Goal: Task Accomplishment & Management: Use online tool/utility

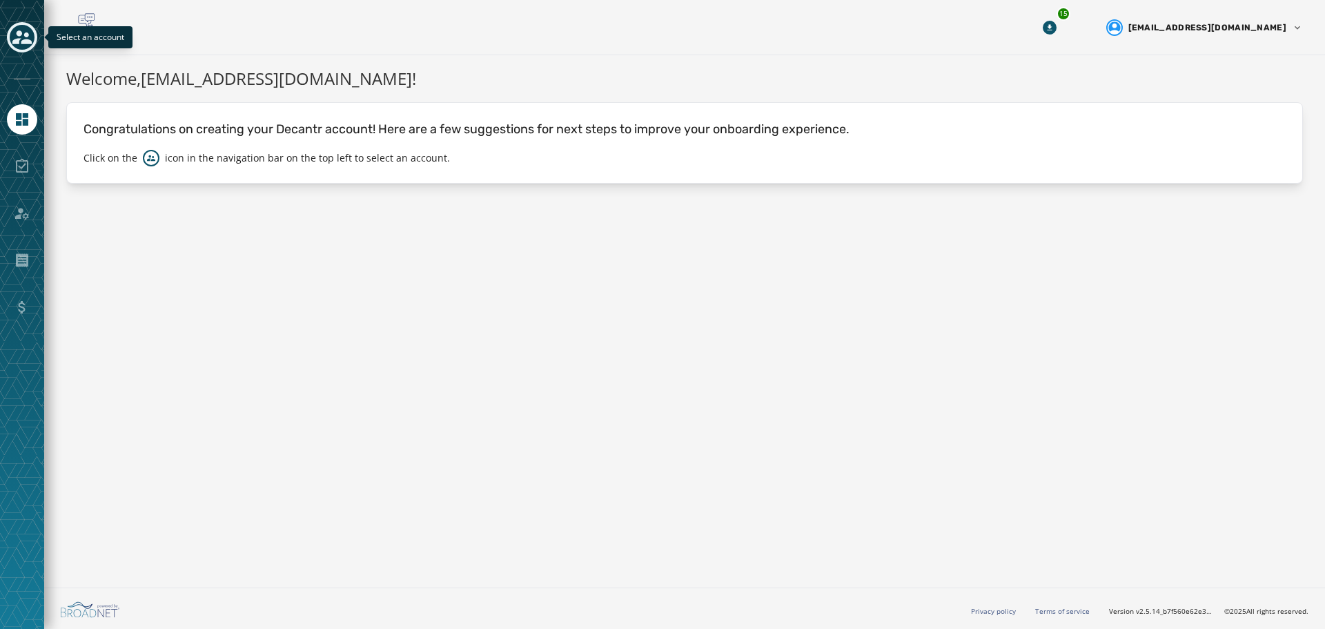
click at [25, 38] on icon "Toggle account select drawer" at bounding box center [21, 37] width 19 height 19
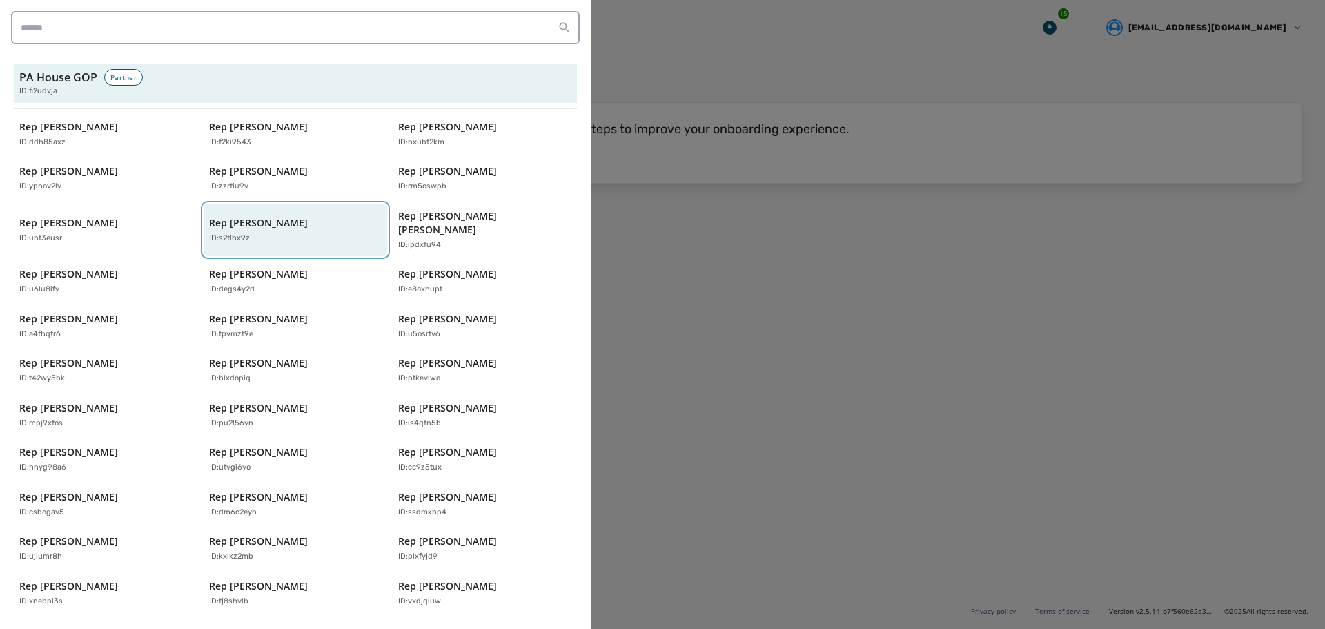
click at [257, 233] on div "ID: s2tlhx9z" at bounding box center [288, 239] width 159 height 12
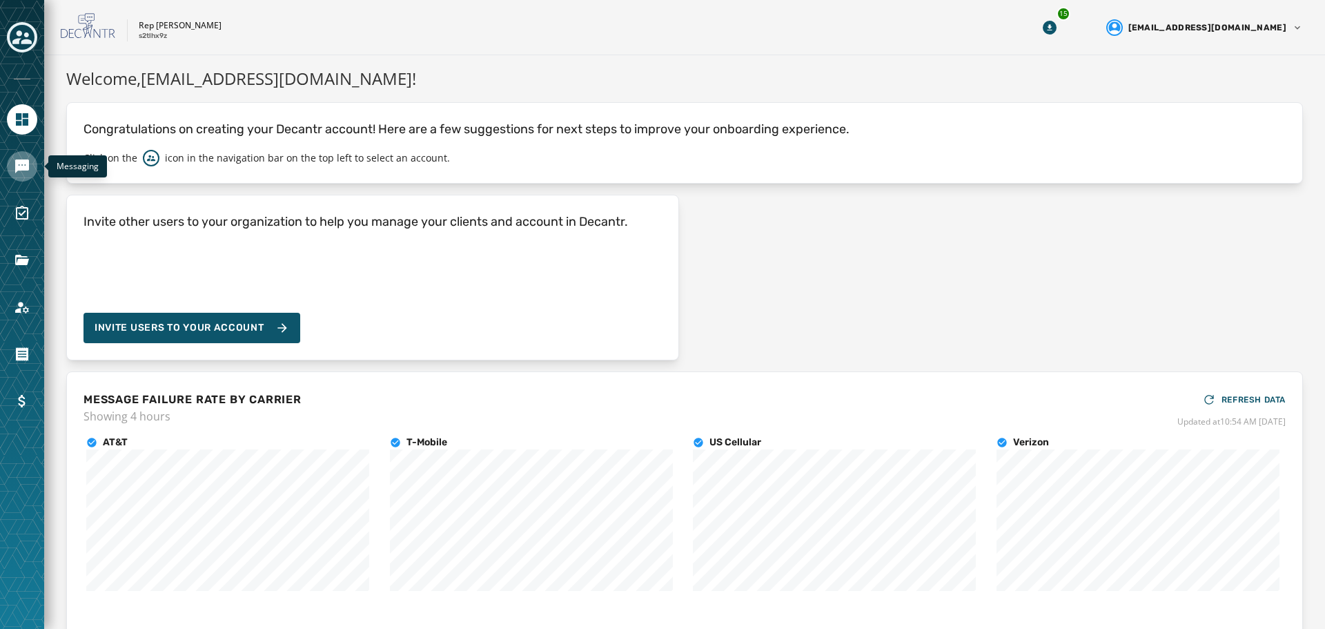
click at [24, 170] on icon "Navigate to Messaging" at bounding box center [22, 166] width 14 height 14
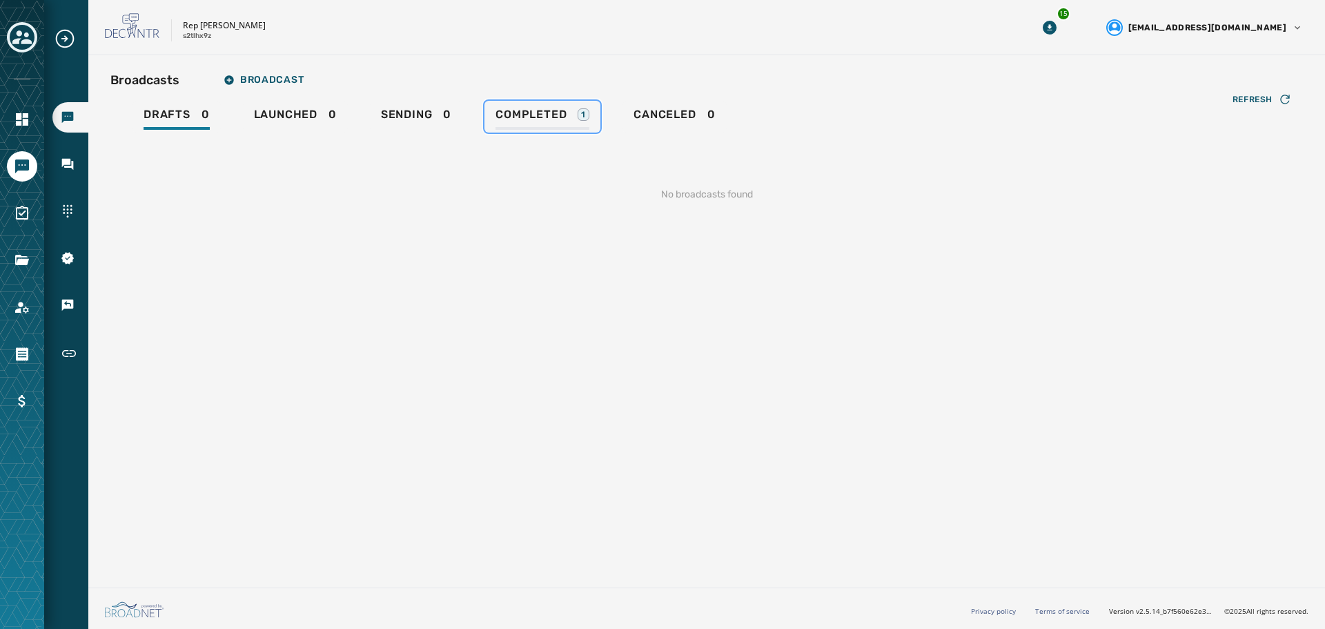
click at [557, 119] on span "Completed" at bounding box center [530, 115] width 71 height 14
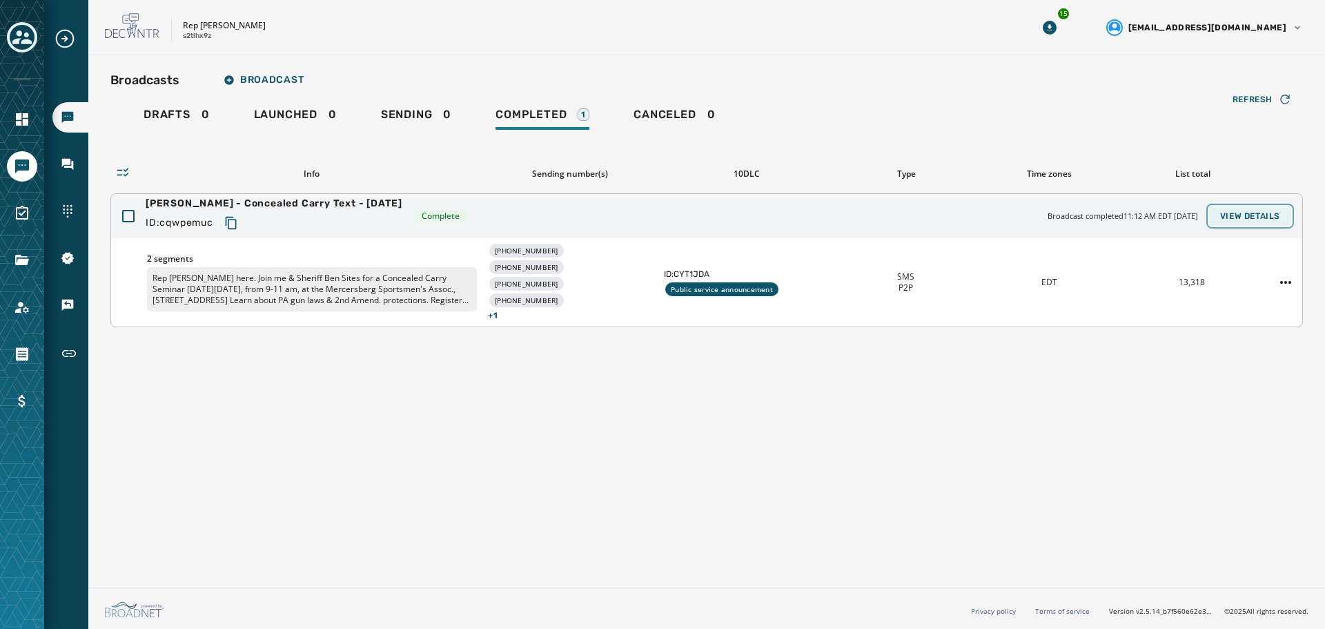
click at [1250, 207] on button "View Details" at bounding box center [1250, 215] width 82 height 19
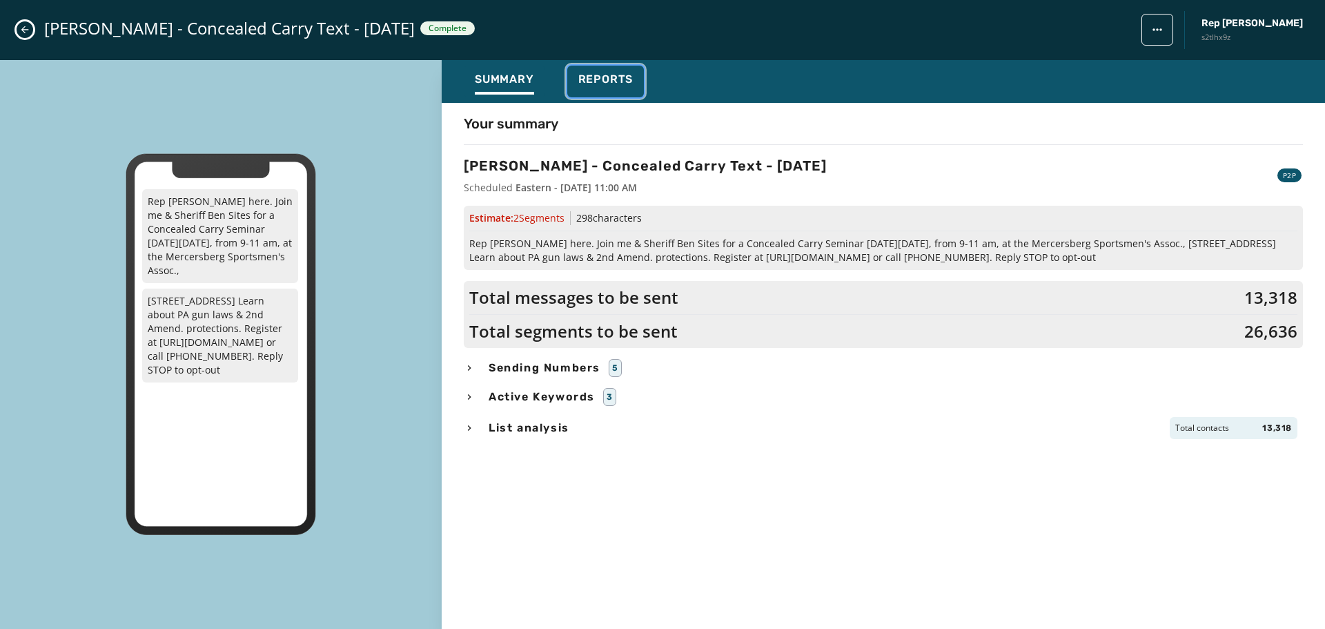
click at [591, 75] on span "Reports" at bounding box center [605, 79] width 55 height 14
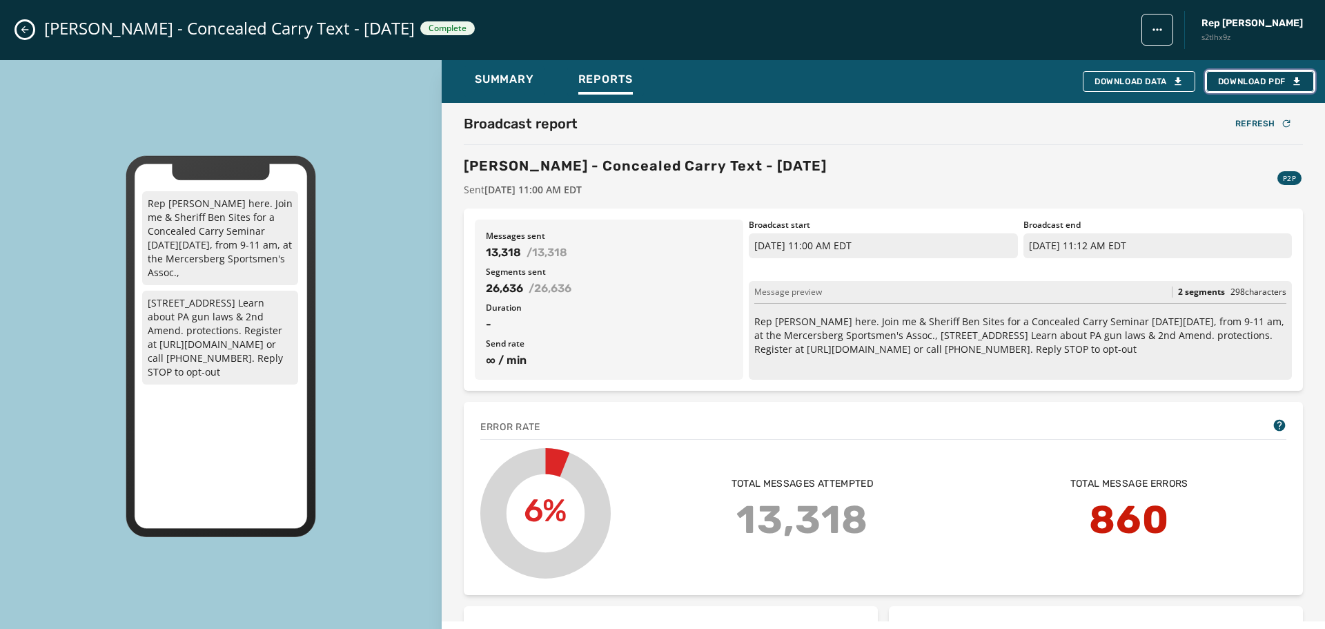
click at [1245, 83] on span "Download PDF" at bounding box center [1260, 81] width 84 height 11
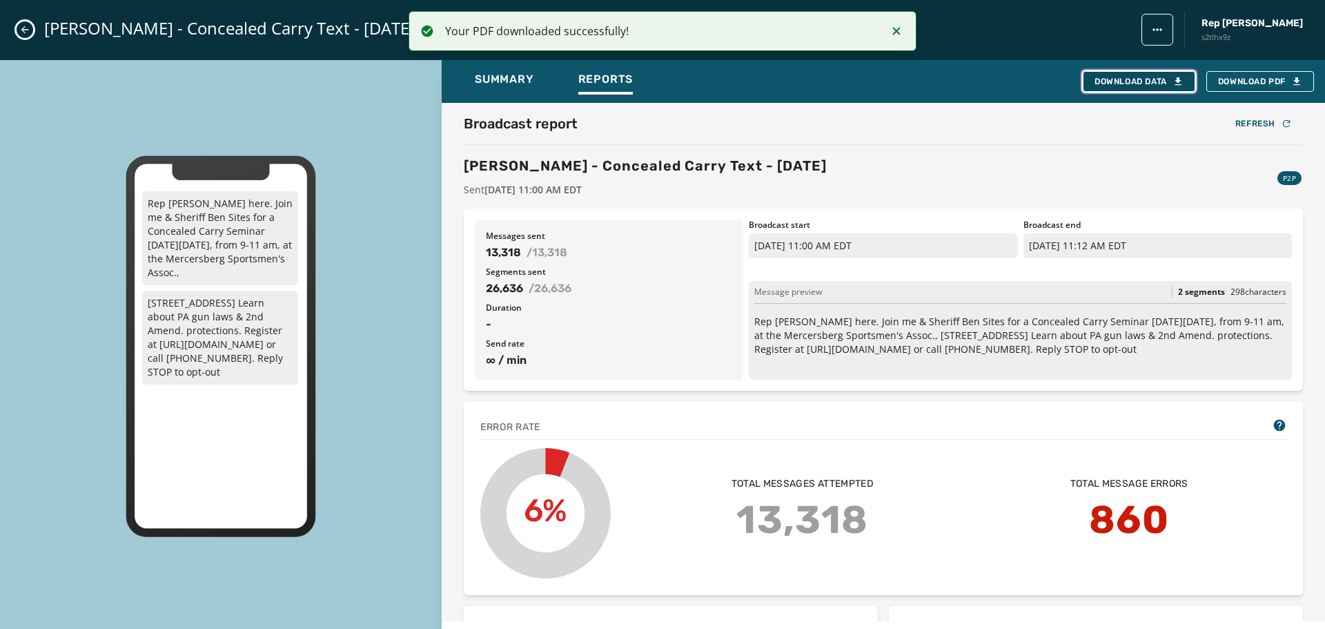
click at [1157, 78] on div "Download Data" at bounding box center [1138, 81] width 89 height 11
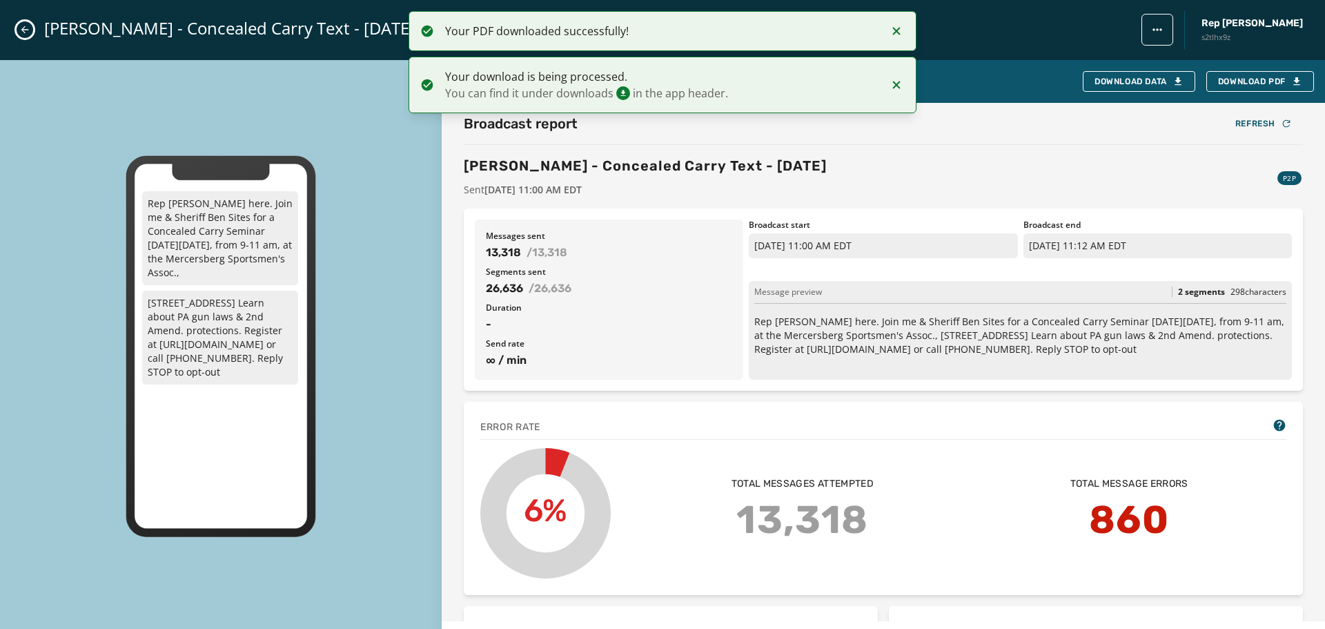
click at [27, 30] on icon "Close admin drawer" at bounding box center [24, 29] width 11 height 11
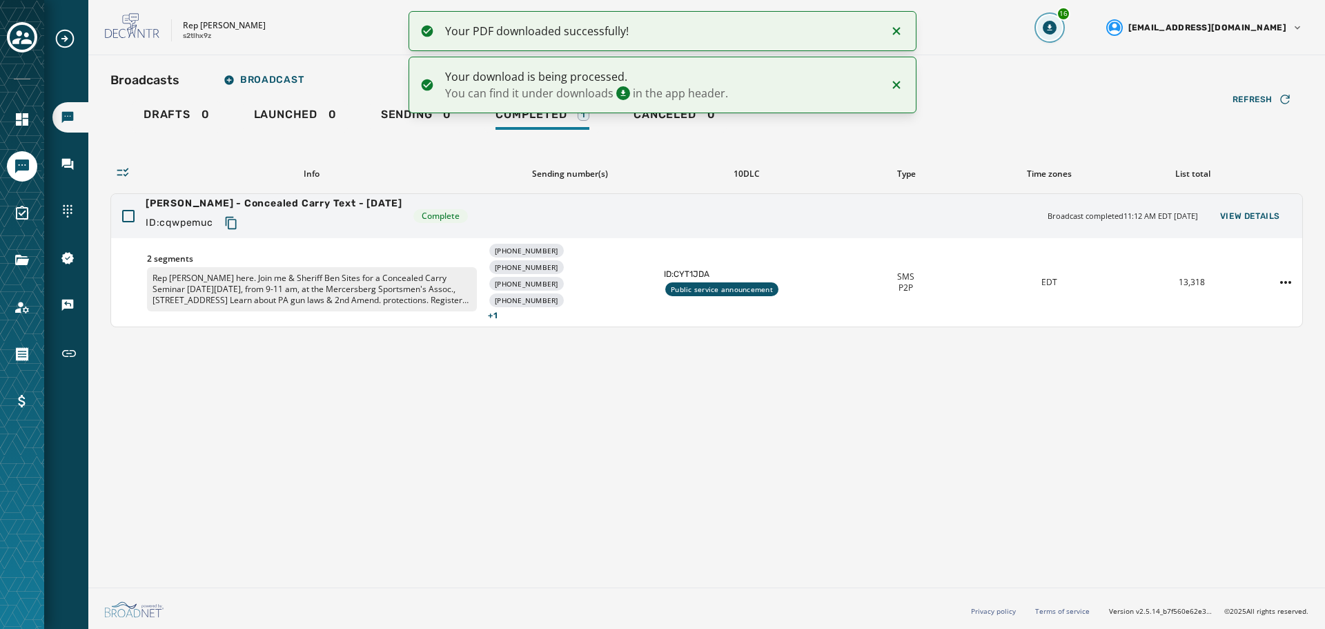
click at [1056, 28] on icon "Download Menu" at bounding box center [1050, 28] width 14 height 14
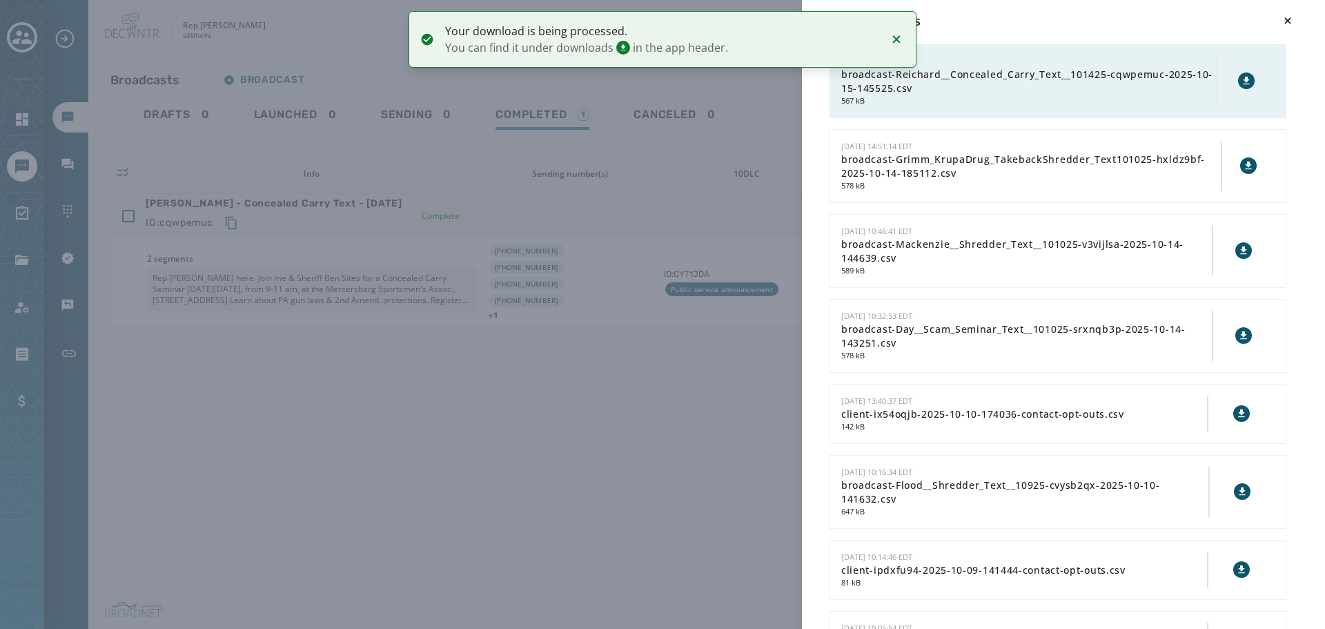
click at [1241, 85] on icon at bounding box center [1246, 80] width 11 height 11
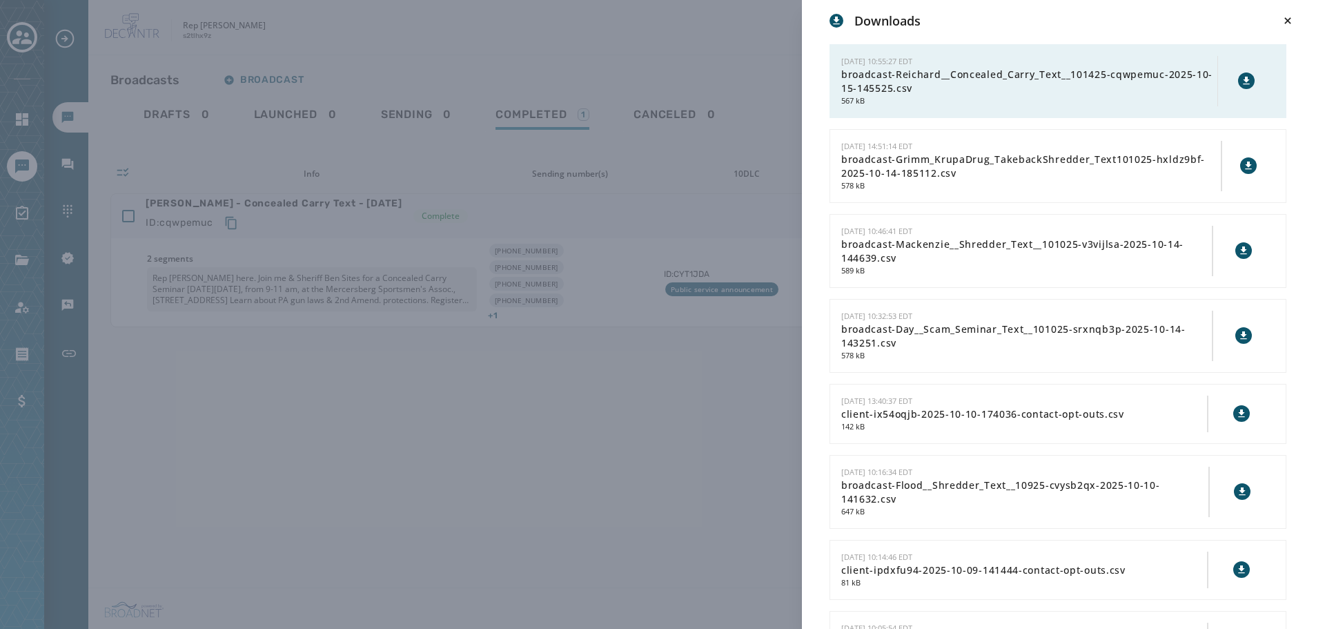
click at [609, 368] on div "Downloads [DATE] 10:55:27 EDT broadcast-Reichard__Concealed_Carry_Text__101425-…" at bounding box center [662, 314] width 1325 height 629
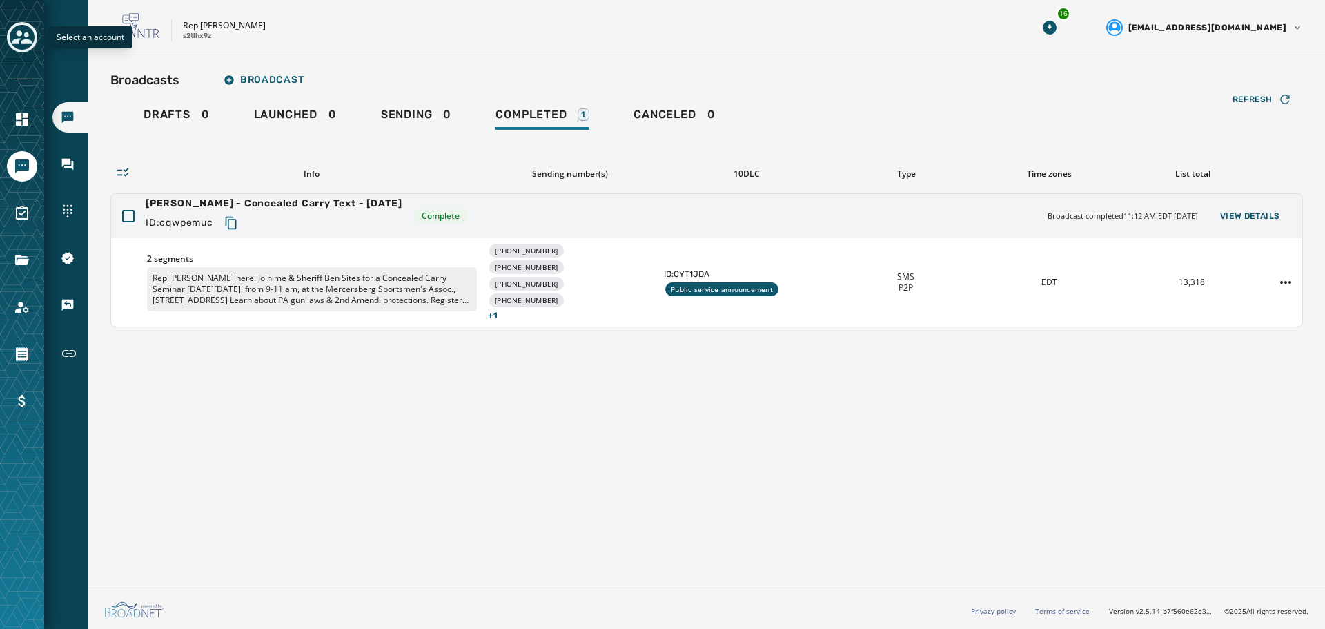
click at [24, 39] on icon "Toggle account select drawer" at bounding box center [21, 37] width 19 height 19
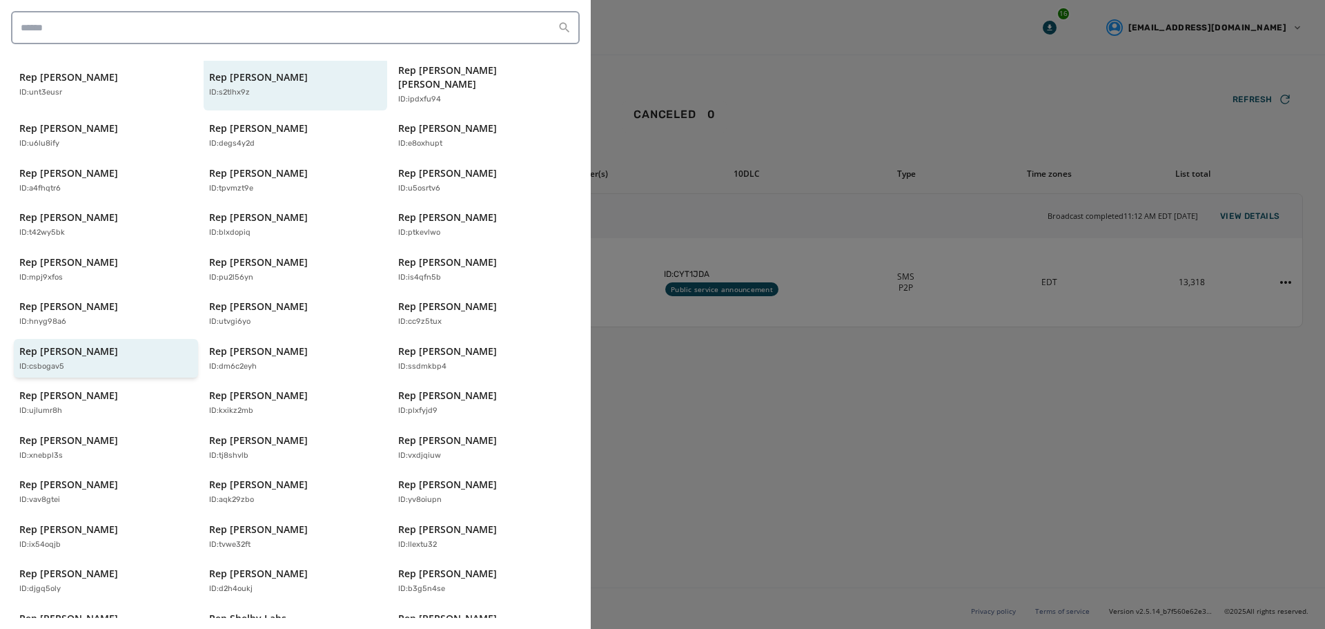
scroll to position [295, 0]
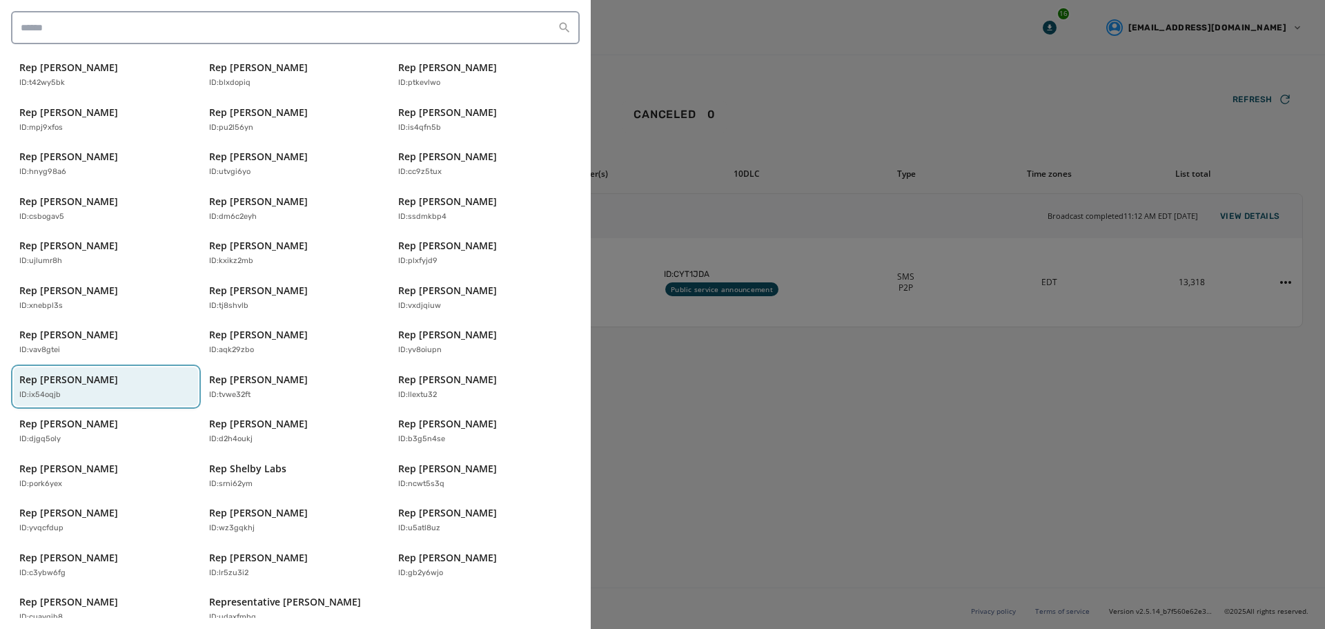
click at [81, 389] on div "ID: ix54oqjb" at bounding box center [98, 395] width 159 height 12
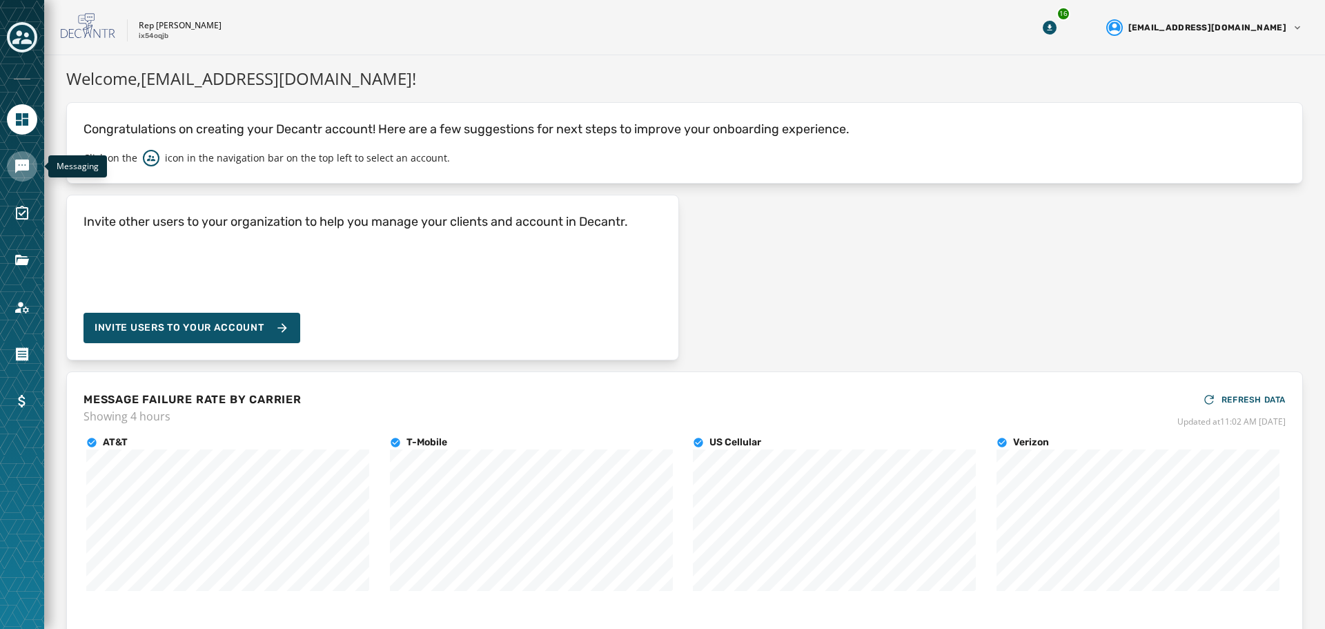
click at [23, 156] on link "Navigate to Messaging" at bounding box center [22, 166] width 30 height 30
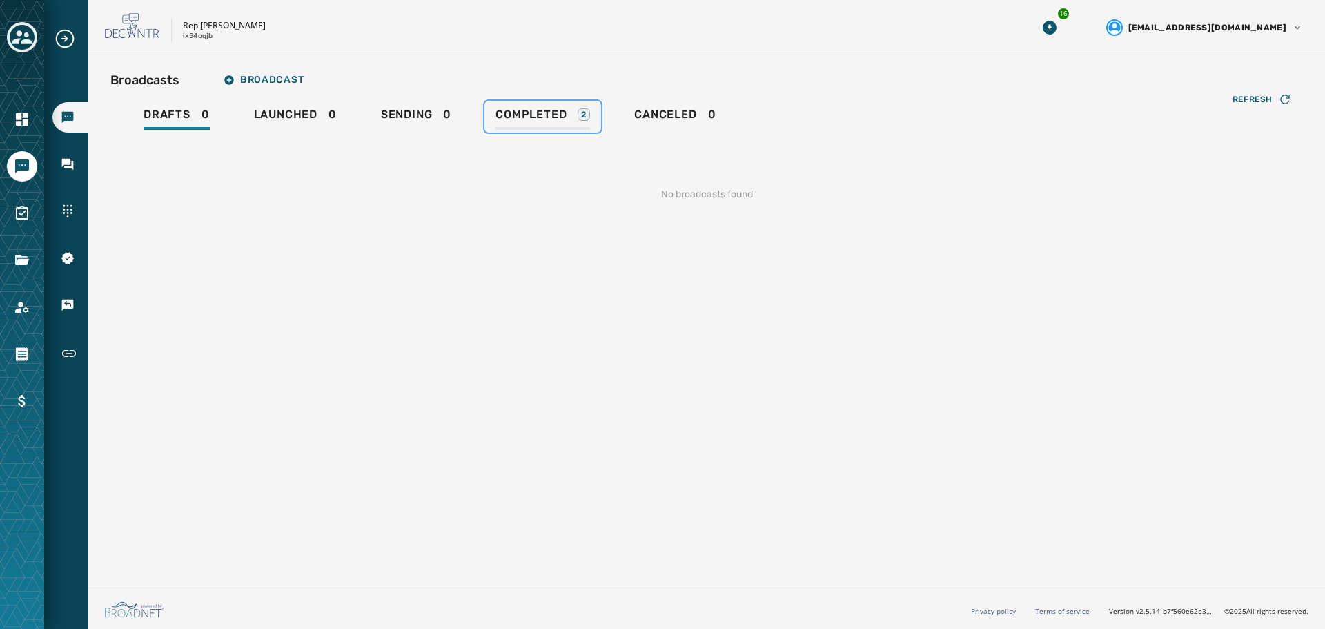
click at [543, 105] on link "Completed 2" at bounding box center [542, 117] width 117 height 32
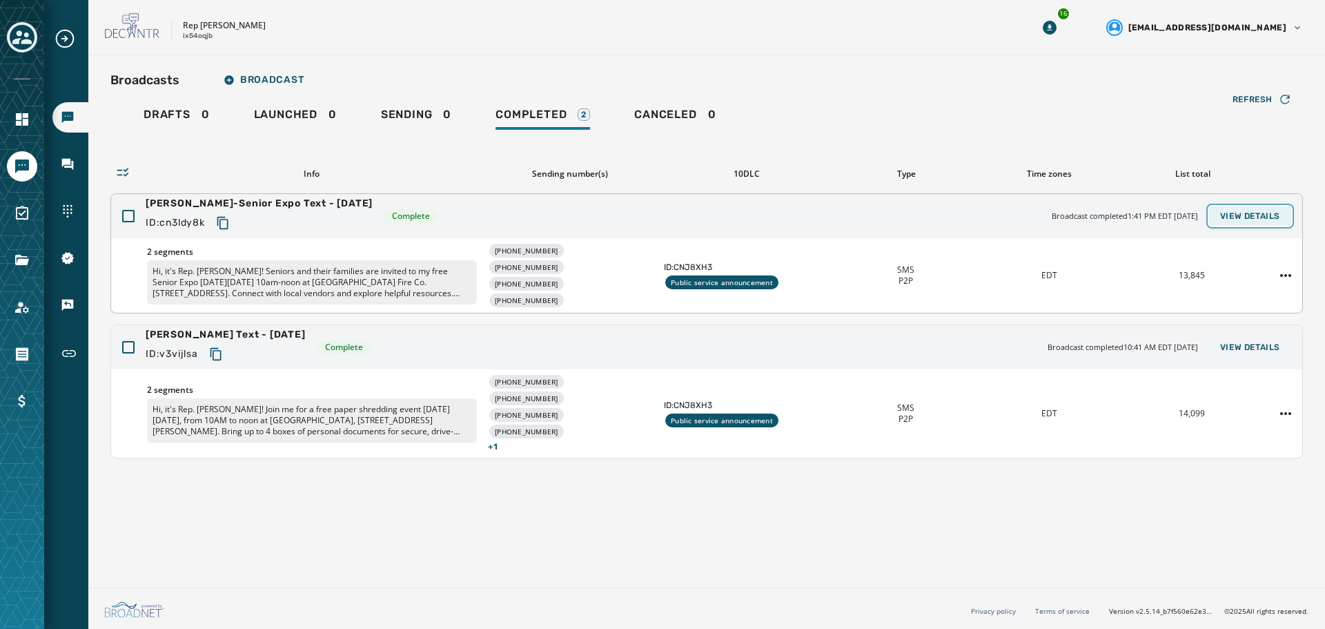
click at [1241, 212] on span "View Details" at bounding box center [1250, 215] width 60 height 11
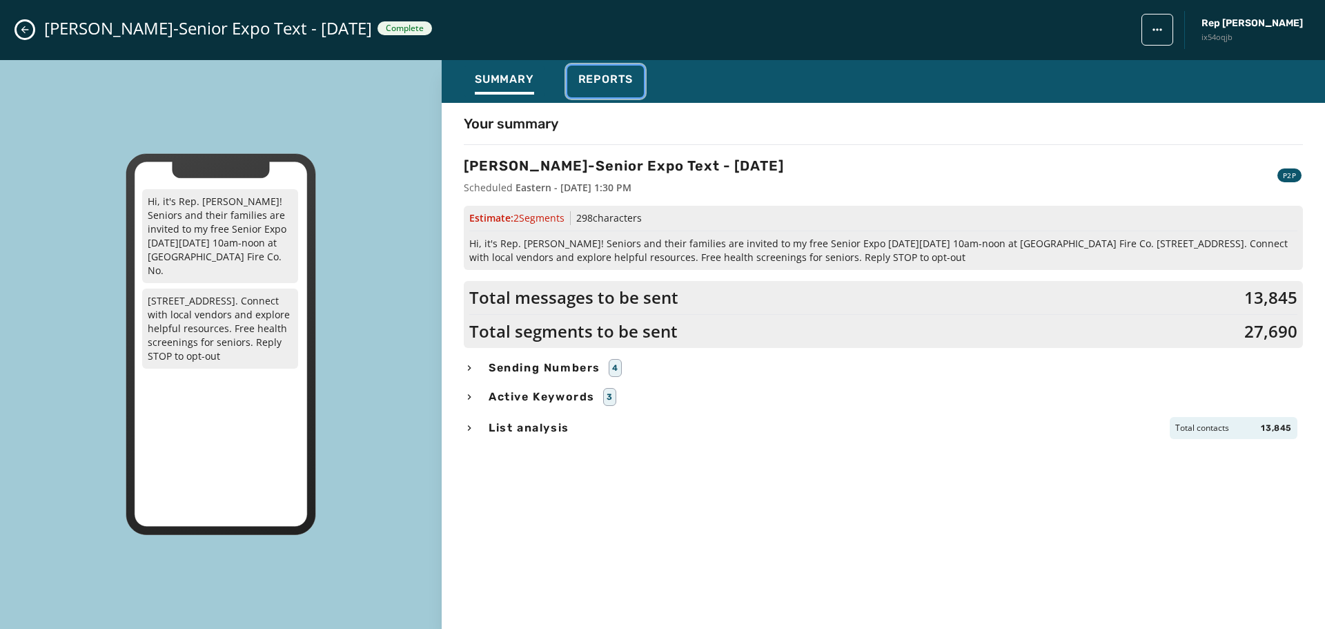
click at [601, 82] on span "Reports" at bounding box center [605, 79] width 55 height 14
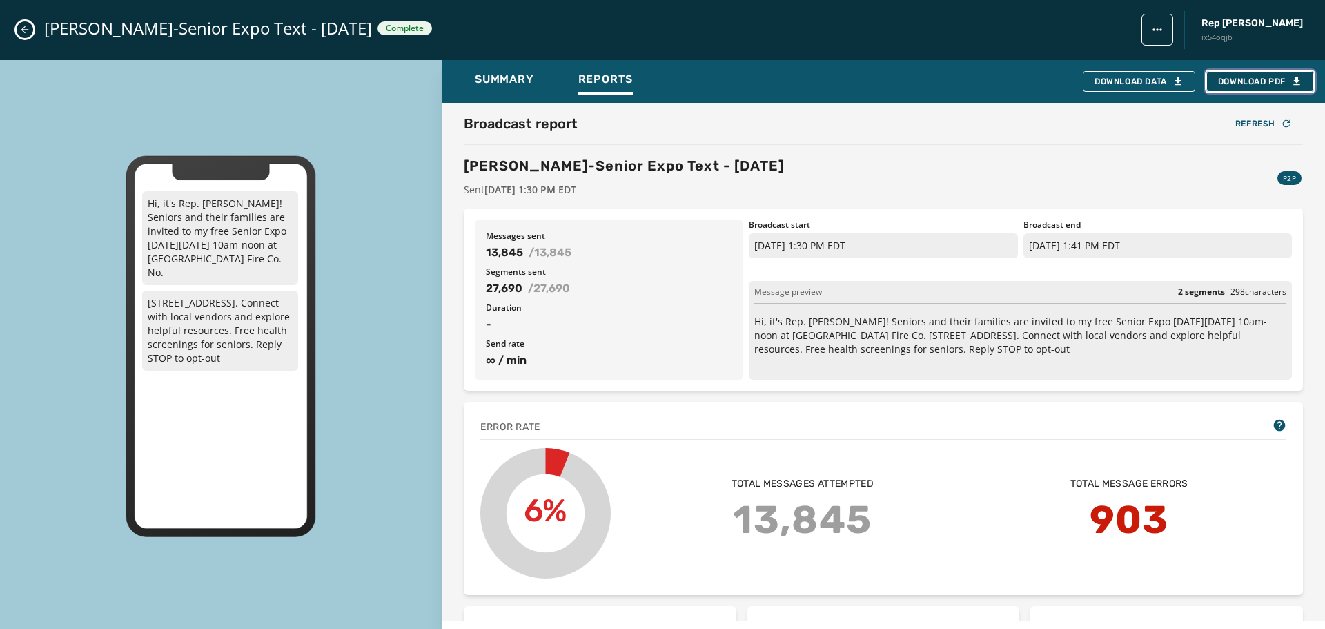
click at [1279, 83] on span "Download PDF" at bounding box center [1260, 81] width 84 height 11
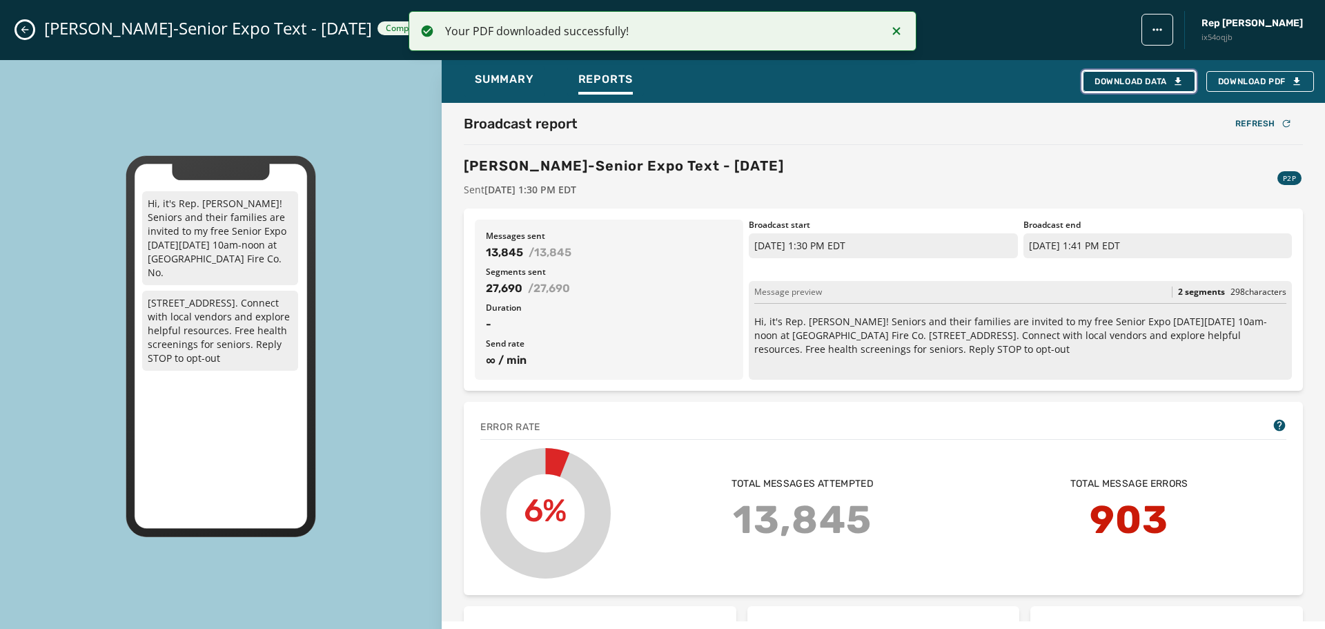
click at [1137, 86] on div "Download Data" at bounding box center [1138, 81] width 89 height 11
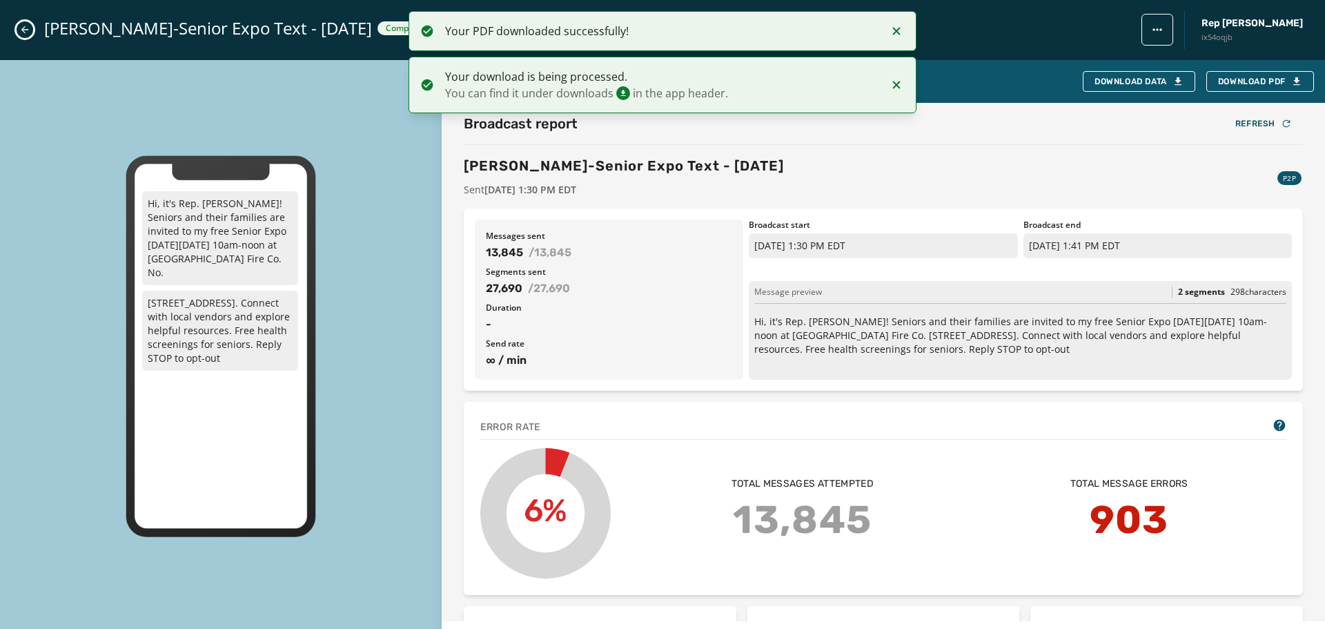
click at [23, 27] on icon "Close admin drawer" at bounding box center [24, 29] width 11 height 11
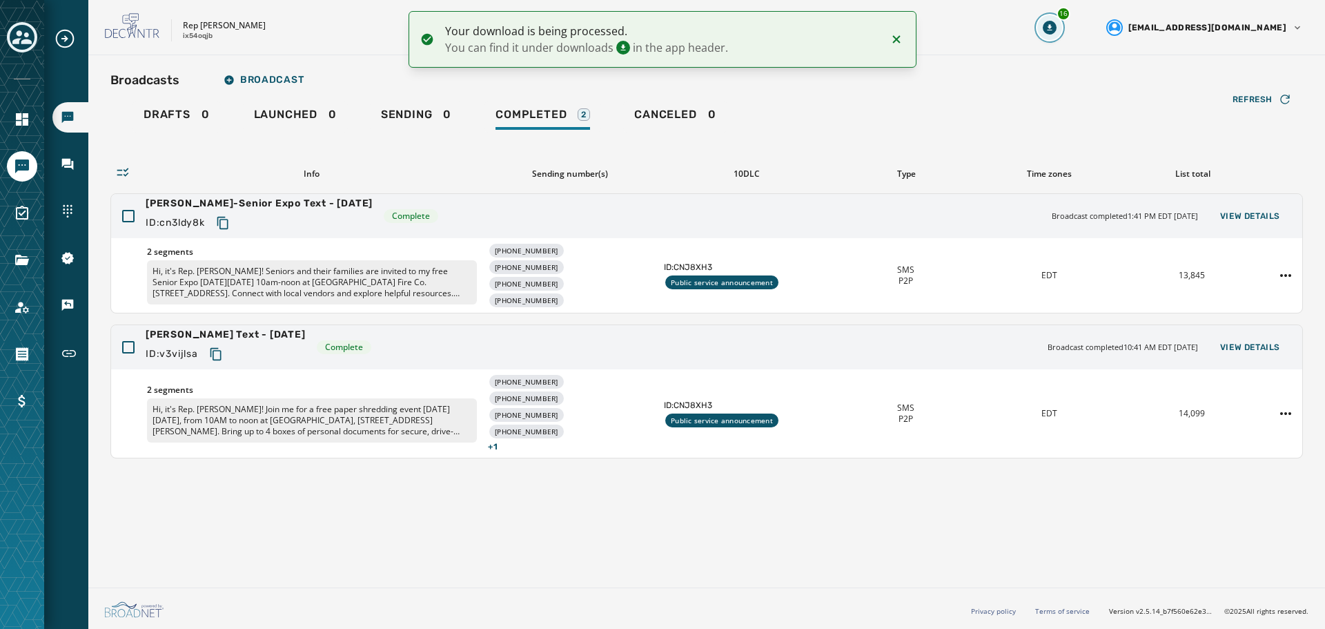
click at [1062, 31] on button "16" at bounding box center [1049, 27] width 25 height 25
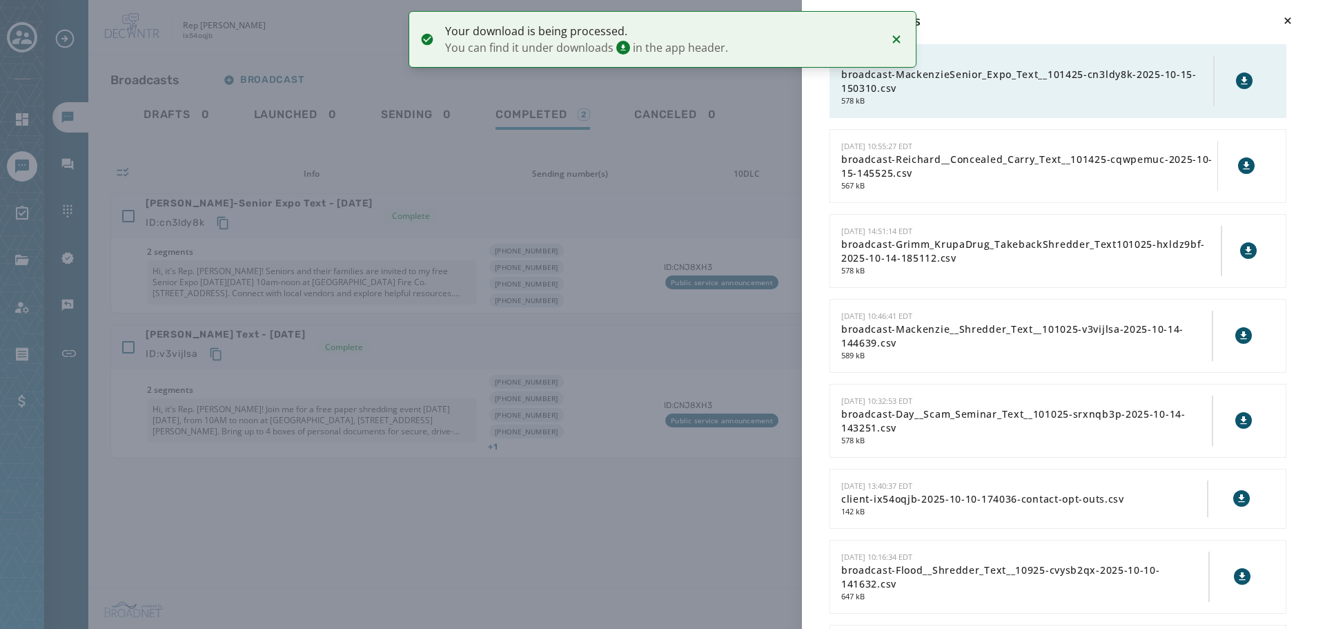
click at [1236, 86] on button at bounding box center [1244, 80] width 17 height 17
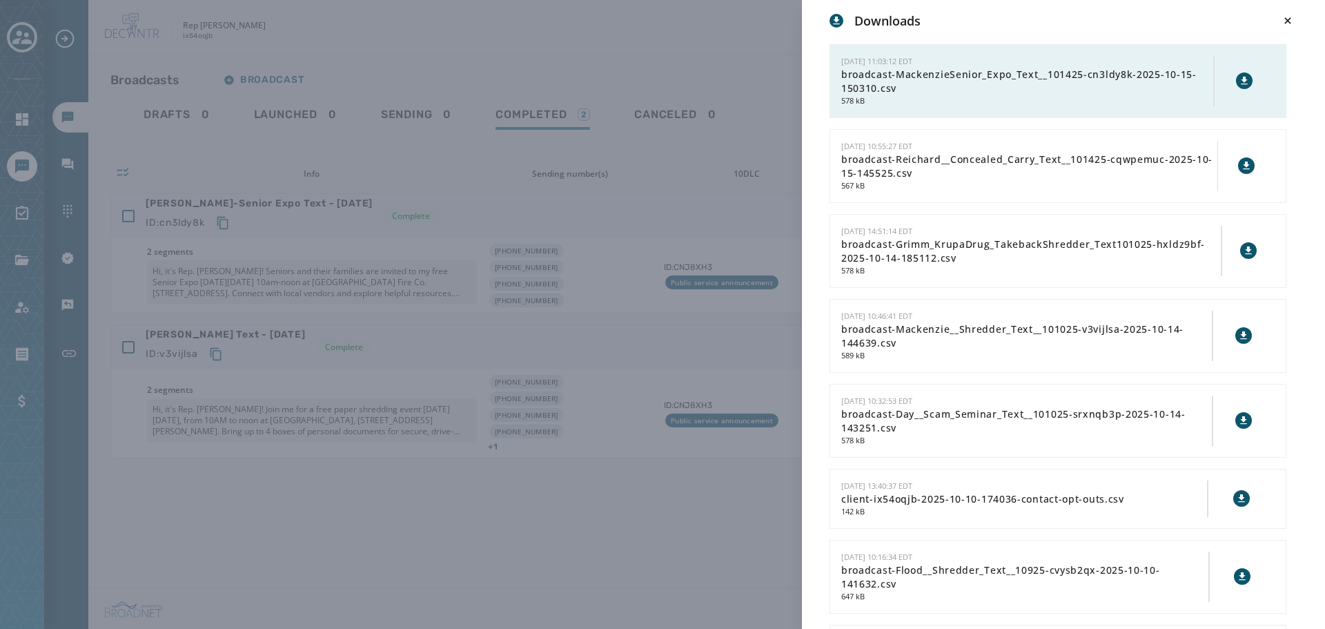
click at [698, 67] on div "Downloads [DATE] 11:03:12 EDT broadcast-MackenzieSenior_Expo_Text__101425-cn3ld…" at bounding box center [662, 314] width 1325 height 629
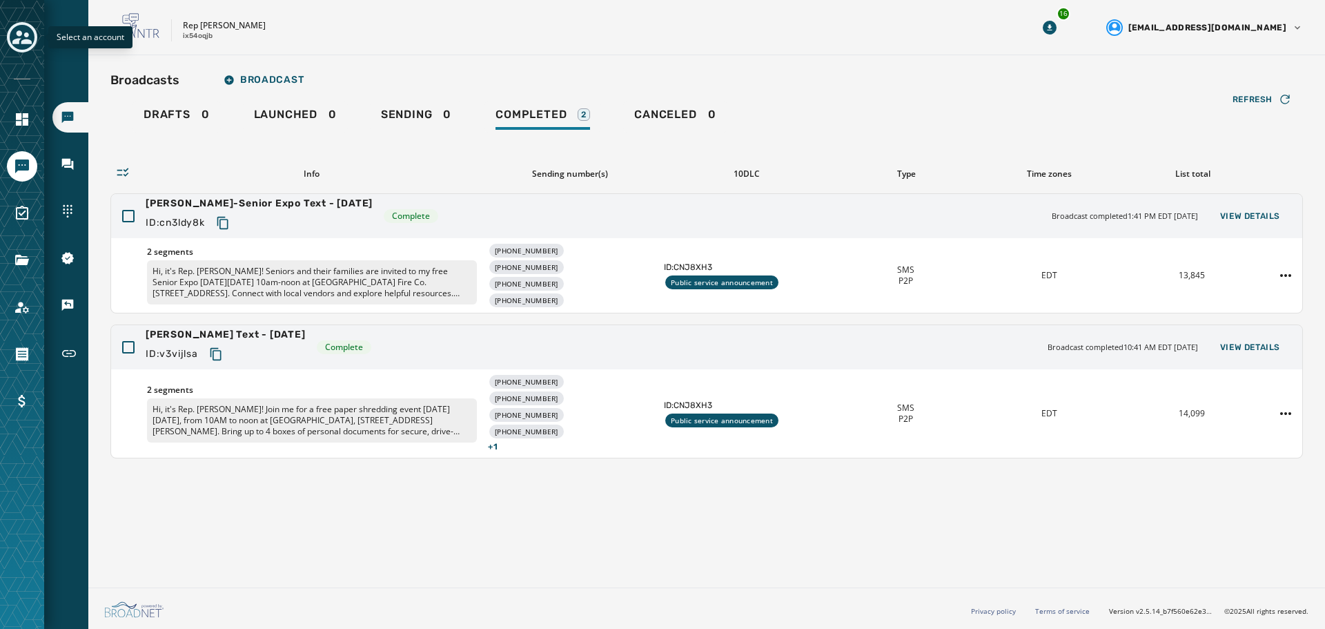
click at [24, 41] on icon "Toggle account select drawer" at bounding box center [21, 37] width 19 height 14
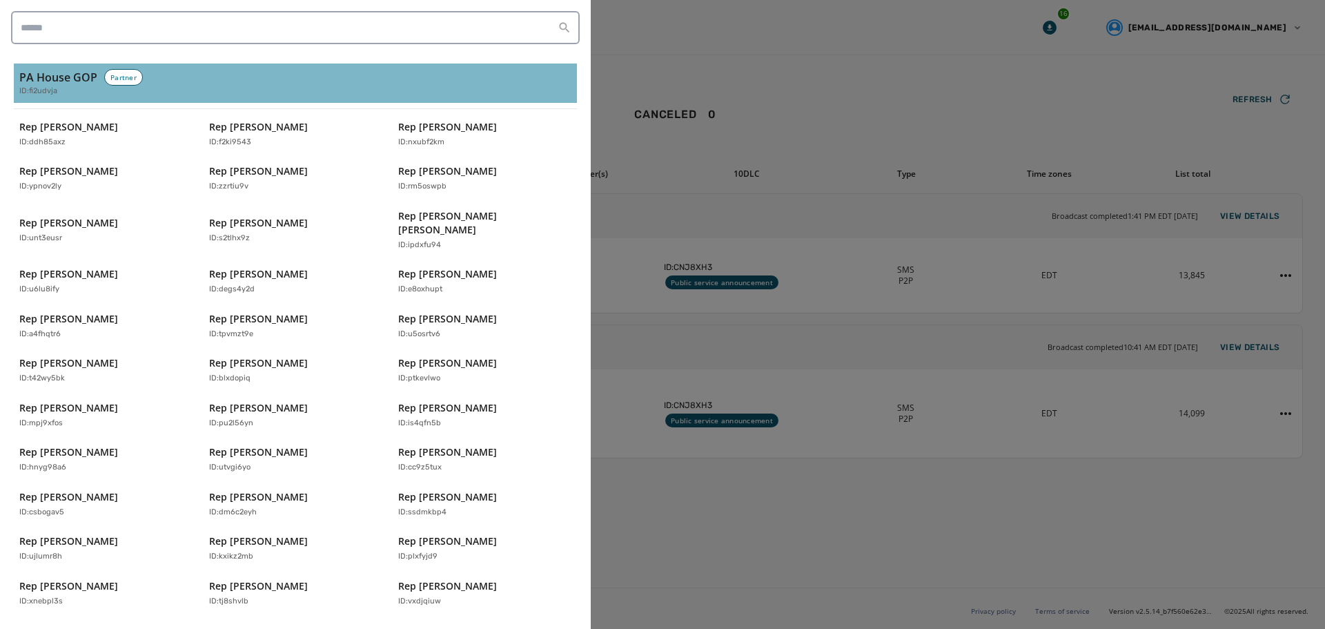
click at [30, 82] on h3 "PA House GOP" at bounding box center [58, 77] width 78 height 17
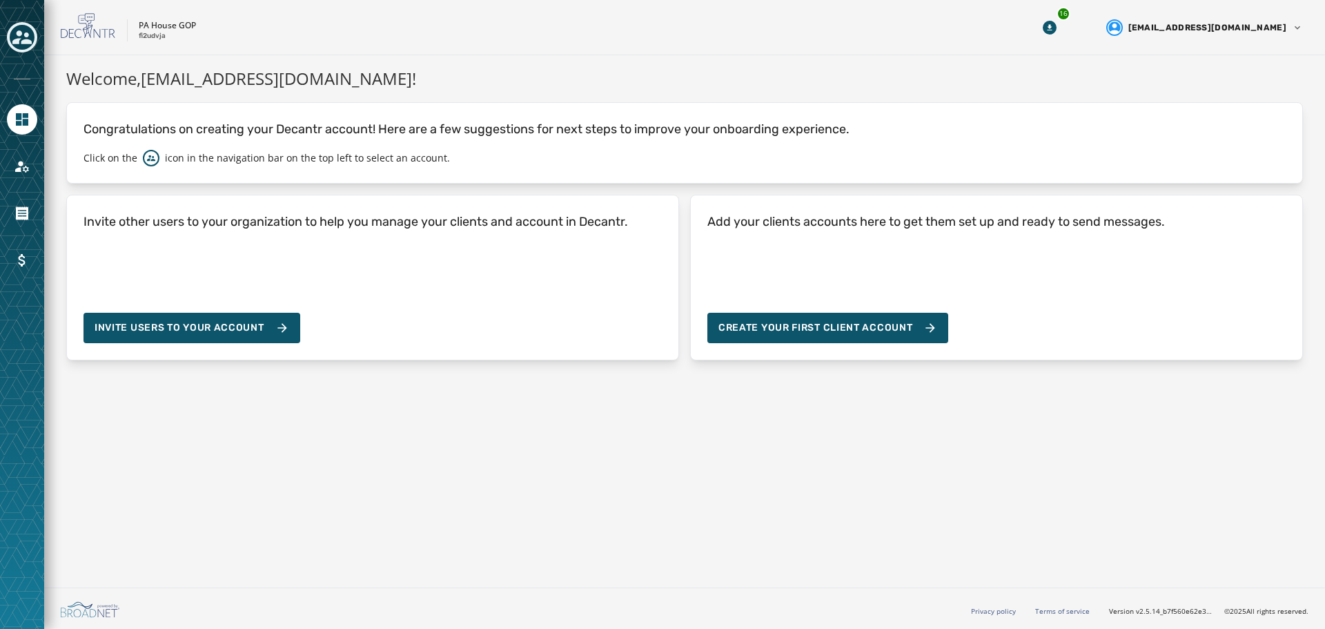
click at [812, 462] on div "Welcome, [EMAIL_ADDRESS][DOMAIN_NAME] ! Congratulations on creating your Decant…" at bounding box center [684, 318] width 1281 height 527
click at [780, 515] on div "Welcome, [EMAIL_ADDRESS][DOMAIN_NAME] ! Congratulations on creating your Decant…" at bounding box center [684, 318] width 1281 height 527
click at [34, 41] on div "Toggle account select drawer" at bounding box center [22, 37] width 25 height 25
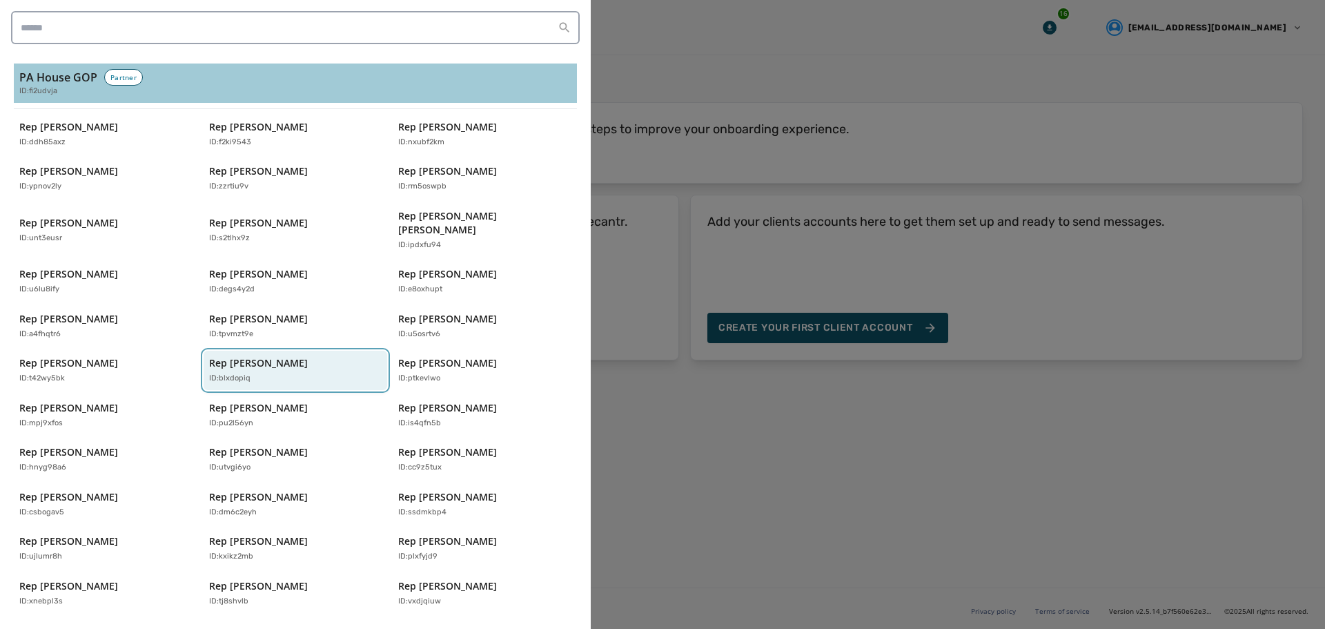
click at [261, 358] on div "Rep [PERSON_NAME] ID: blxdopiq" at bounding box center [288, 370] width 159 height 28
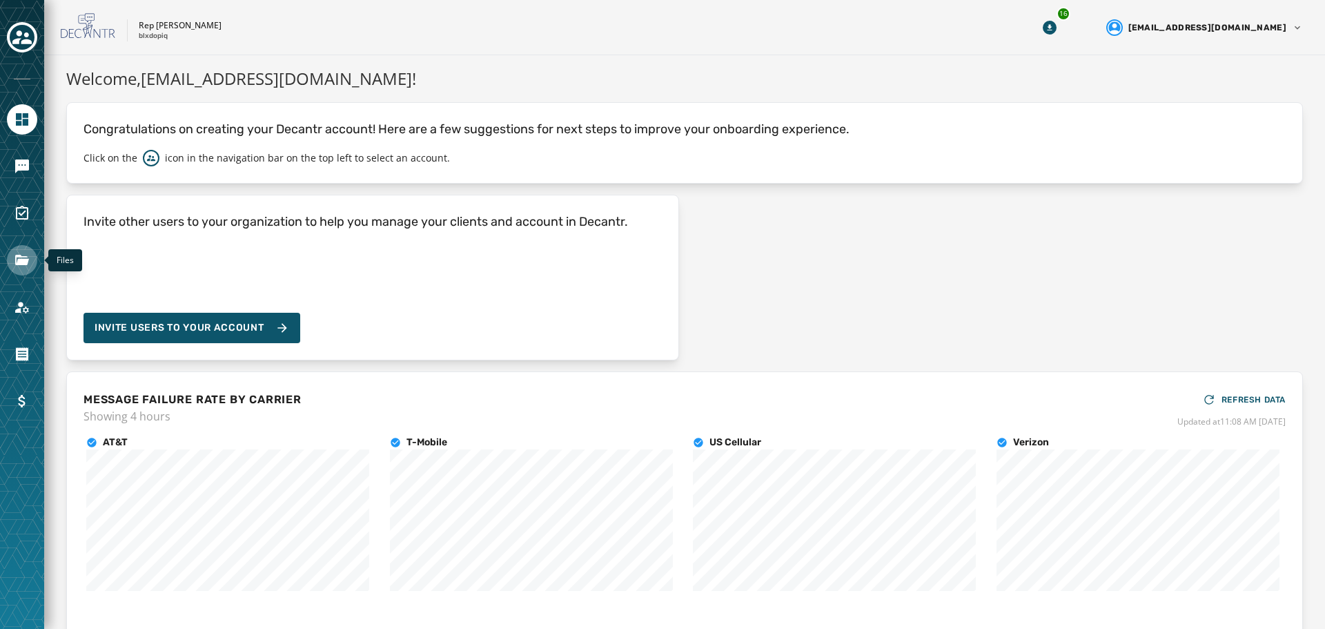
click at [16, 259] on icon "Navigate to Files" at bounding box center [22, 260] width 14 height 10
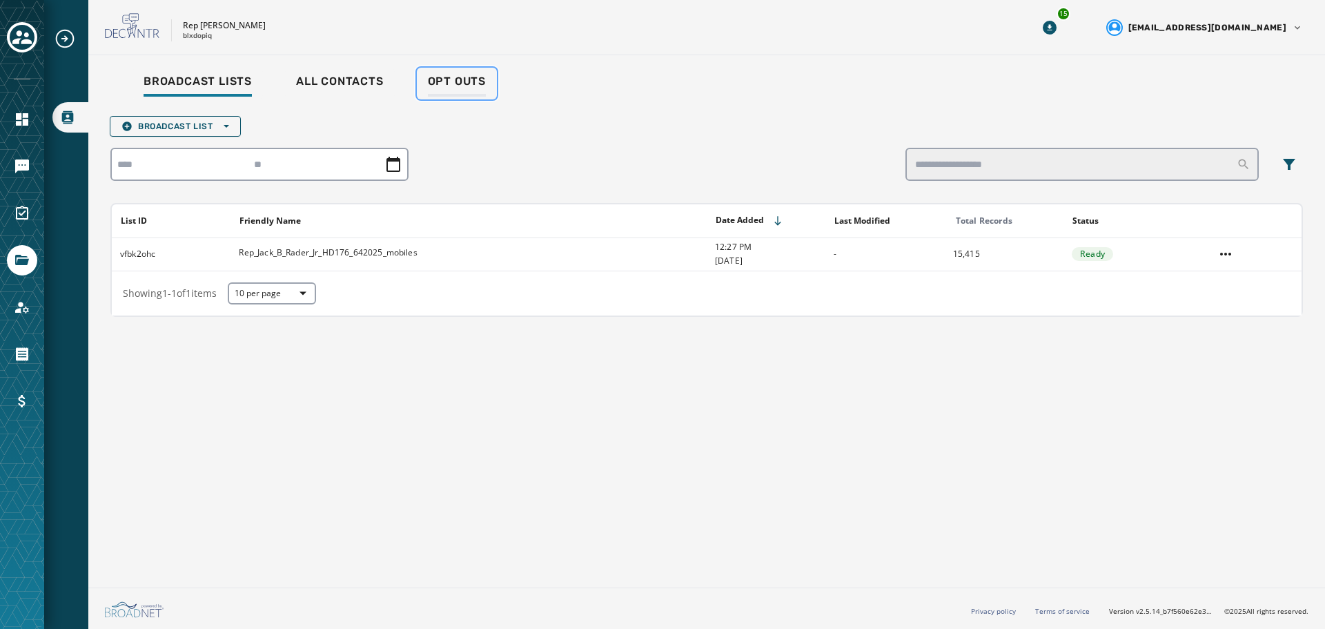
click at [444, 81] on span "Opt Outs" at bounding box center [457, 82] width 58 height 14
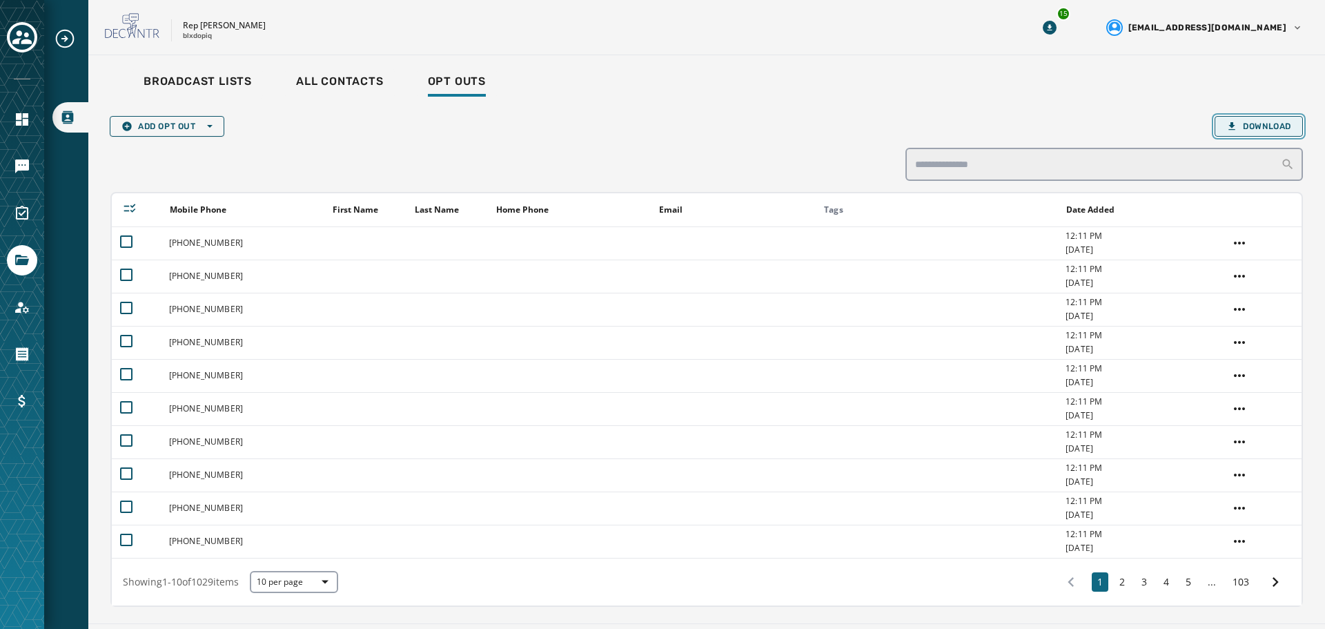
click at [1237, 132] on button "Download" at bounding box center [1259, 126] width 88 height 21
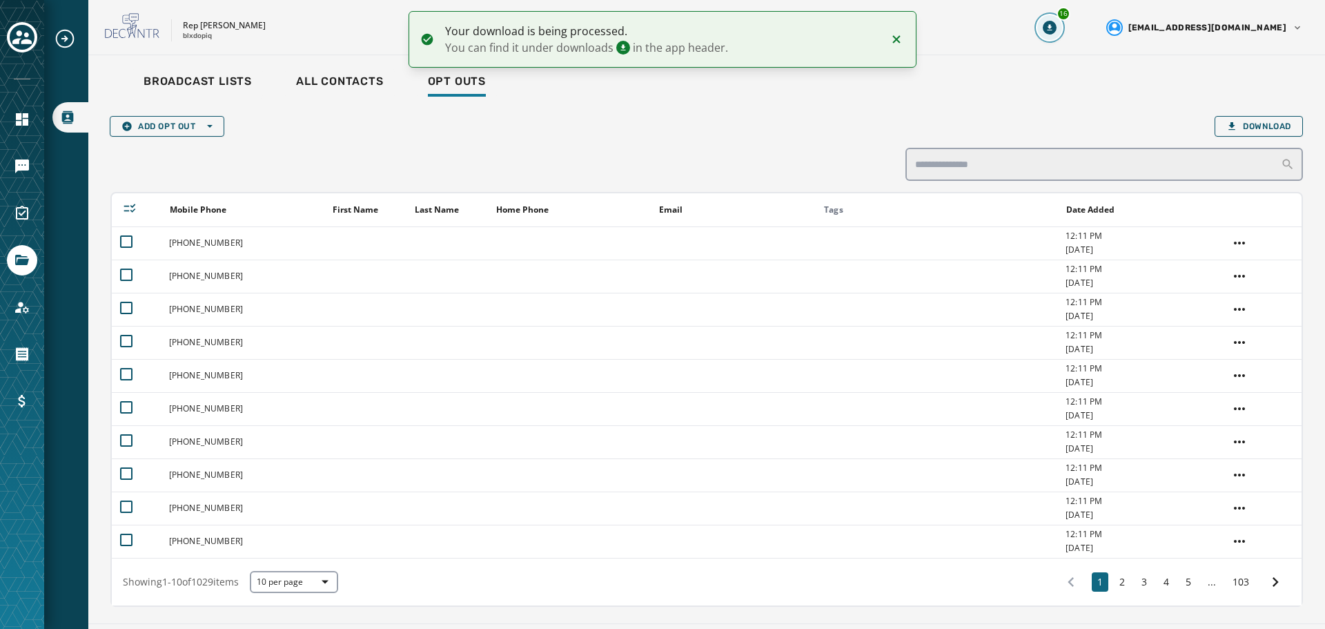
click at [1052, 30] on icon "Download Menu" at bounding box center [1049, 27] width 5 height 6
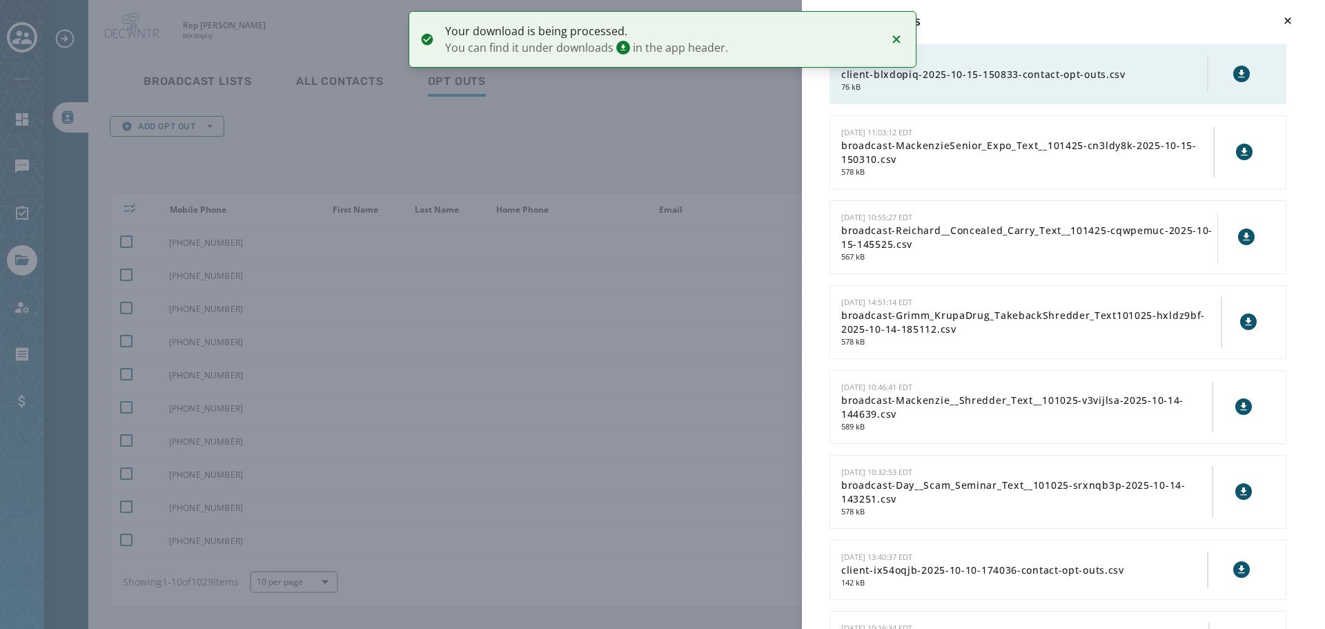
click at [1236, 76] on icon at bounding box center [1241, 73] width 11 height 11
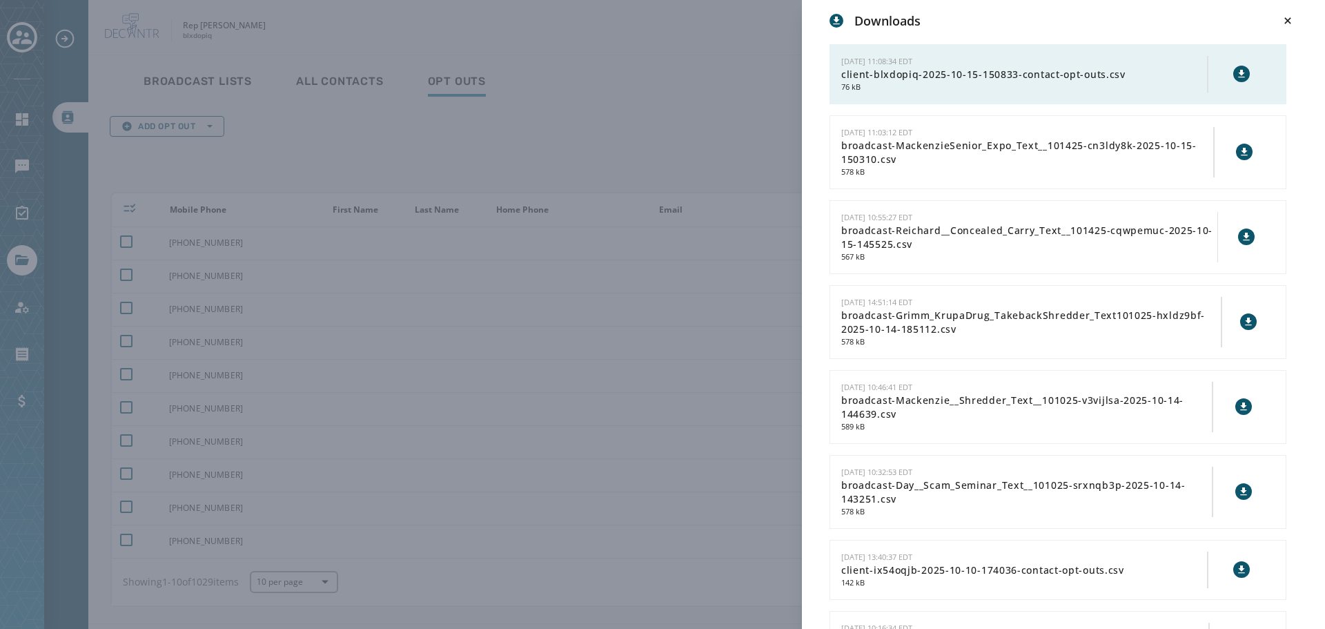
click at [571, 99] on div "Downloads [DATE] 11:08:34 EDT client-blxdopiq-2025-10-15-150833-contact-opt-out…" at bounding box center [662, 314] width 1325 height 629
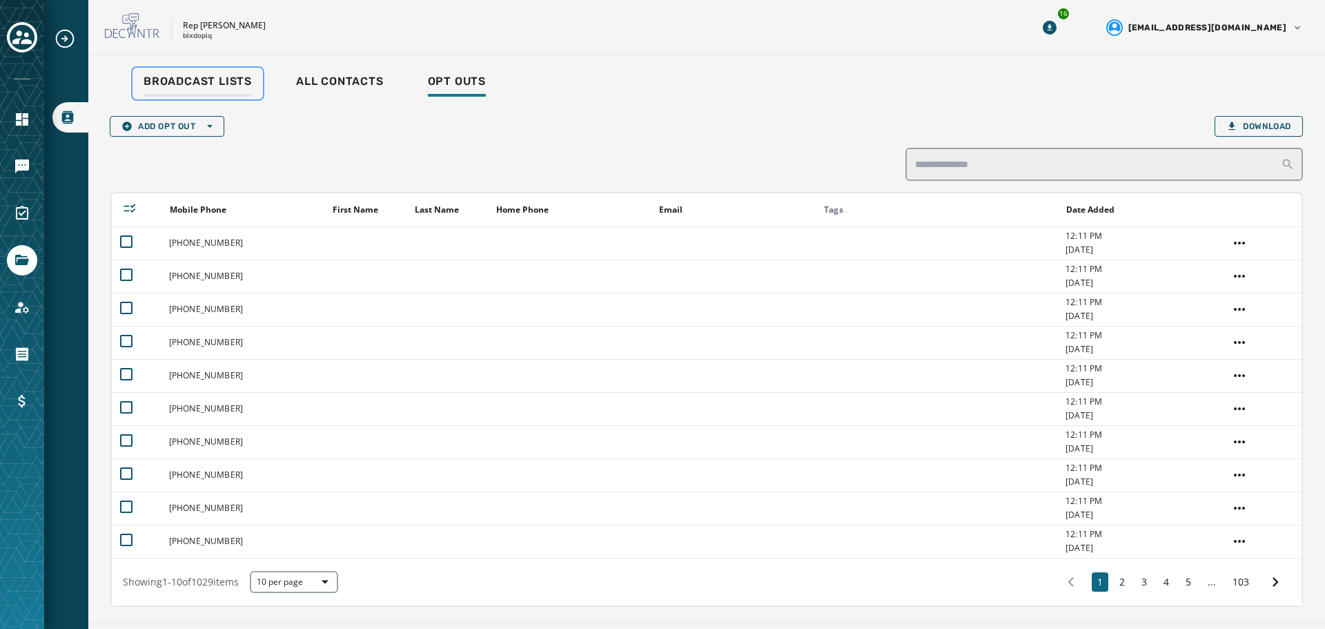
click at [179, 86] on span "Broadcast Lists" at bounding box center [198, 82] width 108 height 14
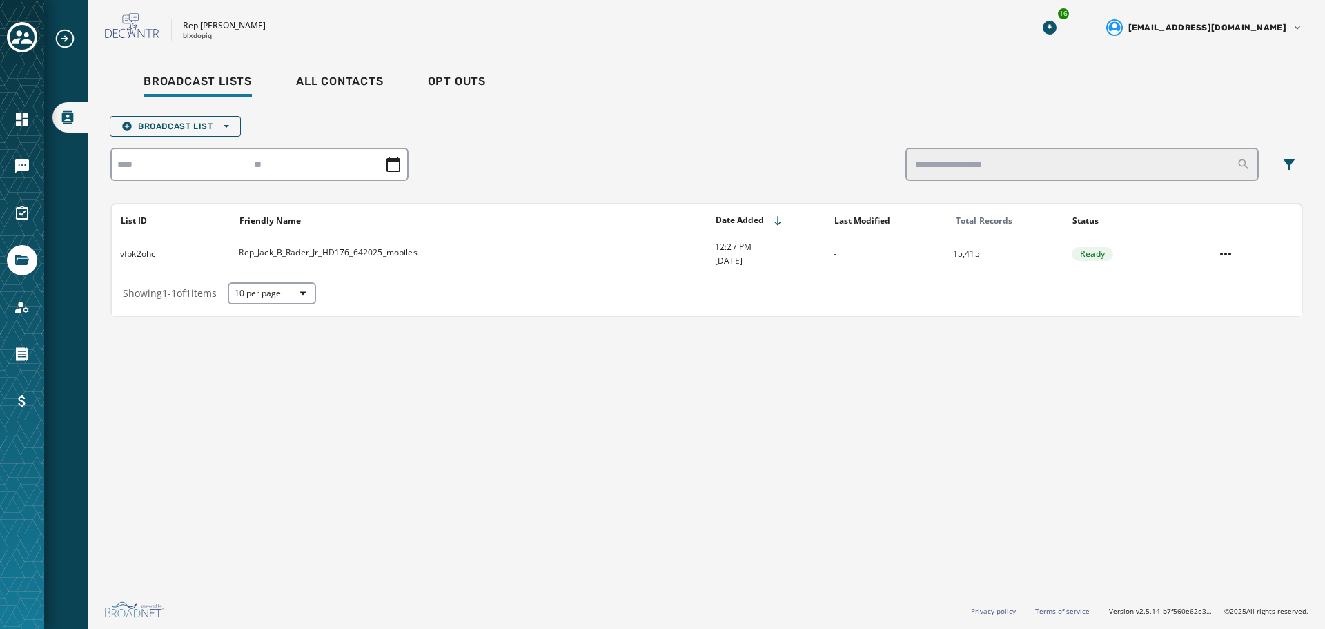
click at [1227, 249] on html "Broadcast Lists Skip To Main Content Rep [PERSON_NAME] blxdopiq 16 [EMAIL_ADDRE…" at bounding box center [662, 314] width 1325 height 629
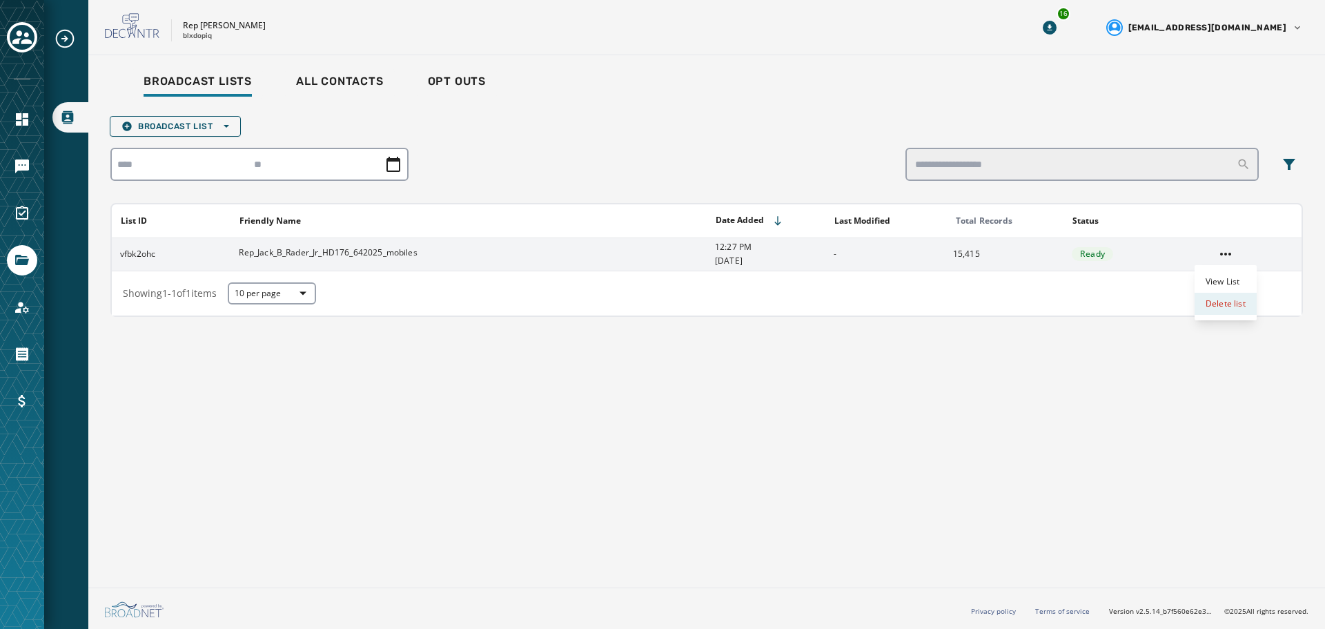
click at [1211, 308] on div "Delete list" at bounding box center [1225, 304] width 62 height 22
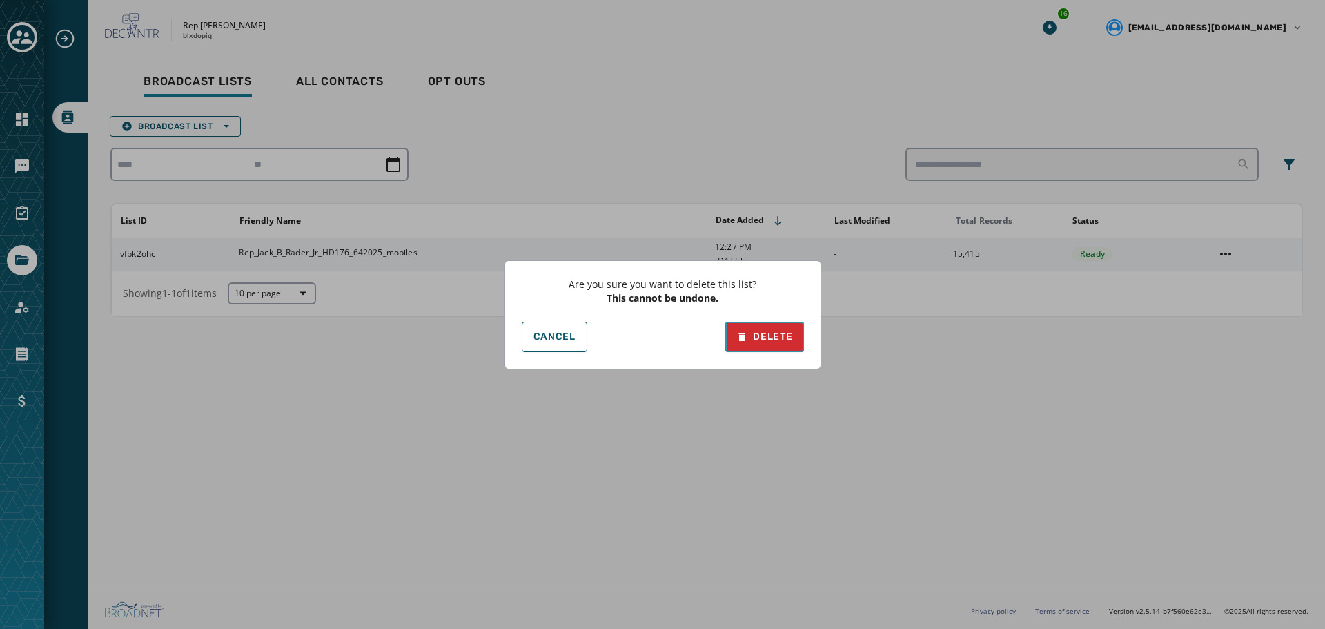
click at [765, 338] on div "Delete" at bounding box center [764, 337] width 56 height 14
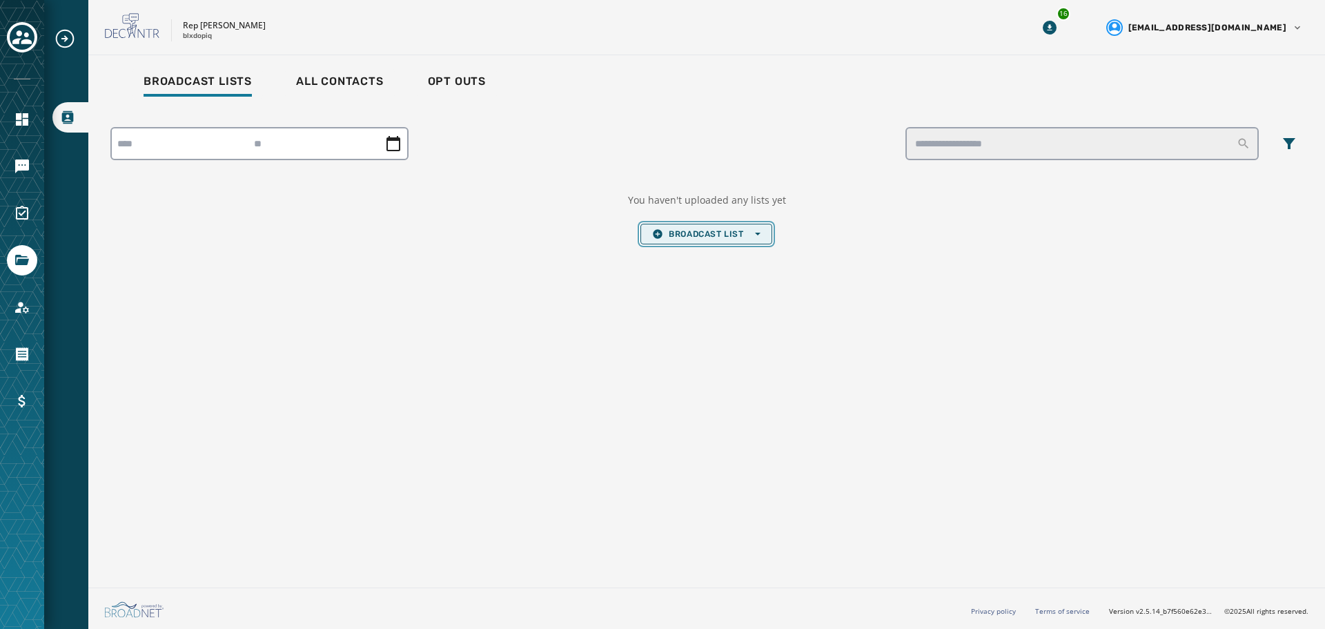
click at [718, 236] on span "Broadcast List Open options" at bounding box center [706, 233] width 108 height 11
click at [714, 253] on span "Upload List" at bounding box center [706, 254] width 108 height 11
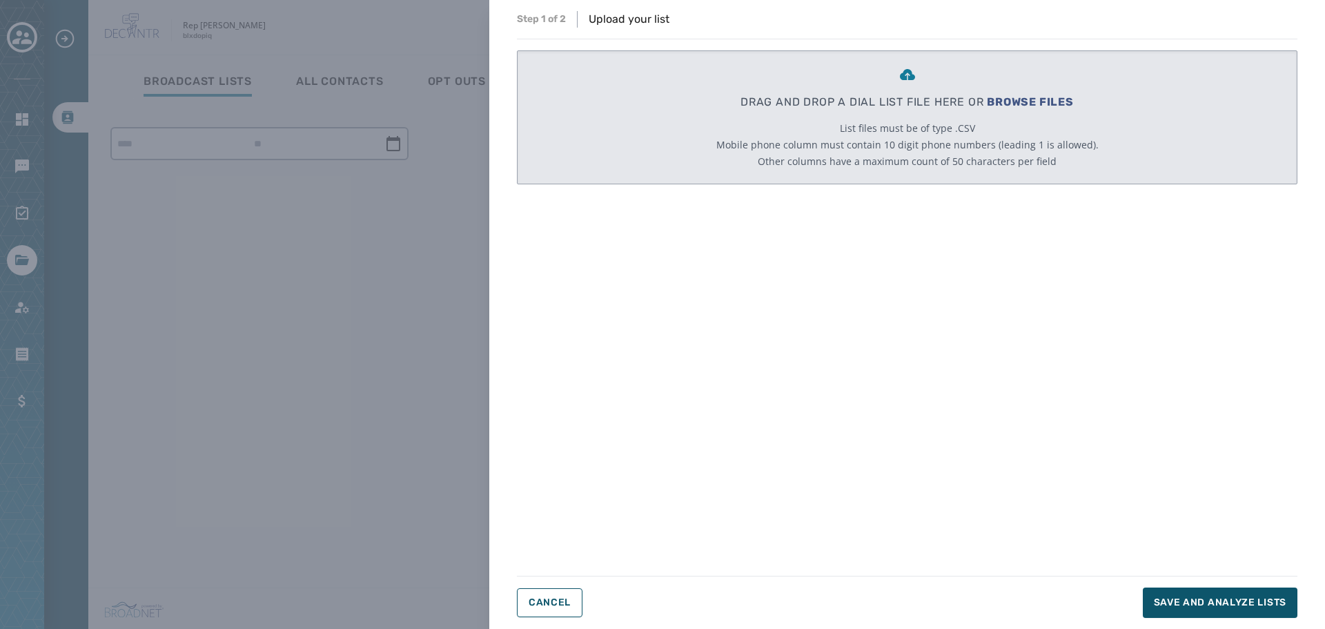
click at [1025, 101] on span "BROWSE FILES" at bounding box center [1030, 101] width 87 height 13
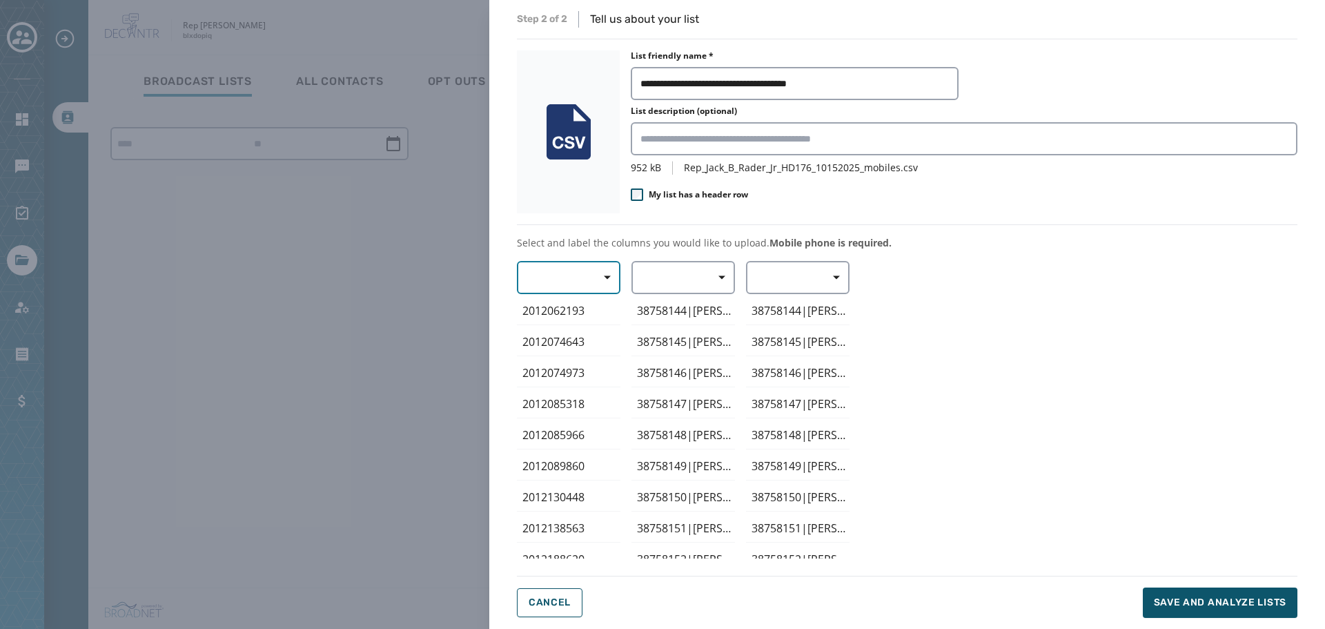
click at [598, 282] on span "button" at bounding box center [602, 278] width 33 height 28
click at [585, 304] on span "Mobile Phone" at bounding box center [564, 309] width 63 height 14
click at [724, 279] on icon "button" at bounding box center [721, 277] width 7 height 7
click at [702, 355] on span "First Name" at bounding box center [679, 359] width 63 height 14
click at [1205, 602] on span "Save and analyze lists" at bounding box center [1220, 603] width 132 height 14
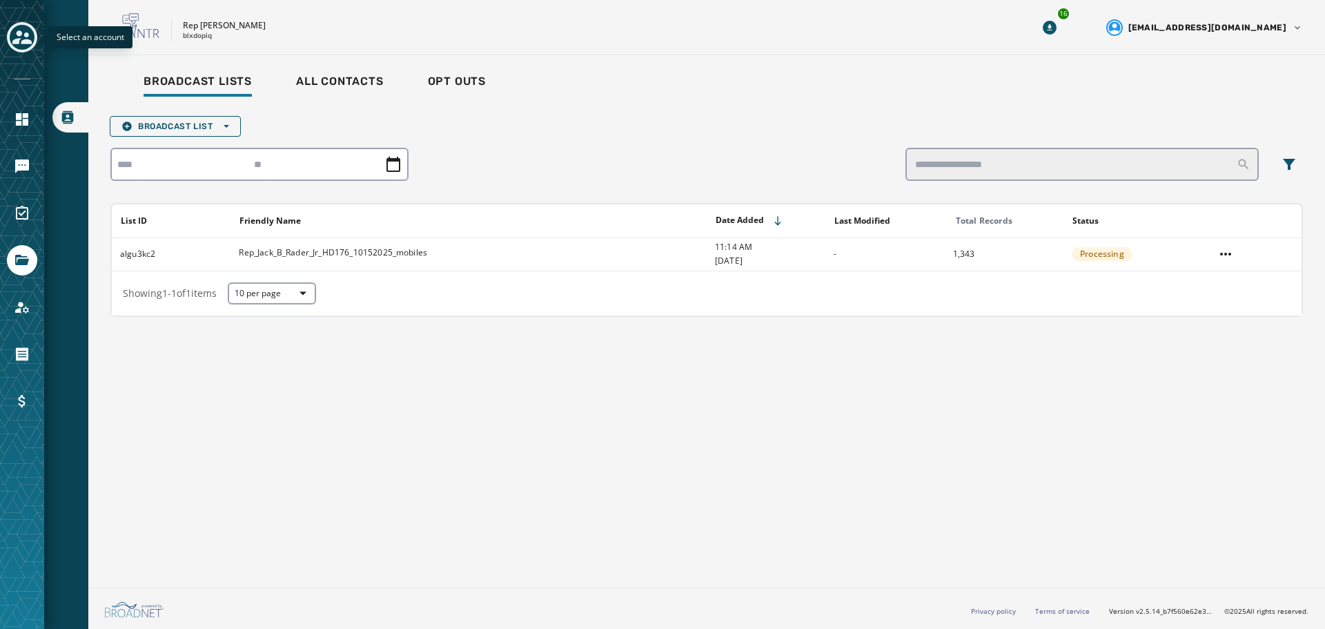
click at [21, 35] on icon "Toggle account select drawer" at bounding box center [21, 37] width 19 height 14
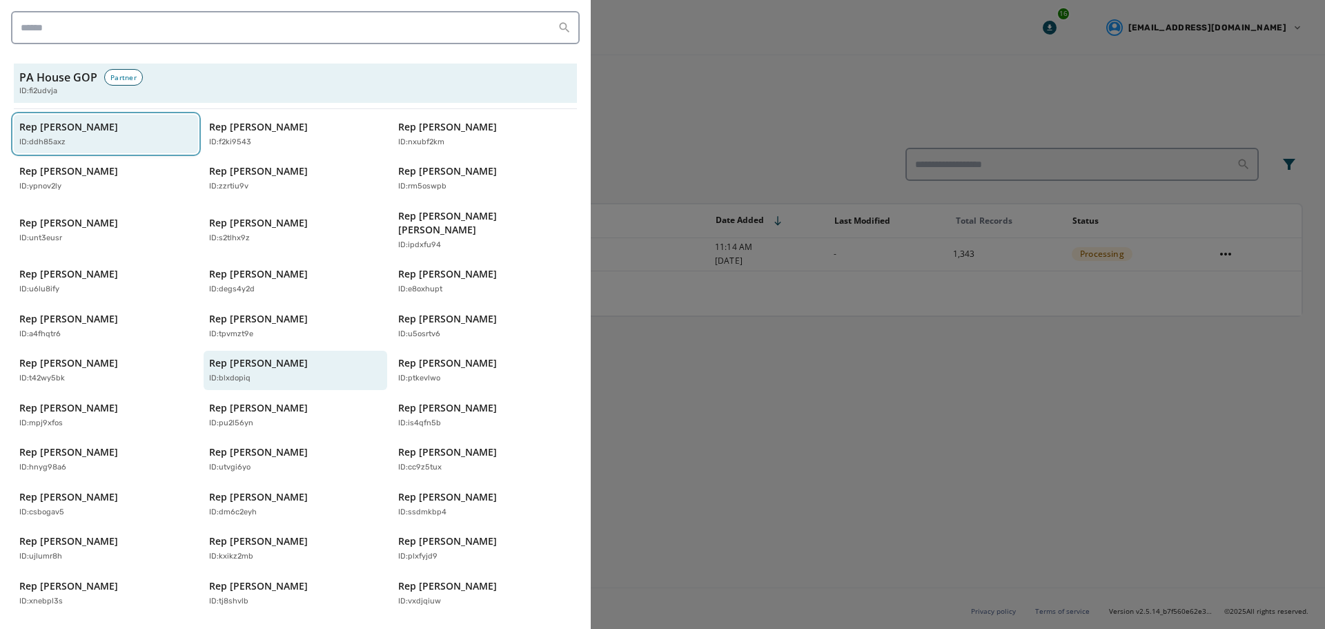
click at [38, 132] on p "Rep [PERSON_NAME]" at bounding box center [68, 127] width 99 height 14
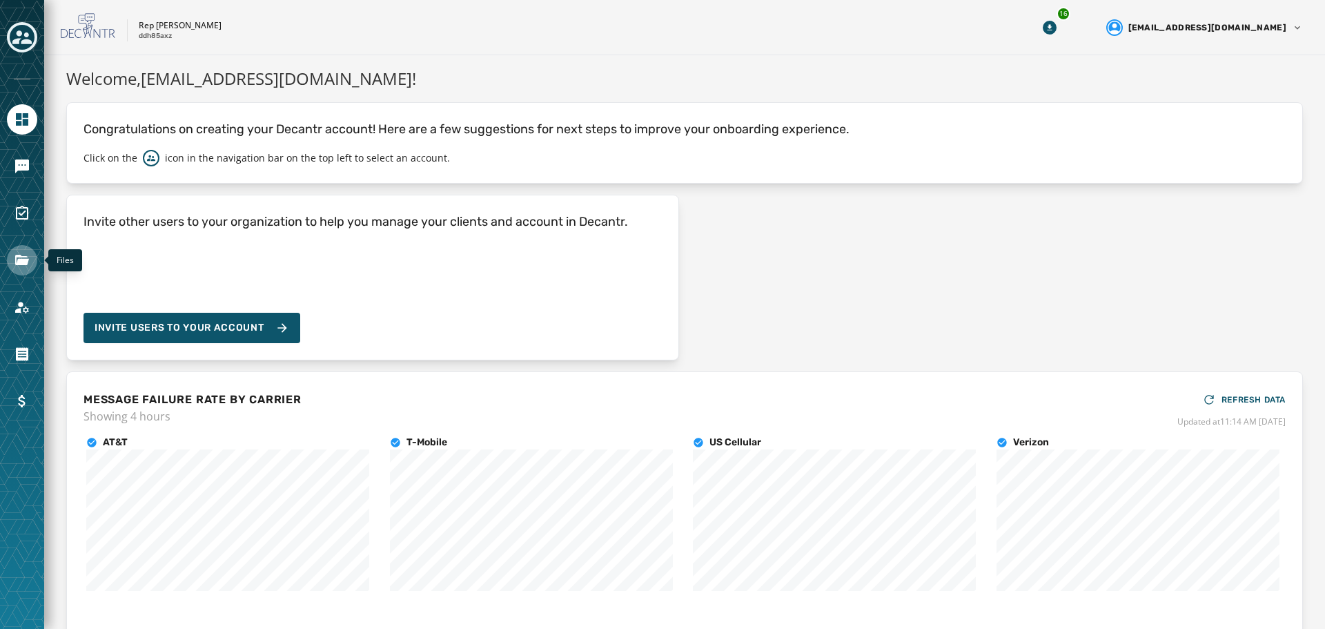
click at [19, 269] on link "Navigate to Files" at bounding box center [22, 260] width 30 height 30
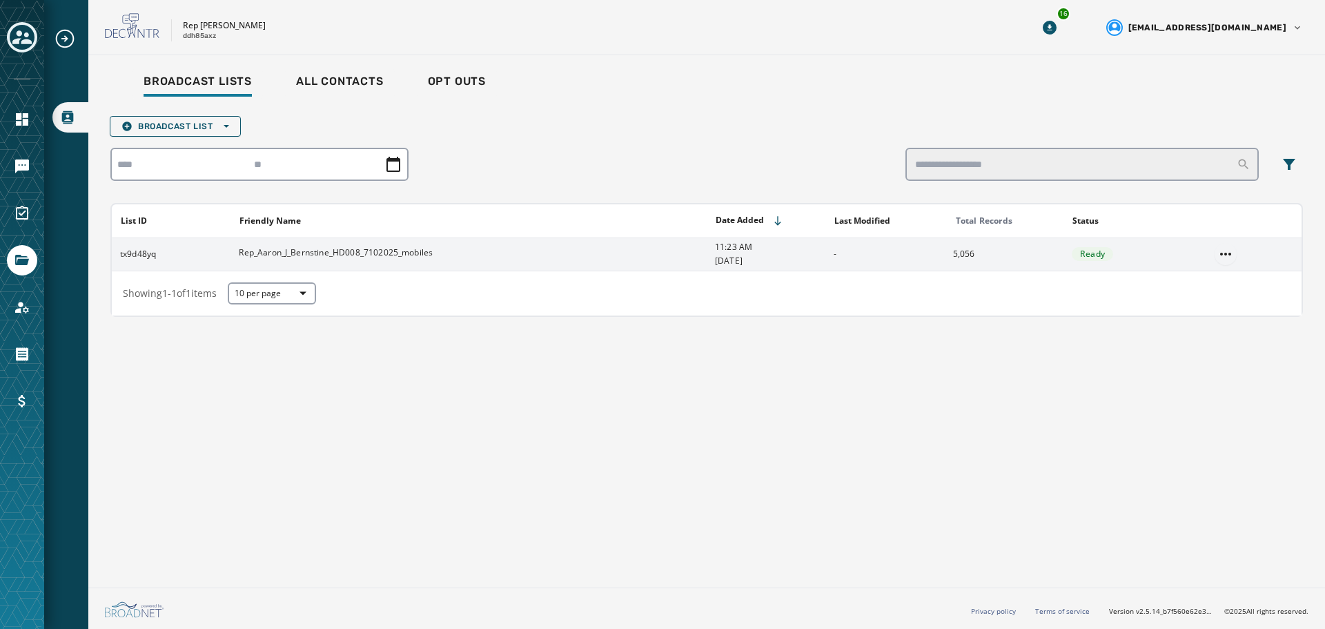
click at [1221, 253] on html "Broadcast Lists Skip To Main Content Rep [PERSON_NAME] ddh85axz 16 [EMAIL_ADDRE…" at bounding box center [662, 314] width 1325 height 629
click at [1221, 307] on div "Delete list" at bounding box center [1225, 304] width 62 height 22
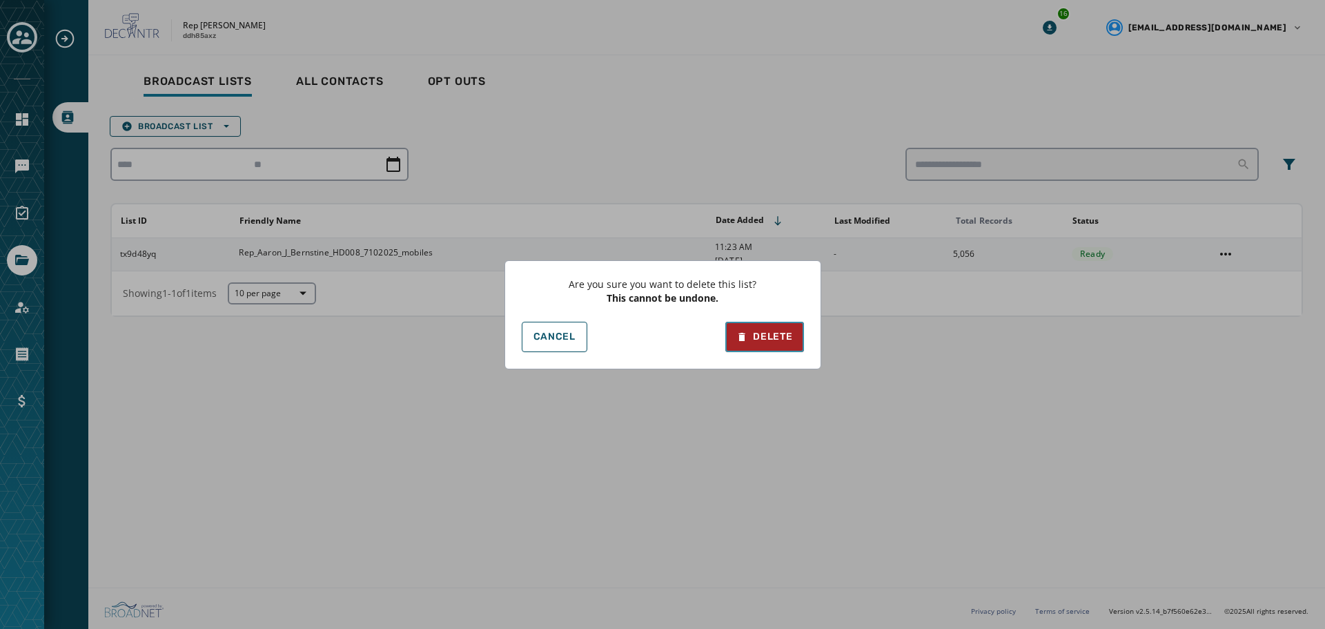
click at [772, 343] on div "Delete" at bounding box center [764, 337] width 56 height 14
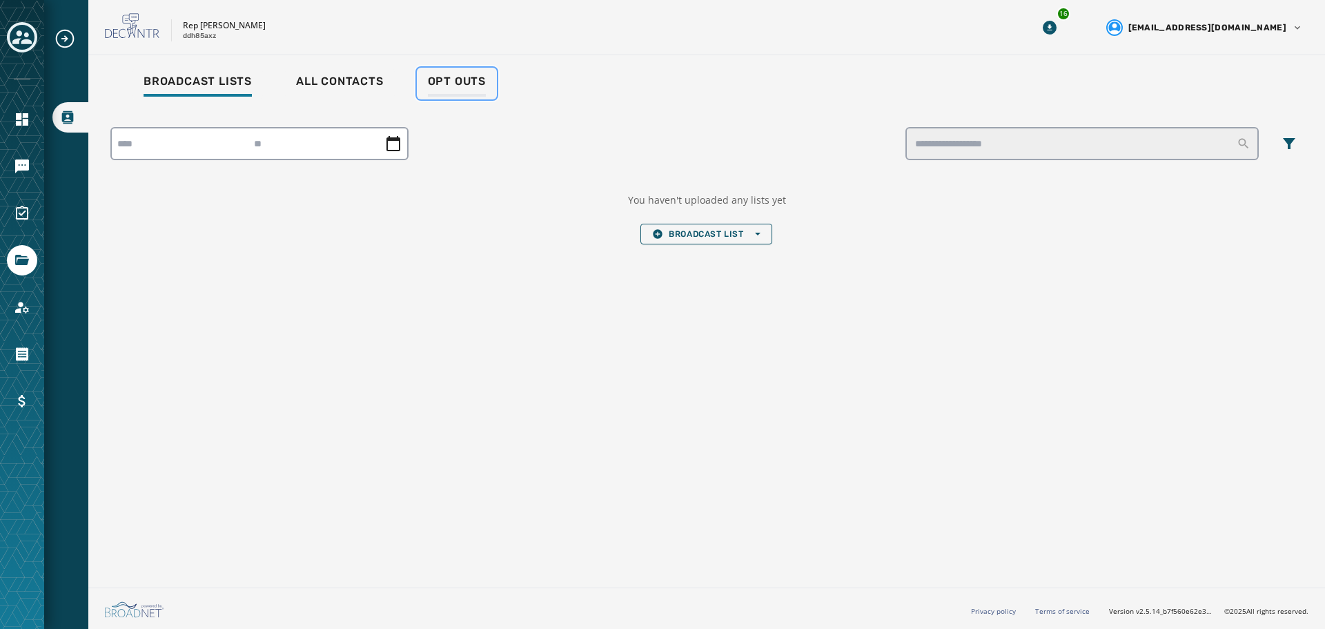
click at [448, 85] on span "Opt Outs" at bounding box center [457, 82] width 58 height 14
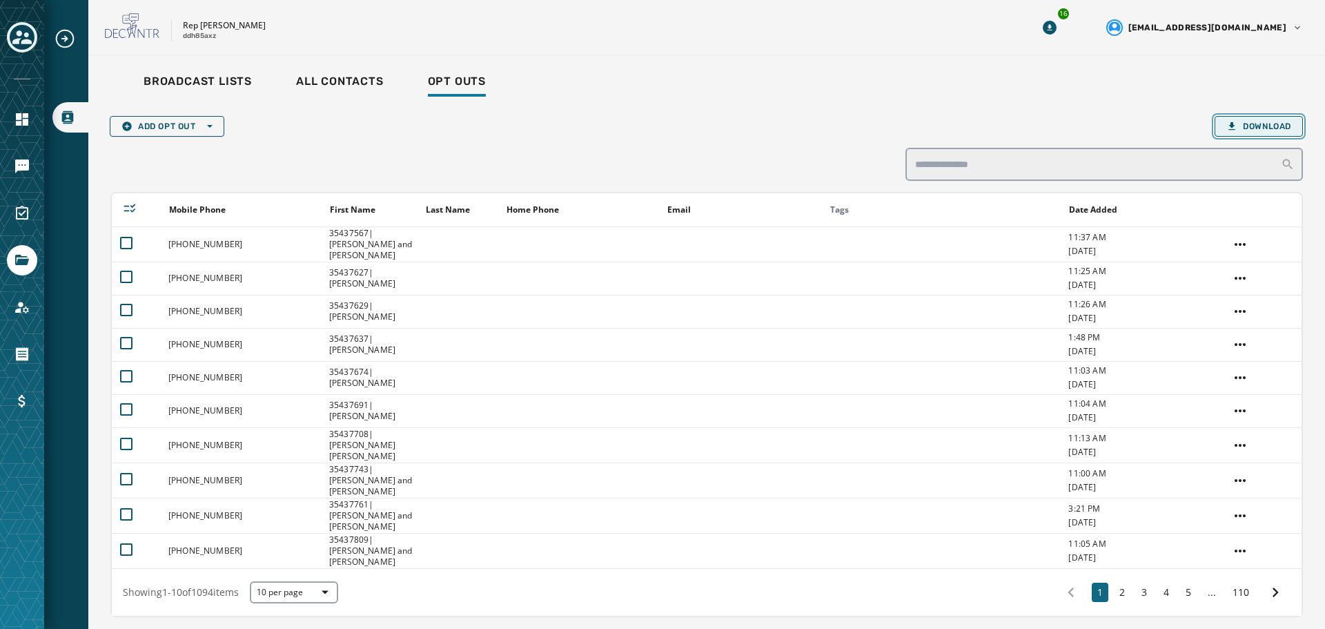
click at [1250, 130] on span "Download" at bounding box center [1258, 126] width 65 height 11
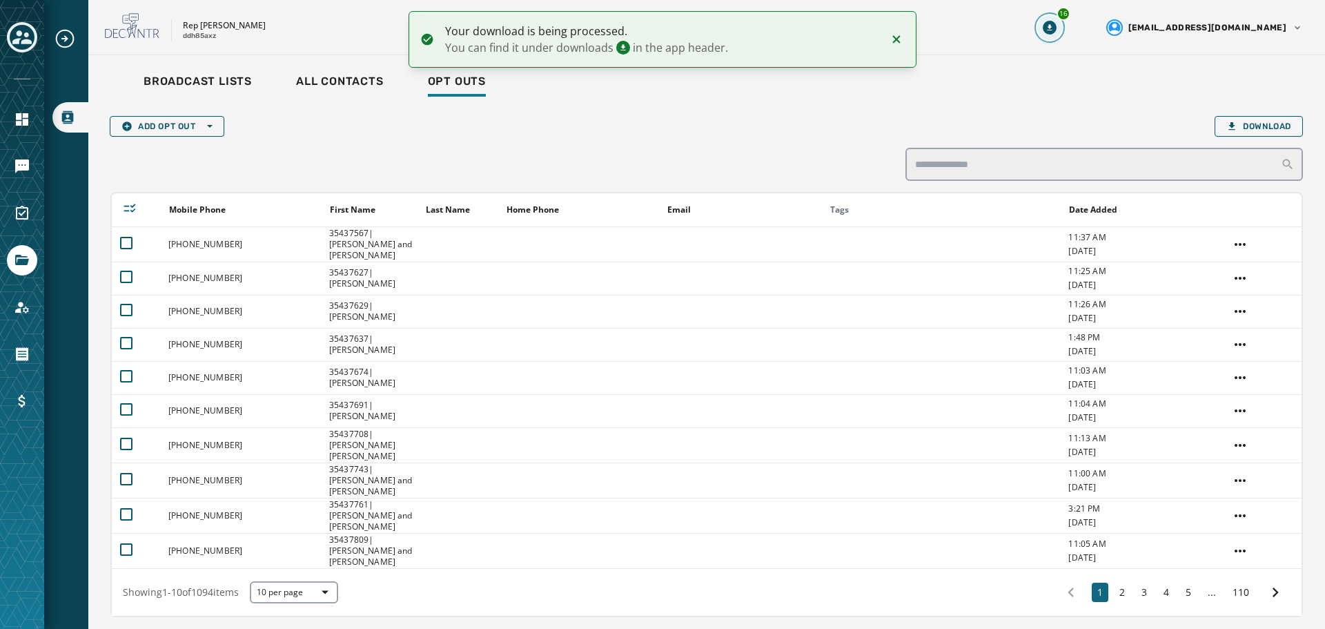
click at [1056, 23] on icon "Download Menu" at bounding box center [1050, 28] width 14 height 14
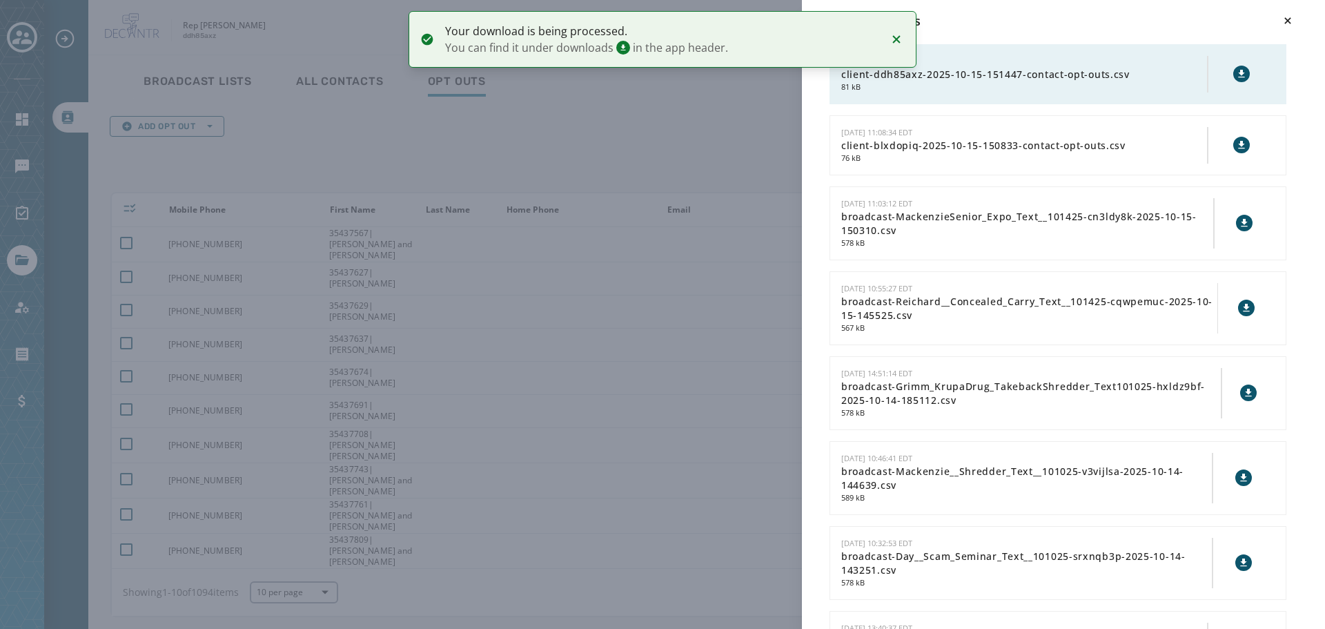
click at [1238, 74] on icon at bounding box center [1241, 74] width 6 height 8
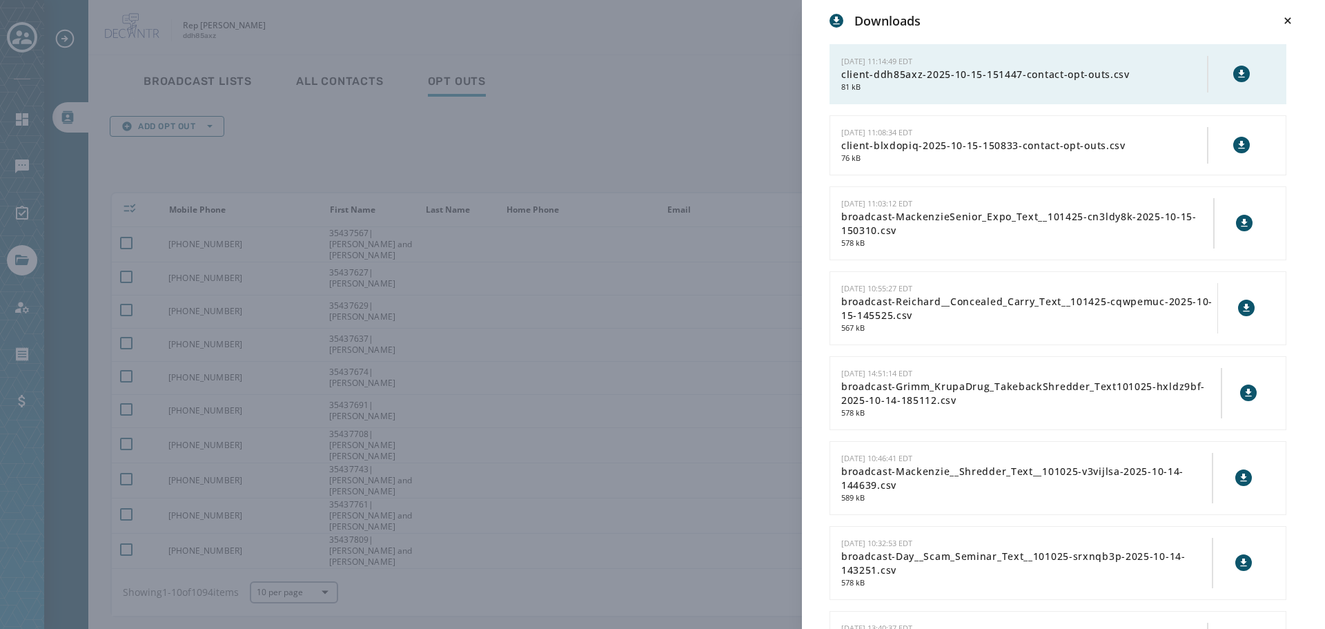
click at [707, 99] on div "Downloads [DATE] 11:14:49 EDT client-ddh85axz-2025-10-15-151447-contact-opt-out…" at bounding box center [662, 314] width 1325 height 629
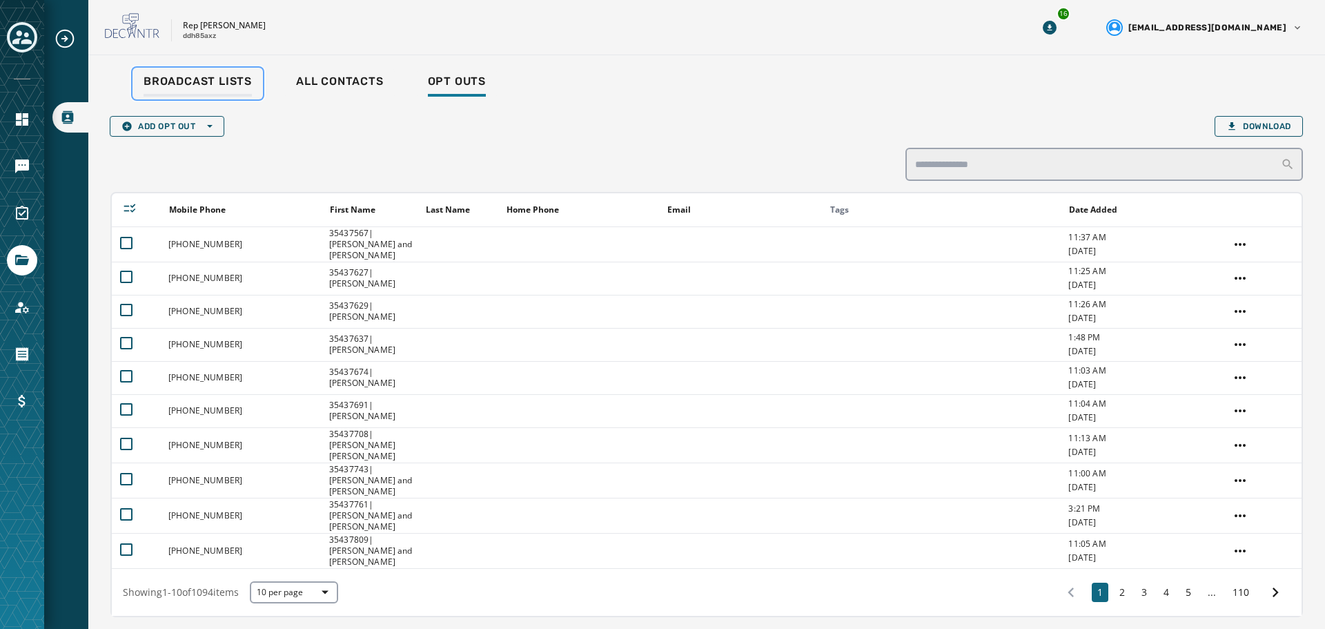
click at [152, 81] on span "Broadcast Lists" at bounding box center [198, 82] width 108 height 14
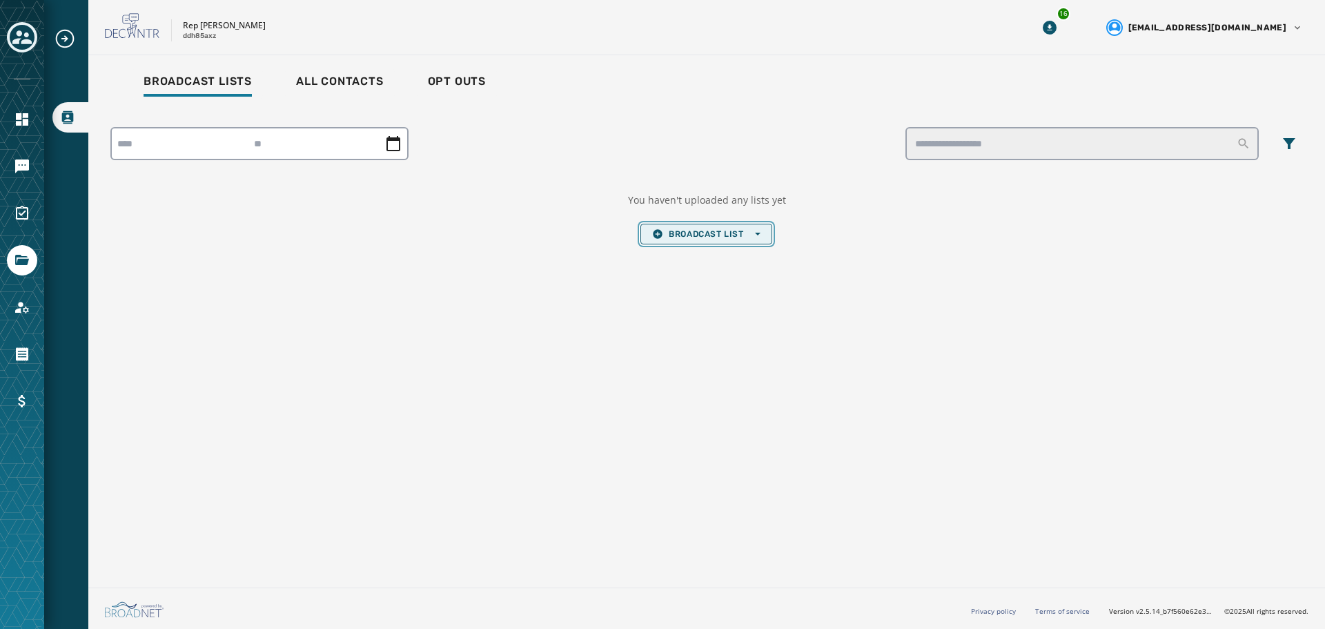
click at [694, 239] on span "Broadcast List Open options" at bounding box center [706, 233] width 108 height 11
click at [695, 255] on span "Upload List" at bounding box center [706, 254] width 108 height 11
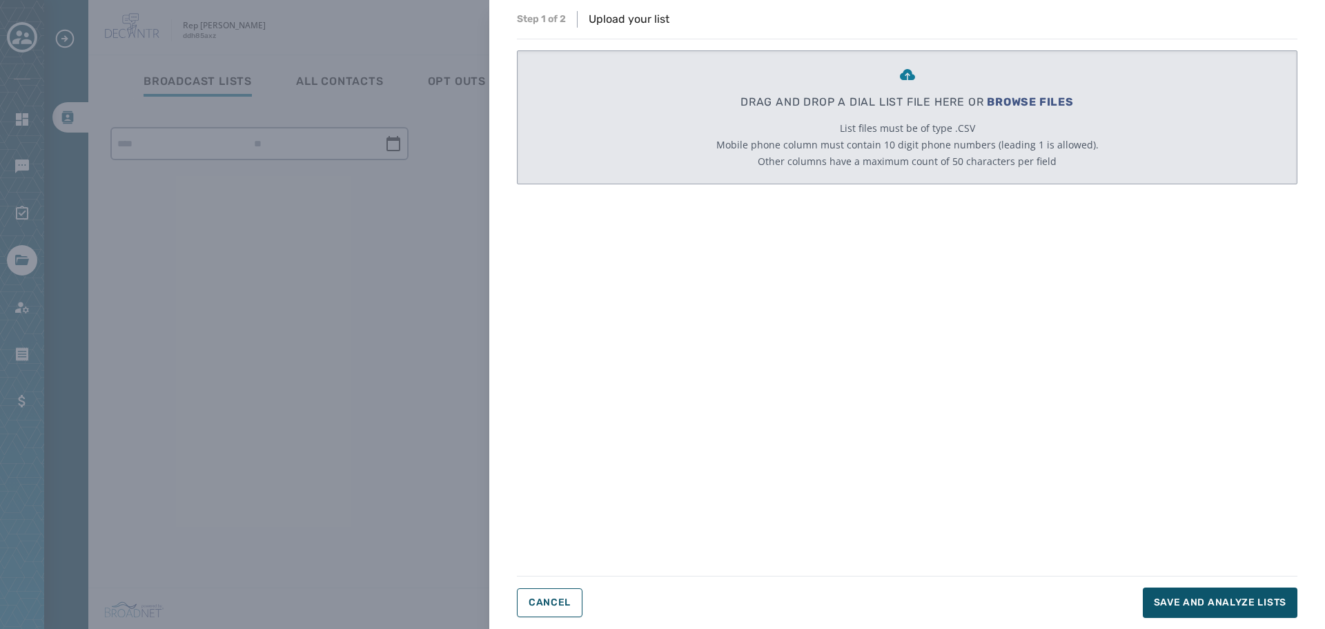
click at [1034, 99] on span "BROWSE FILES" at bounding box center [1030, 101] width 87 height 13
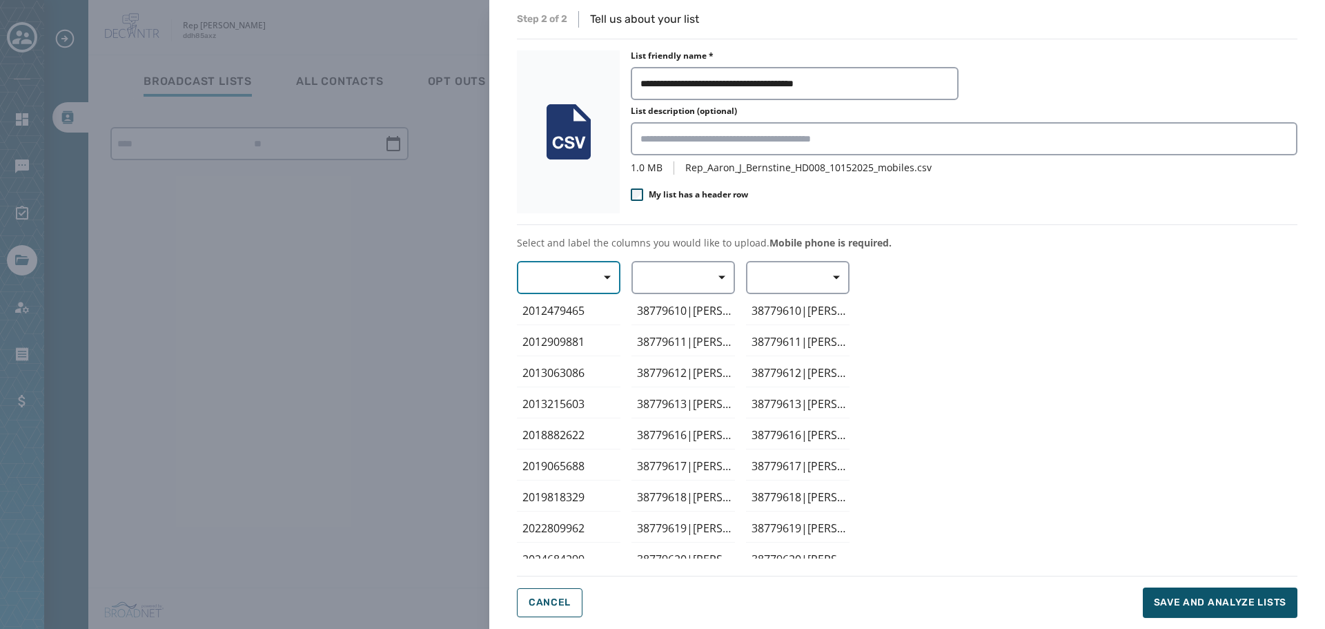
click at [604, 278] on icon "button" at bounding box center [607, 277] width 7 height 7
click at [580, 313] on span "Mobile Phone" at bounding box center [564, 309] width 63 height 14
click at [717, 270] on span "button" at bounding box center [716, 278] width 33 height 28
click at [686, 360] on span "First Name" at bounding box center [679, 359] width 63 height 14
click at [1215, 608] on span "Save and analyze lists" at bounding box center [1220, 603] width 132 height 14
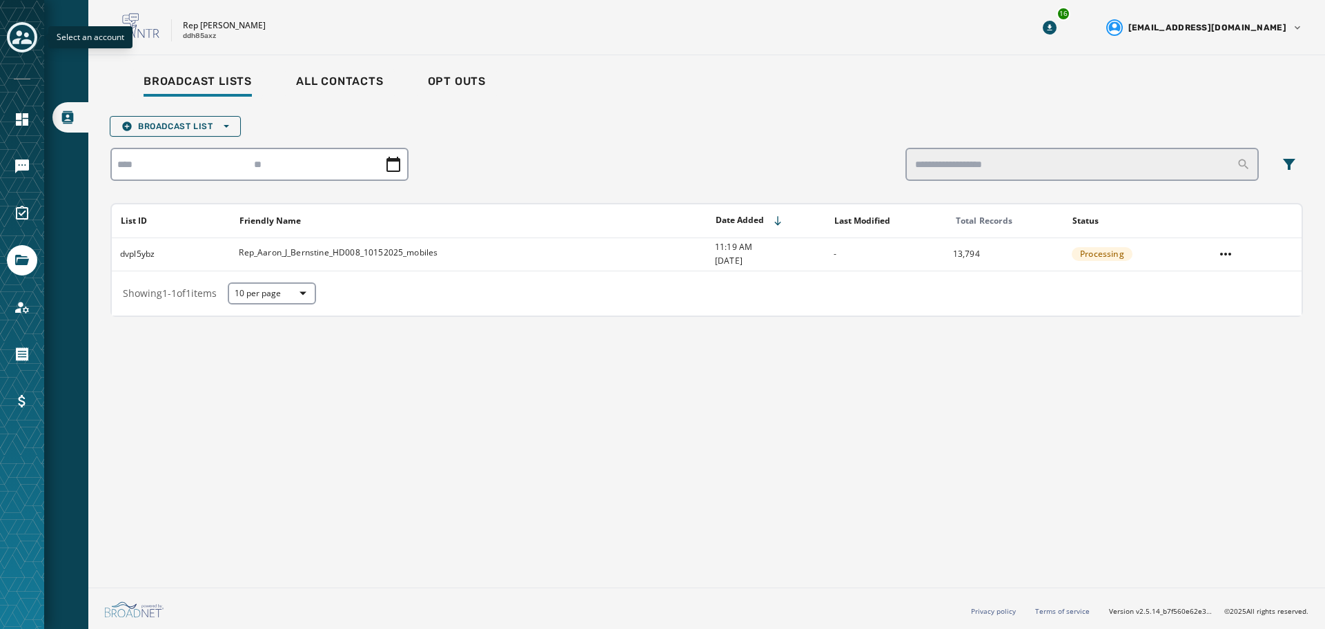
click at [25, 39] on icon "Toggle account select drawer" at bounding box center [21, 37] width 19 height 19
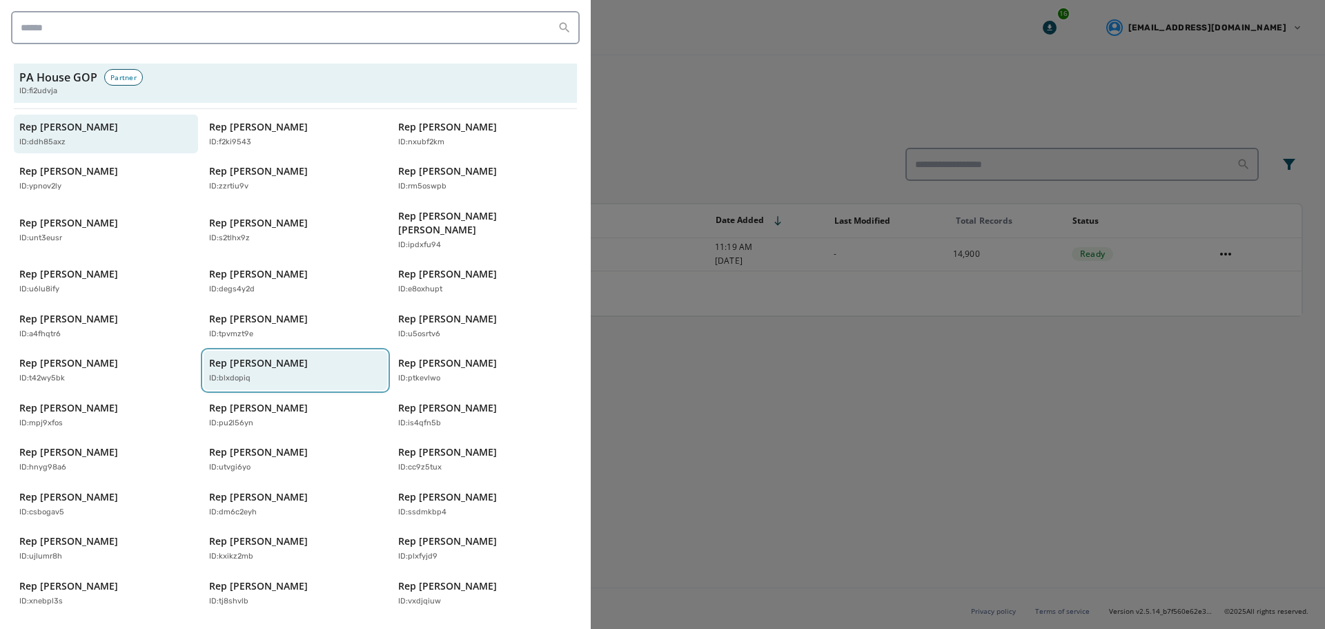
click at [267, 373] on div "ID: blxdopiq" at bounding box center [288, 379] width 159 height 12
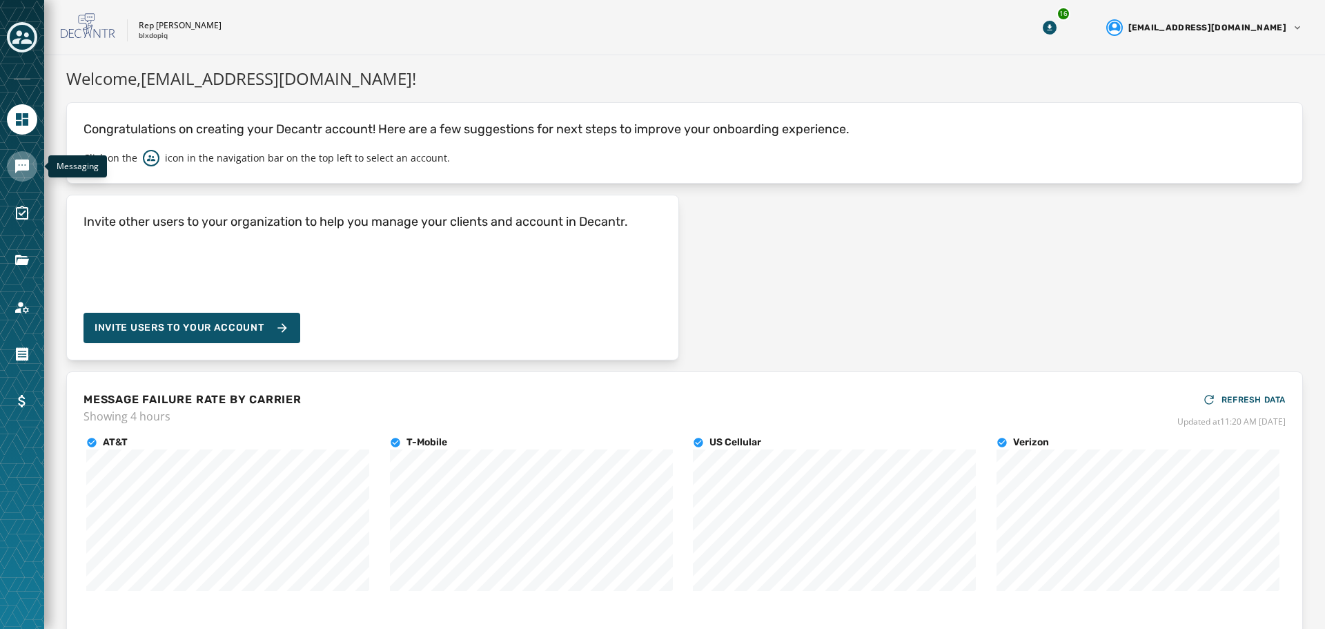
click at [17, 172] on icon "Navigate to Messaging" at bounding box center [22, 166] width 17 height 17
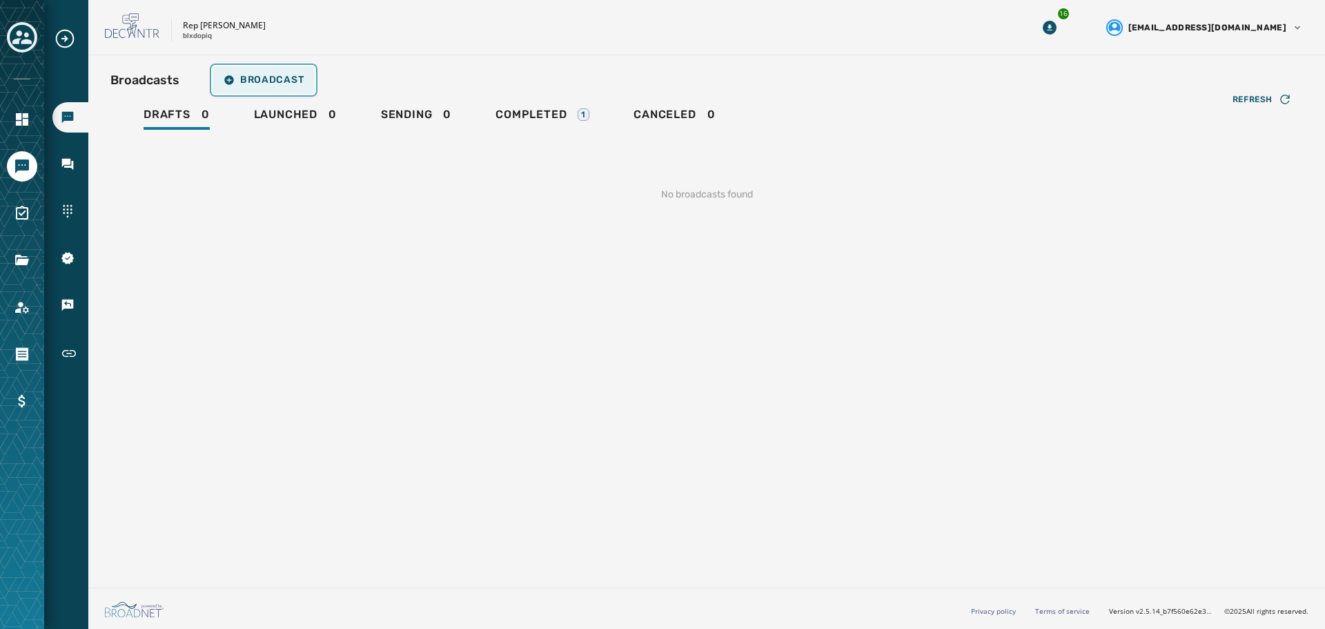
click at [279, 75] on span "Broadcast" at bounding box center [264, 80] width 80 height 11
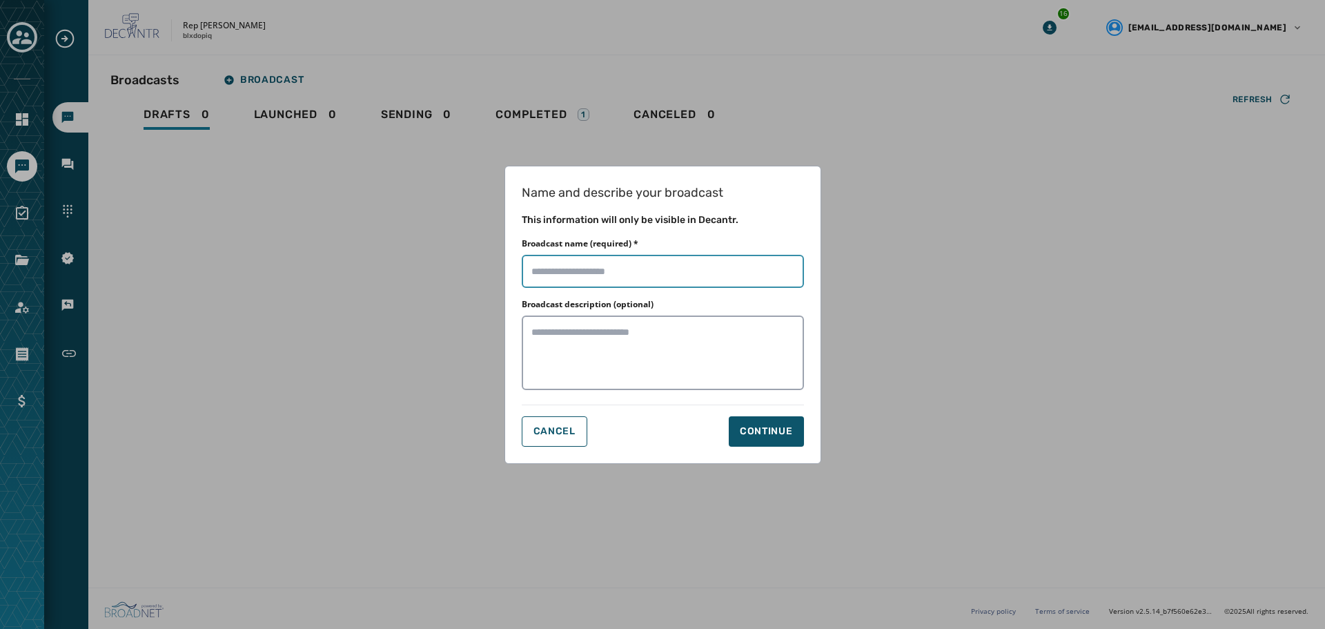
click at [582, 279] on input "Broadcast name (required) *" at bounding box center [663, 271] width 282 height 33
type input "**********"
click at [761, 426] on div "Continue" at bounding box center [766, 431] width 53 height 14
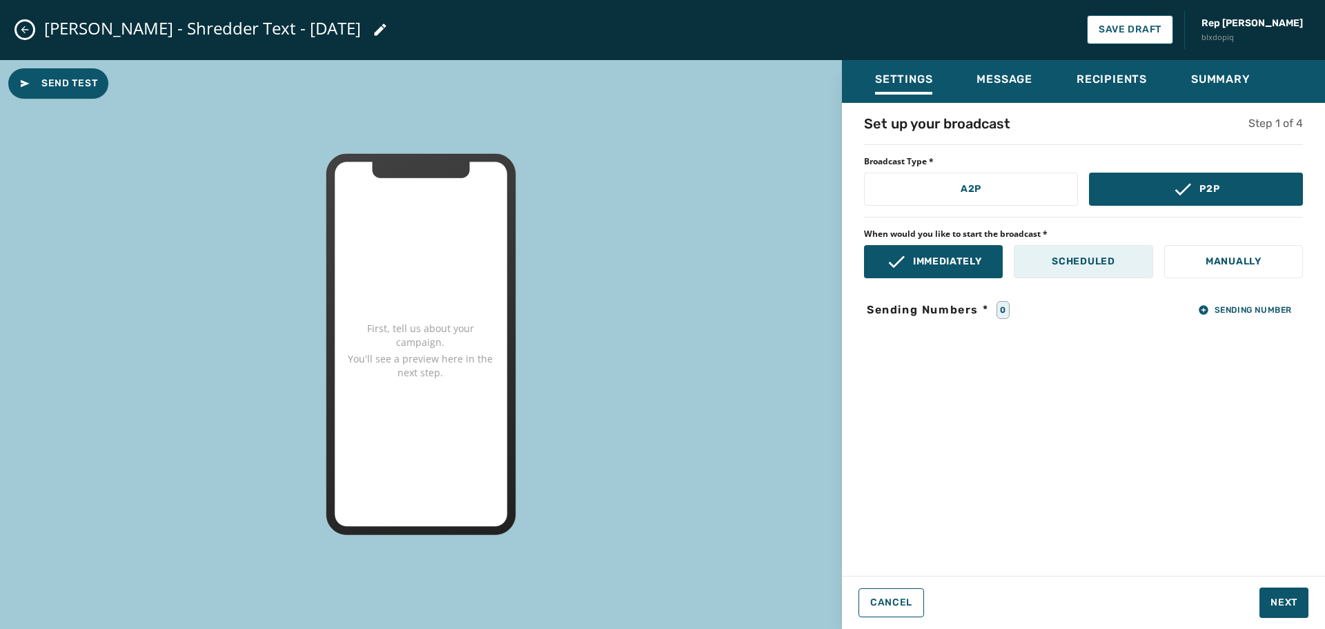
click at [1075, 268] on p "Scheduled" at bounding box center [1083, 262] width 63 height 14
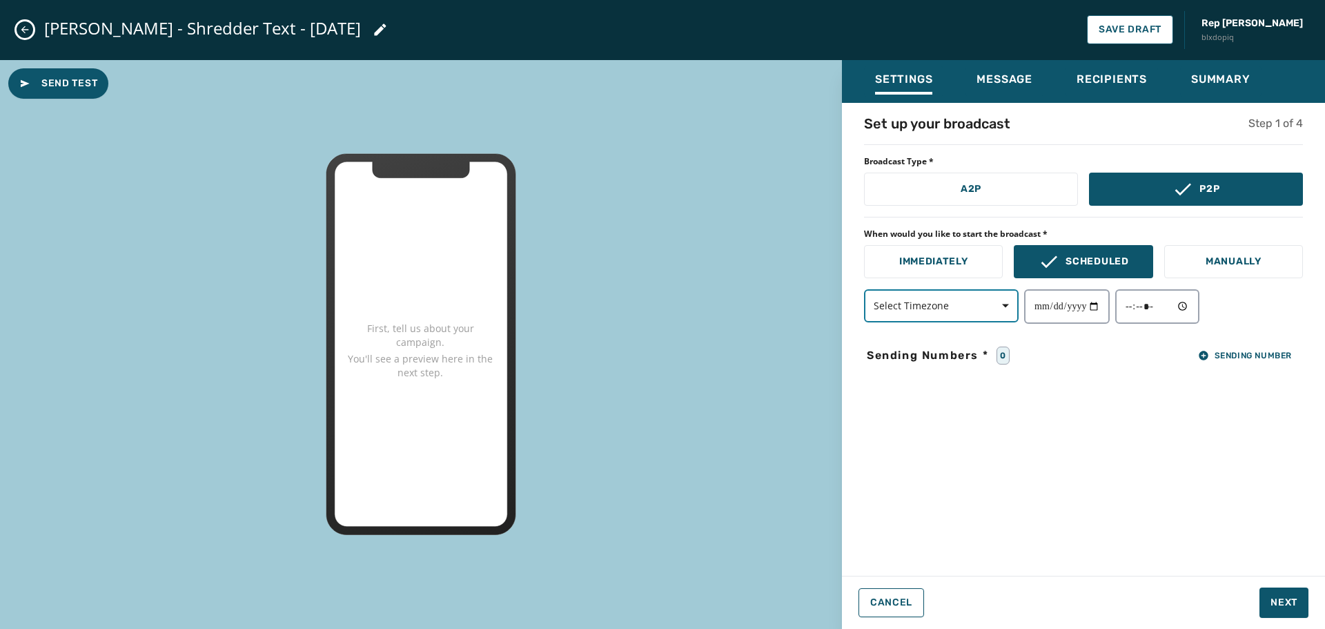
click at [1008, 310] on span "button" at bounding box center [1000, 306] width 33 height 28
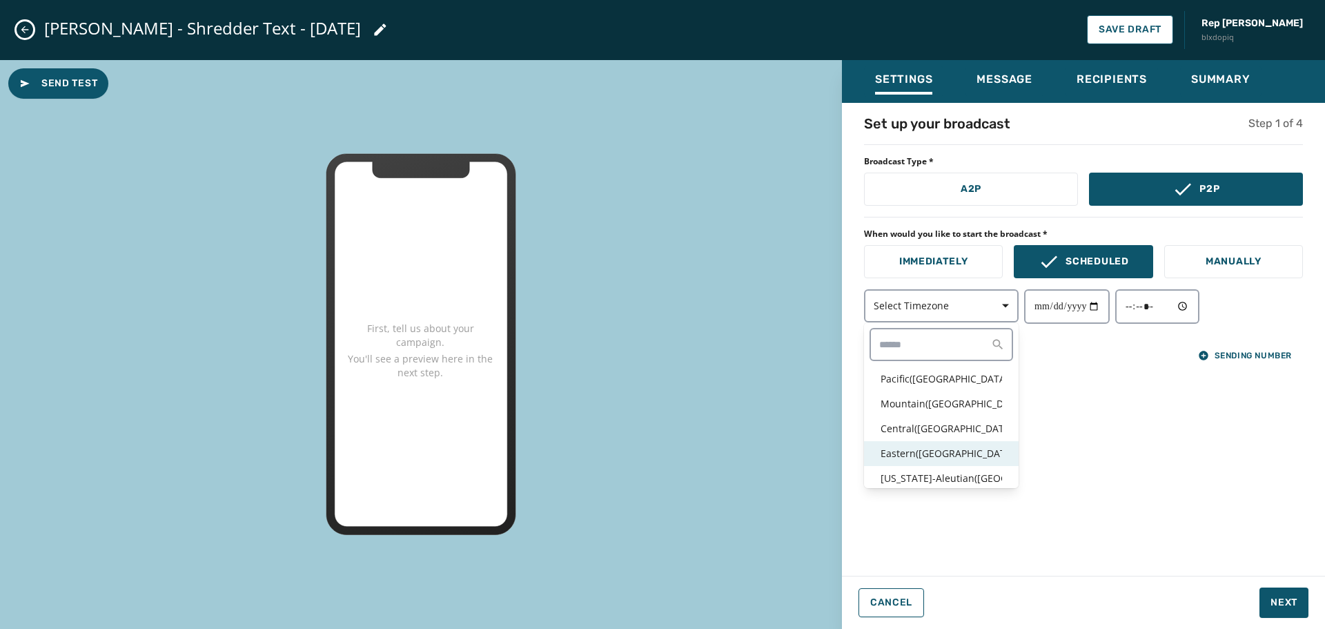
drag, startPoint x: 940, startPoint y: 446, endPoint x: 1074, endPoint y: 342, distance: 170.1
click at [940, 447] on p "Eastern ( [GEOGRAPHIC_DATA] / [GEOGRAPHIC_DATA] )" at bounding box center [941, 453] width 121 height 14
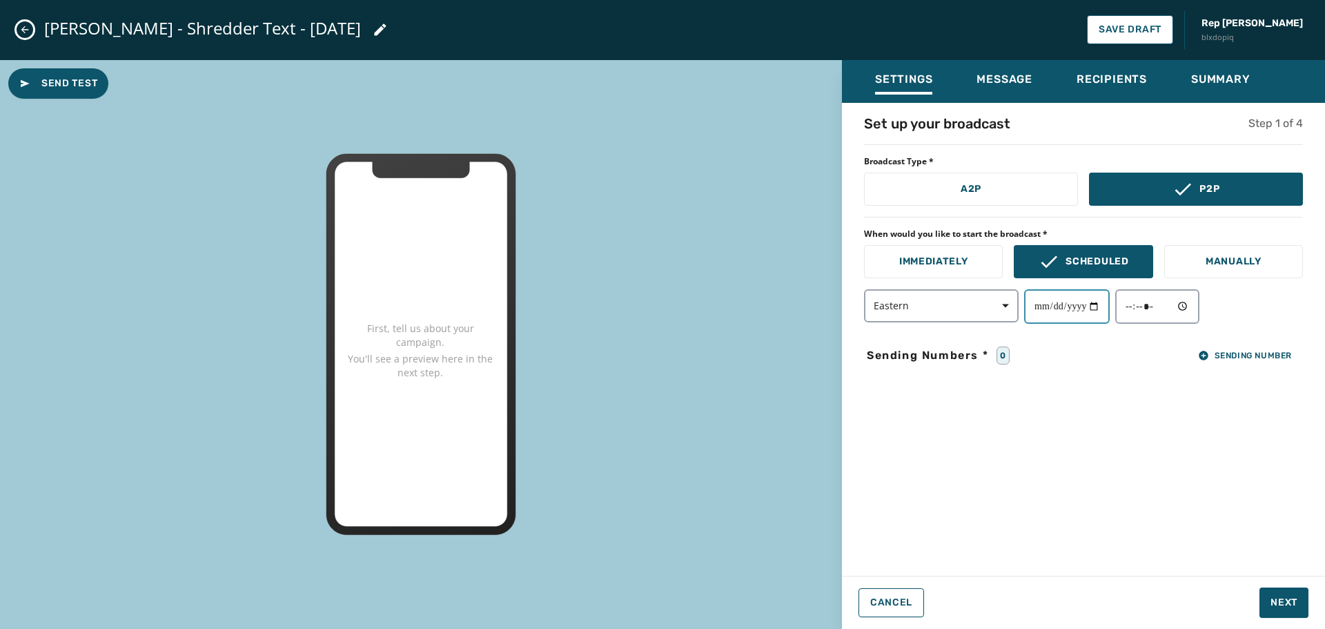
click at [1105, 310] on input "date" at bounding box center [1067, 306] width 86 height 35
type input "**********"
click at [1199, 306] on input "time" at bounding box center [1157, 306] width 84 height 35
type input "*****"
click at [1270, 322] on div "**********" at bounding box center [1083, 306] width 439 height 35
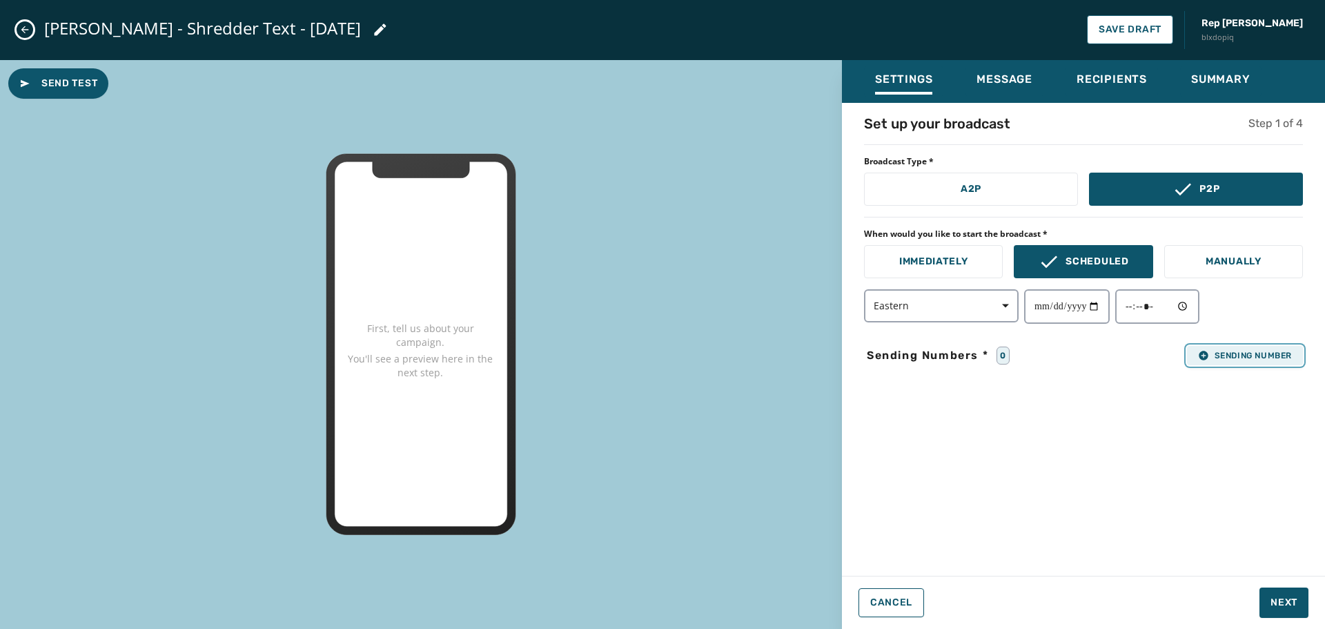
click at [1272, 359] on span "Sending Number" at bounding box center [1245, 355] width 94 height 11
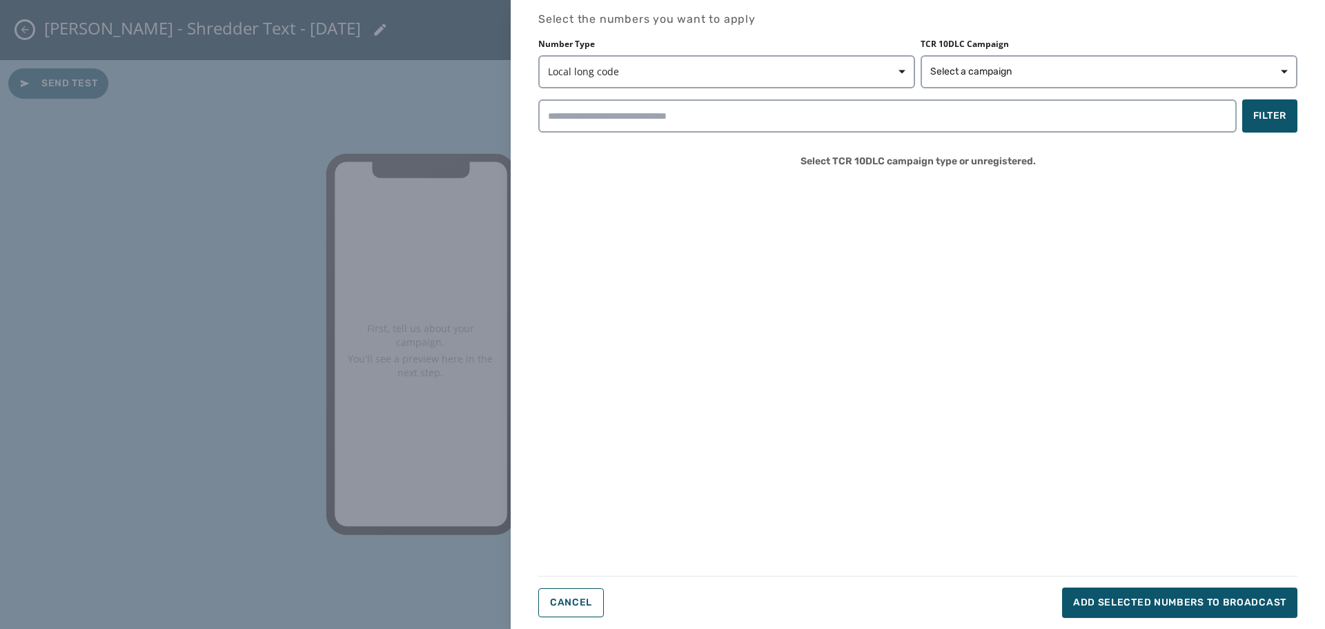
click at [1117, 53] on div "TCR 10DLC Campaign Select a campaign" at bounding box center [1109, 64] width 377 height 50
click at [1113, 61] on button "Select a campaign" at bounding box center [1109, 71] width 377 height 33
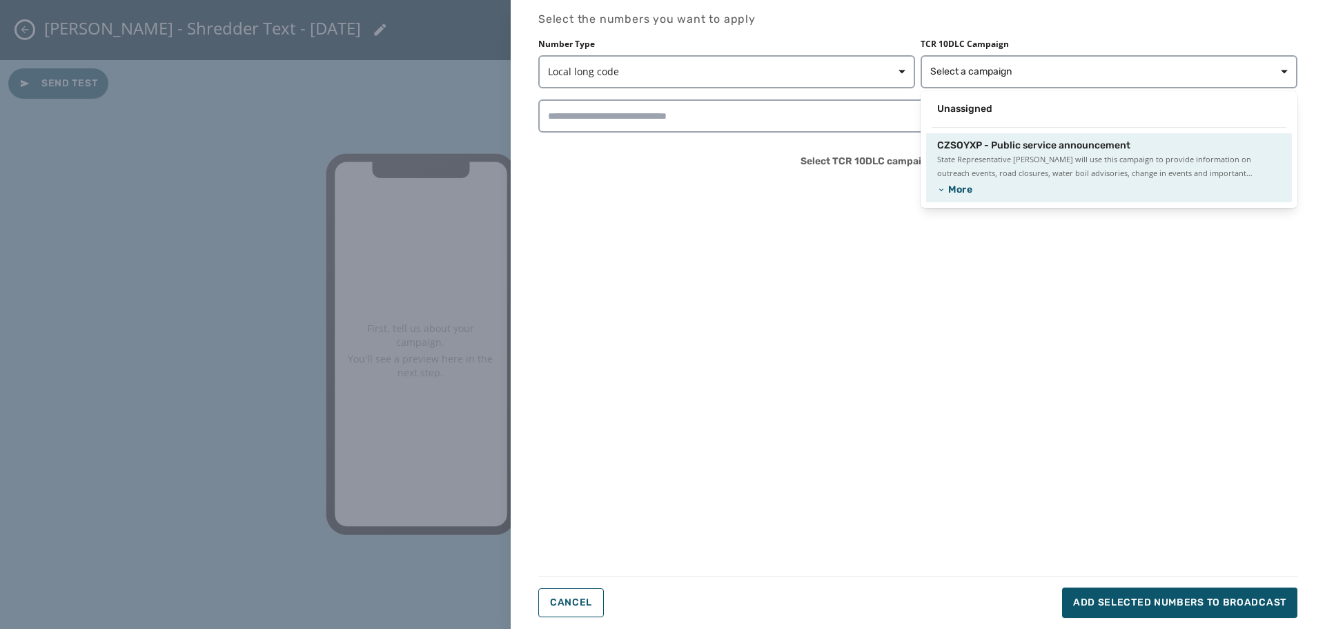
click at [1014, 153] on span "State Representative [PERSON_NAME] will use this campaign to provide informatio…" at bounding box center [1109, 167] width 344 height 28
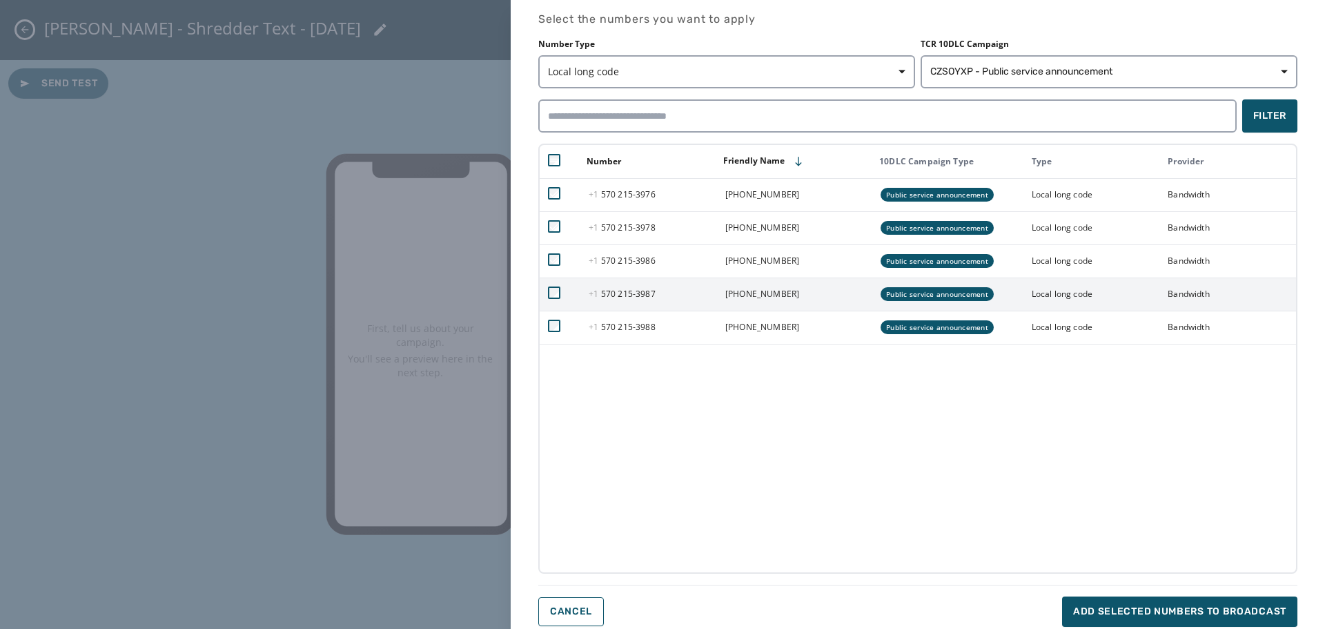
click at [558, 285] on td at bounding box center [560, 293] width 41 height 33
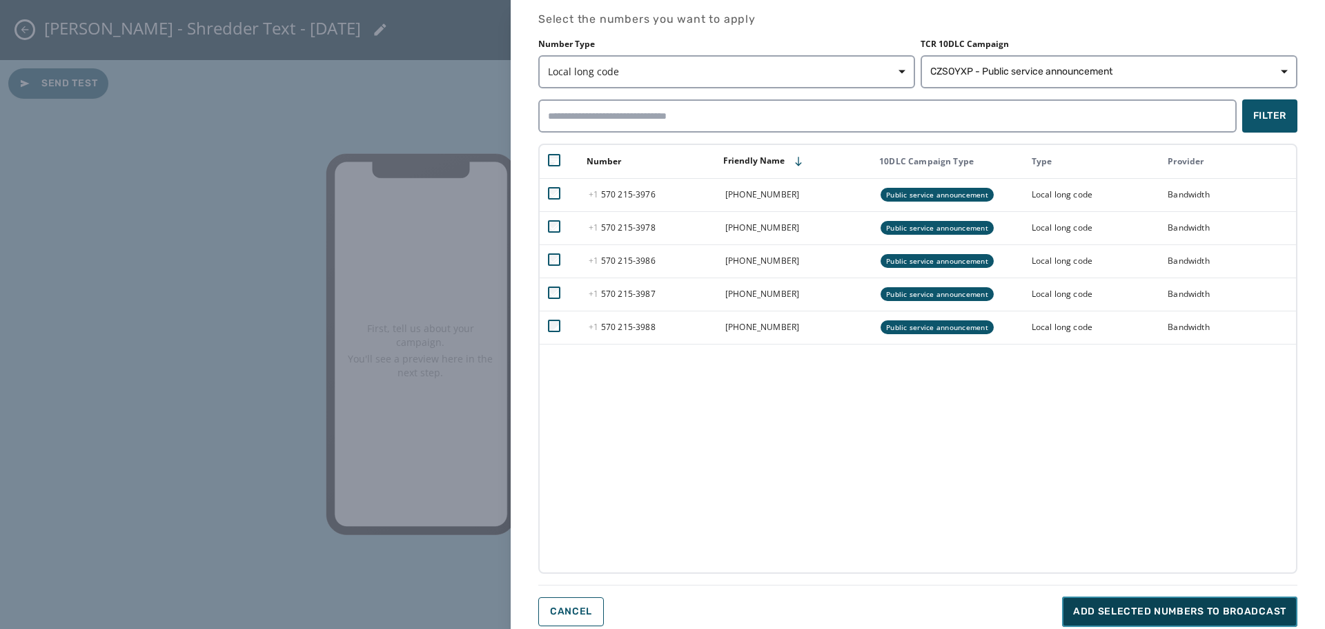
click at [1157, 614] on span "Add selected numbers to broadcast" at bounding box center [1179, 611] width 213 height 14
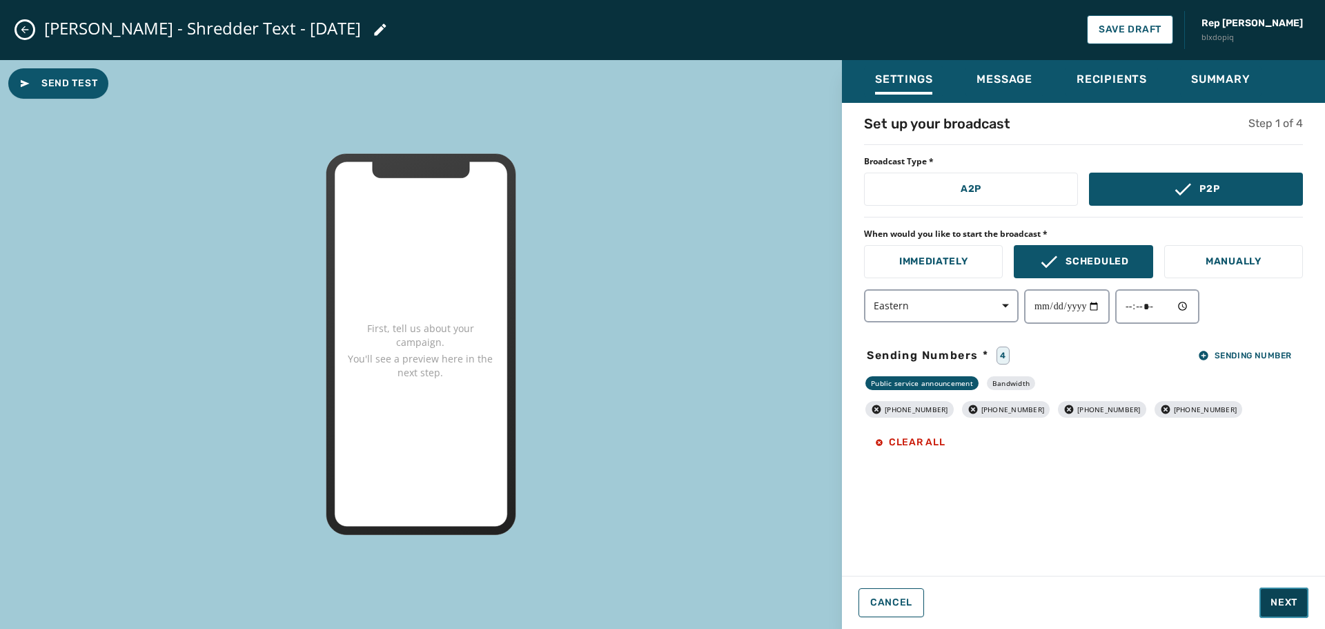
click at [1290, 602] on span "Next" at bounding box center [1283, 603] width 27 height 14
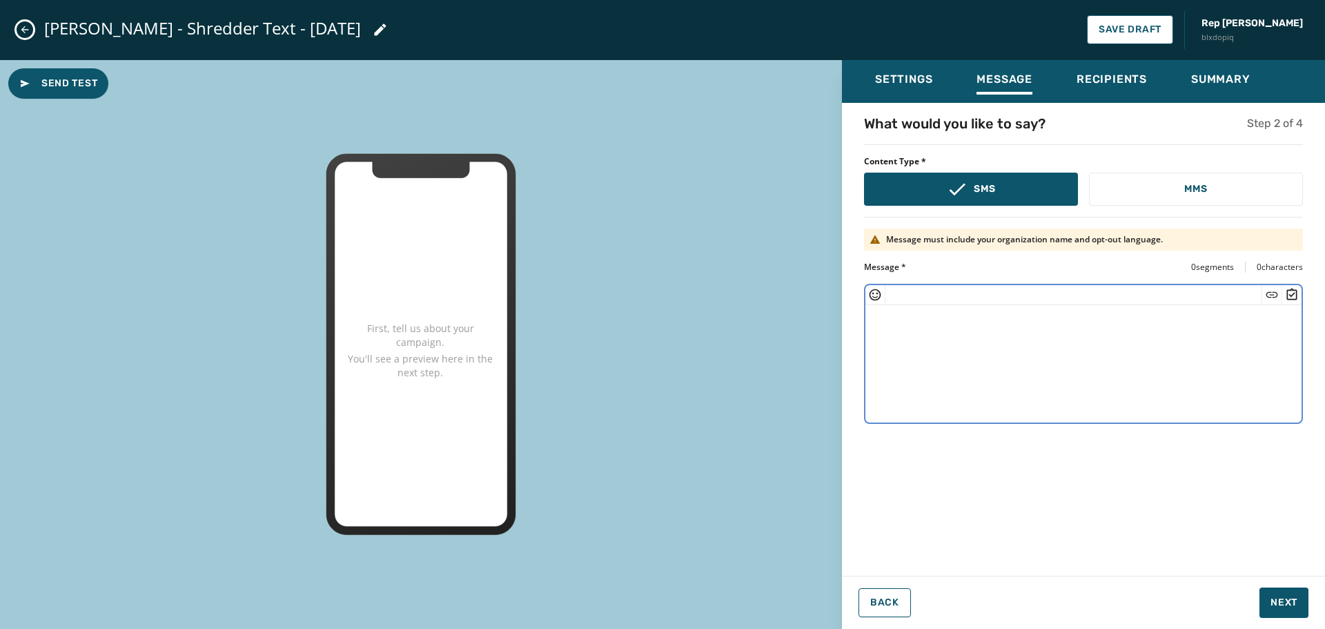
click at [984, 331] on textarea at bounding box center [1083, 361] width 436 height 113
paste textarea "**********"
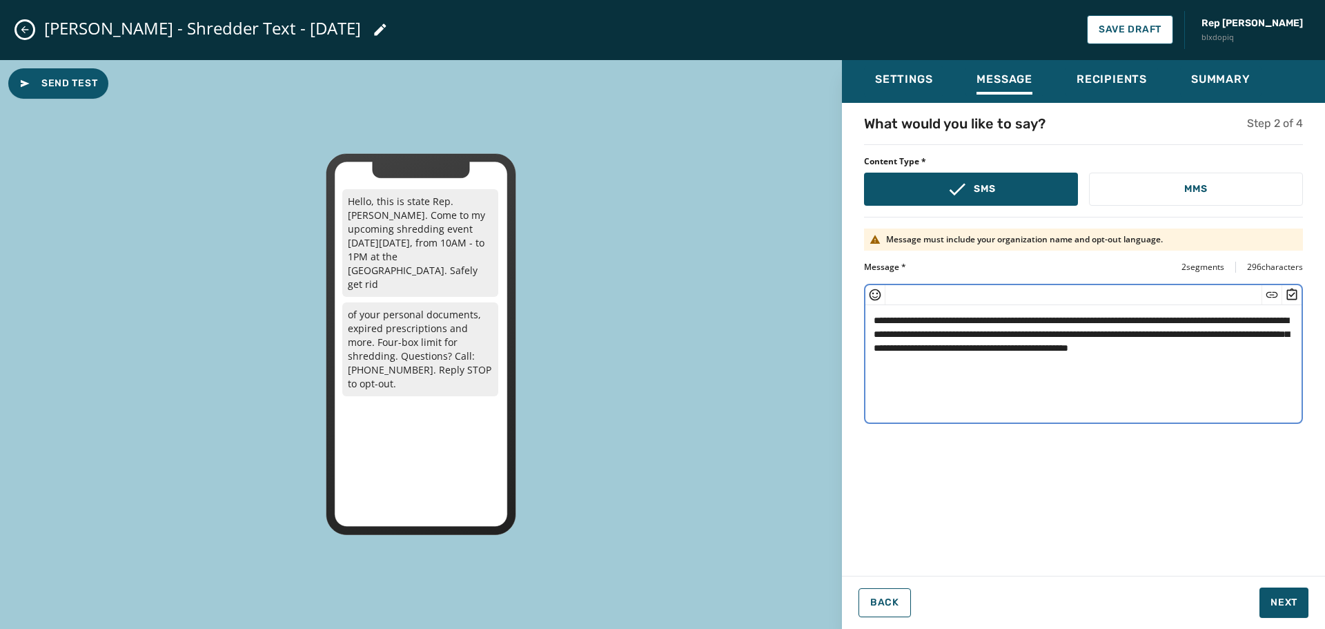
type textarea "**********"
click at [1269, 498] on div "**********" at bounding box center [1083, 335] width 483 height 442
click at [1285, 604] on span "Next" at bounding box center [1283, 603] width 27 height 14
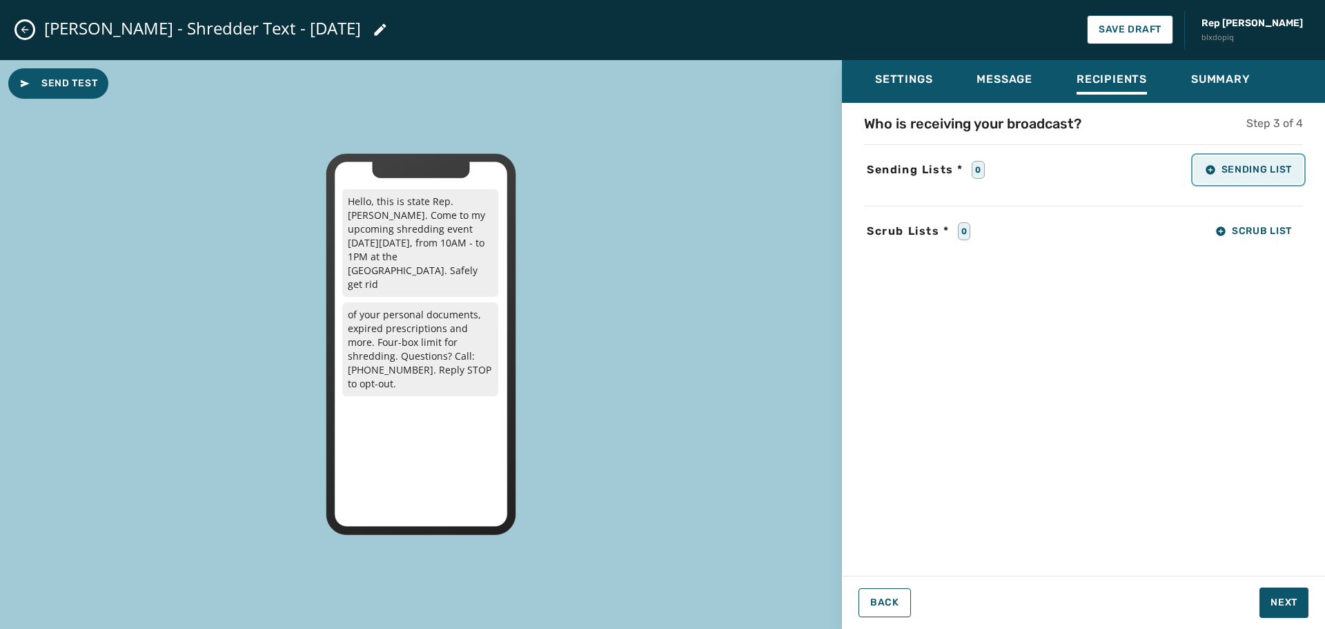
click at [1272, 173] on span "Sending List" at bounding box center [1248, 169] width 87 height 11
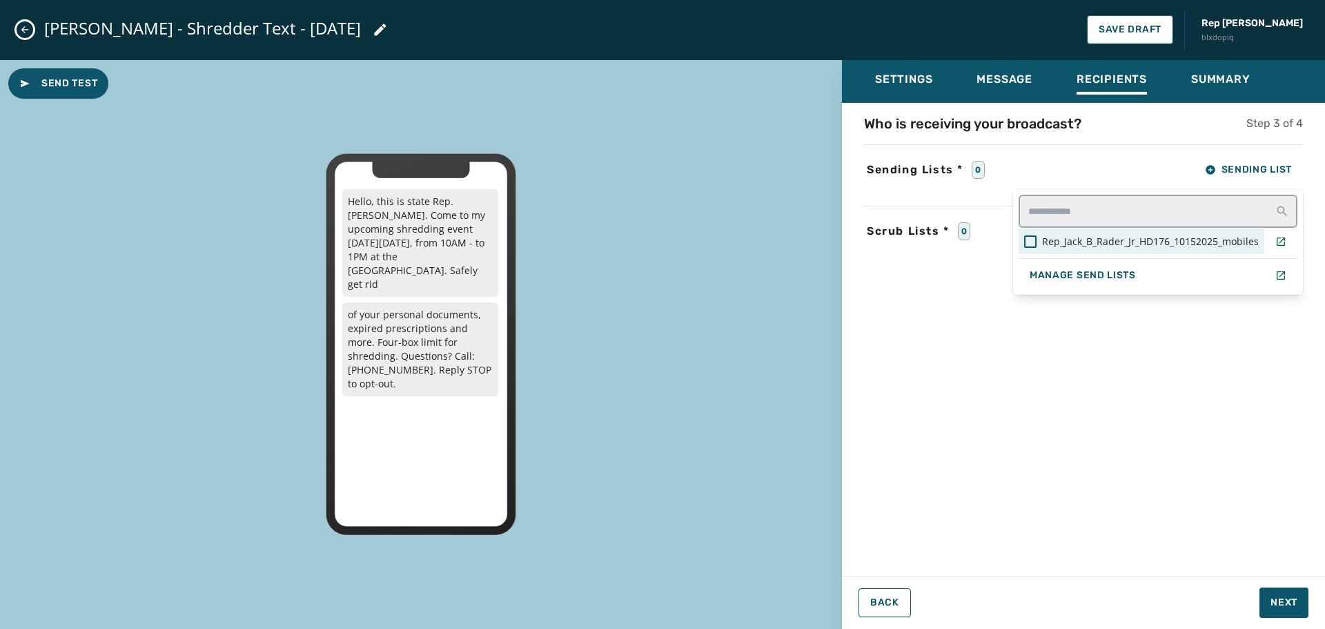
click at [1157, 241] on span "Rep_Jack_B_Rader_Jr_HD176_10152025_mobiles" at bounding box center [1150, 242] width 217 height 14
click at [1287, 601] on div "Settings Message Recipients Summary Who is receiving your broadcast? Step 3 of …" at bounding box center [1083, 339] width 483 height 558
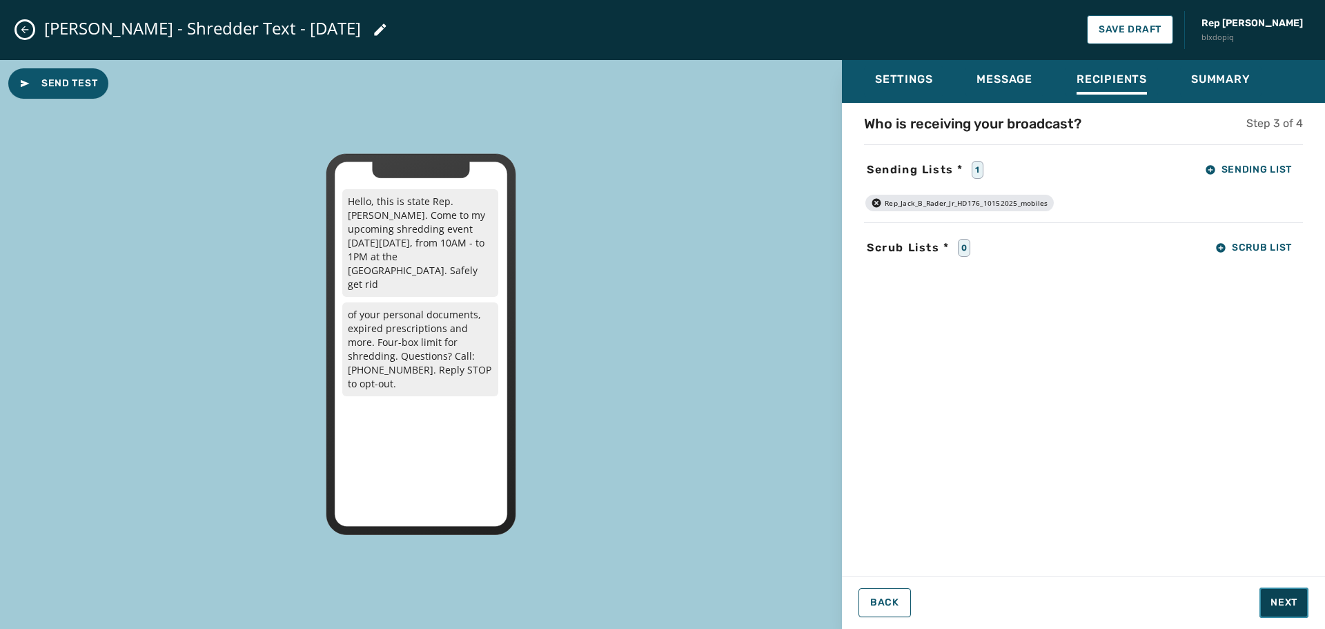
click at [1284, 604] on span "Next" at bounding box center [1283, 603] width 27 height 14
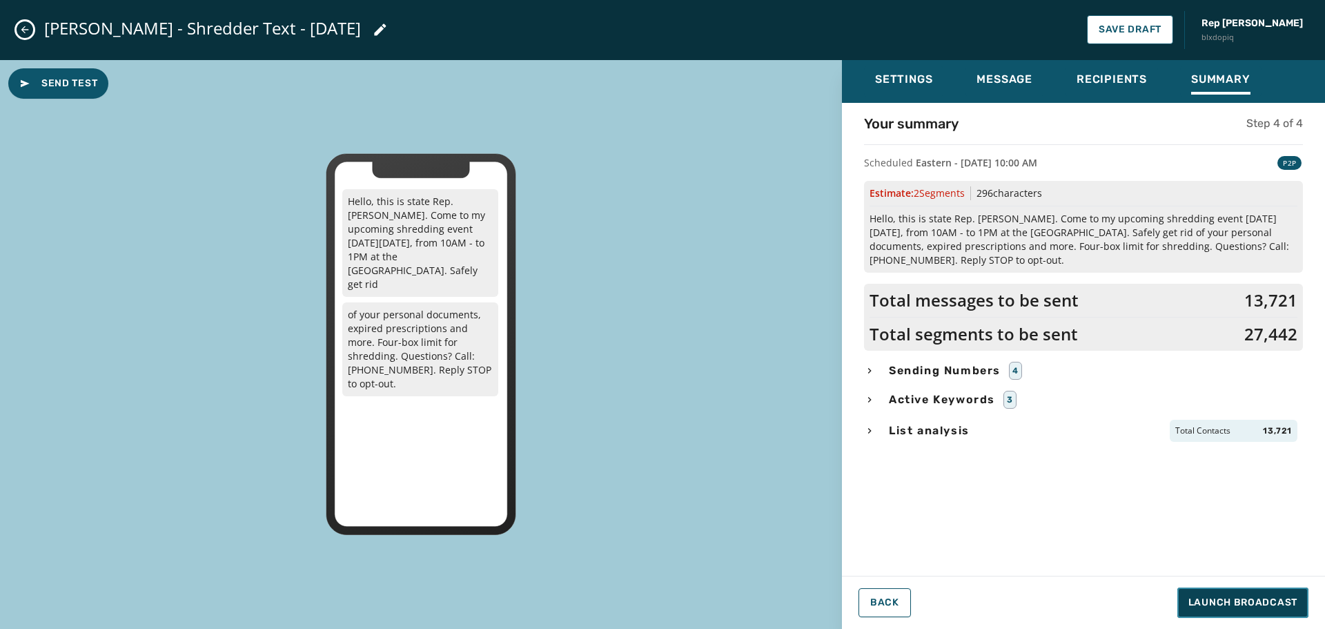
click at [1244, 599] on span "Launch Broadcast" at bounding box center [1242, 603] width 109 height 14
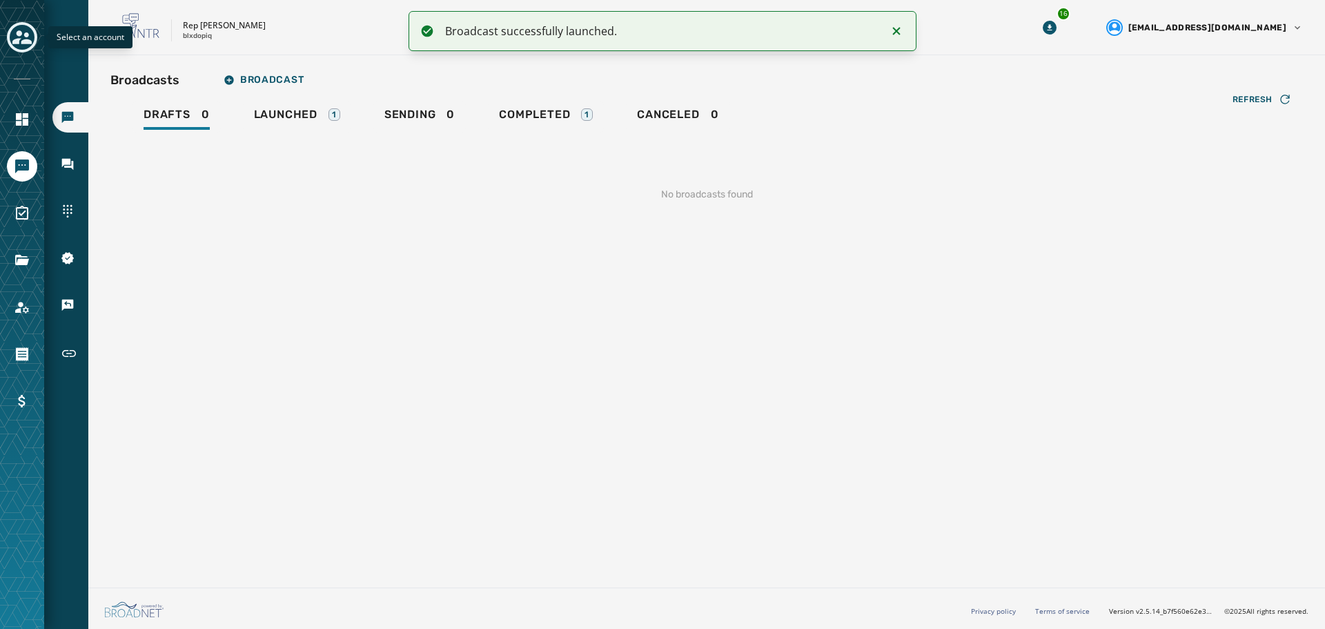
click at [20, 27] on div "Toggle account select drawer" at bounding box center [22, 37] width 25 height 25
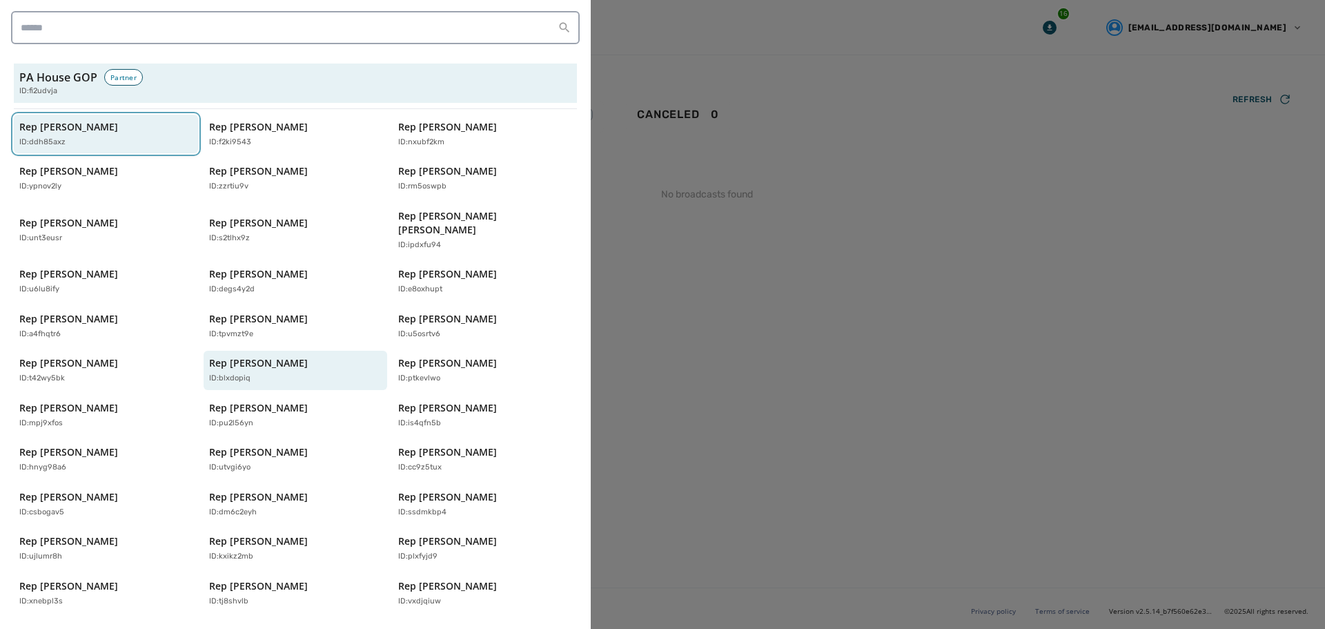
click at [141, 135] on div "Rep [PERSON_NAME] ID: ddh85axz" at bounding box center [98, 134] width 159 height 28
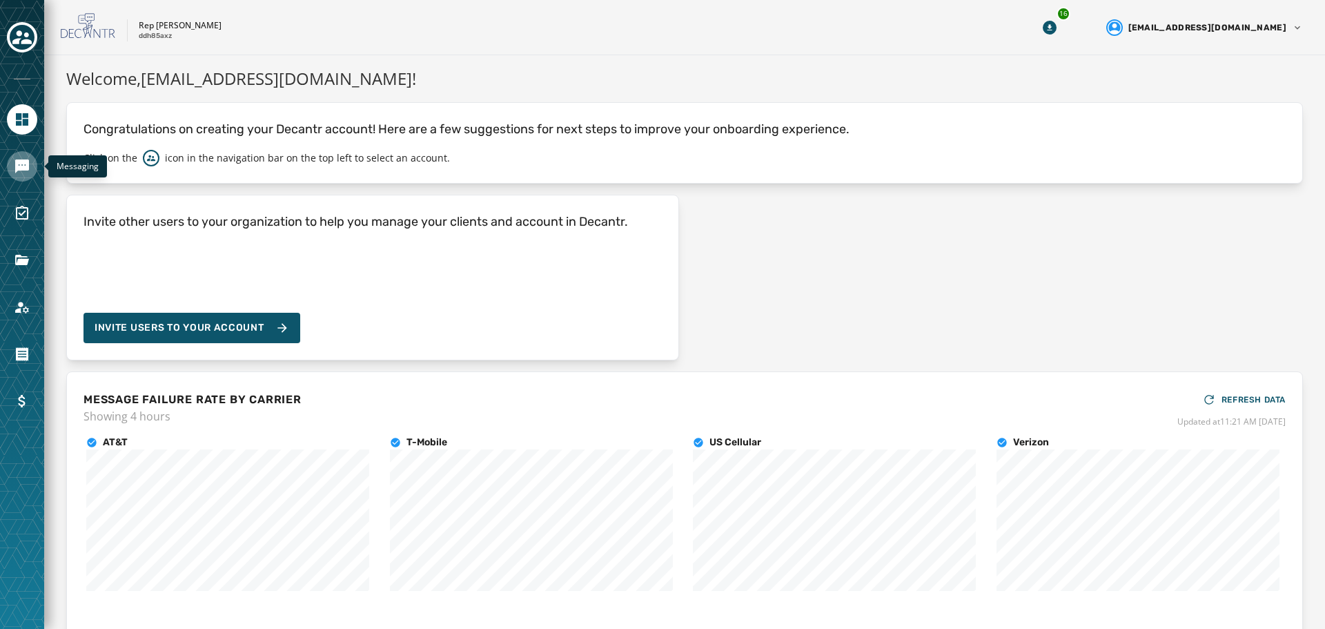
click at [14, 172] on icon "Navigate to Messaging" at bounding box center [22, 166] width 17 height 17
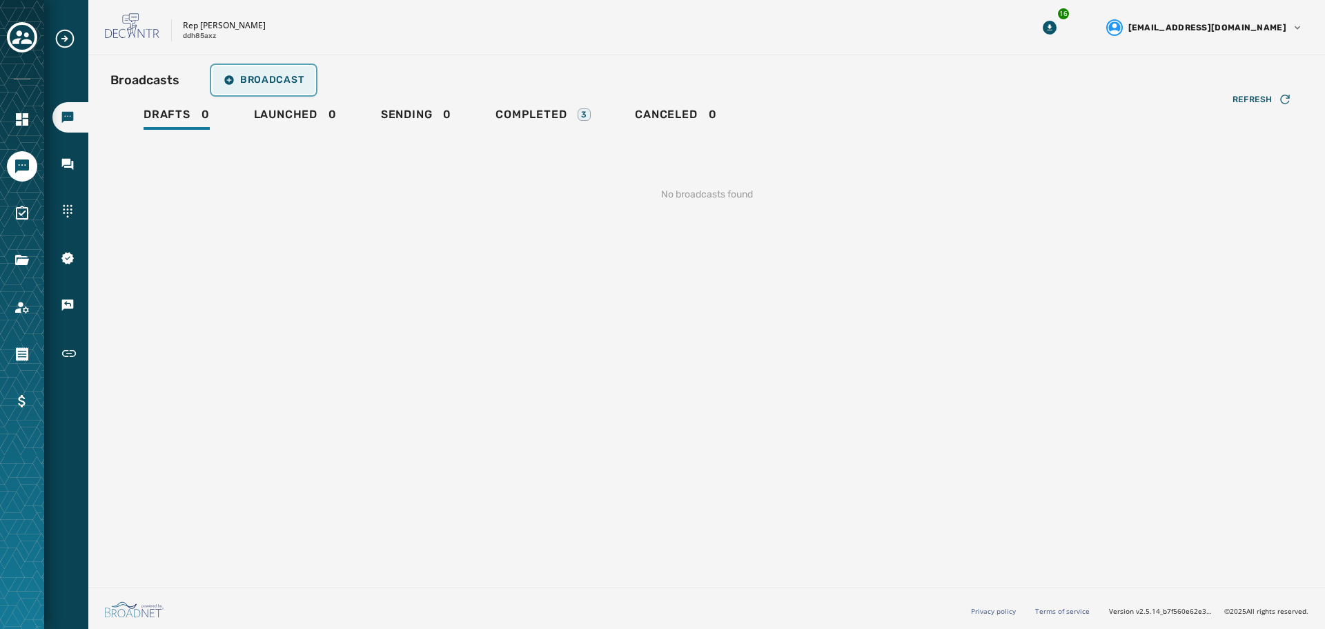
click at [262, 77] on span "Broadcast" at bounding box center [264, 80] width 80 height 11
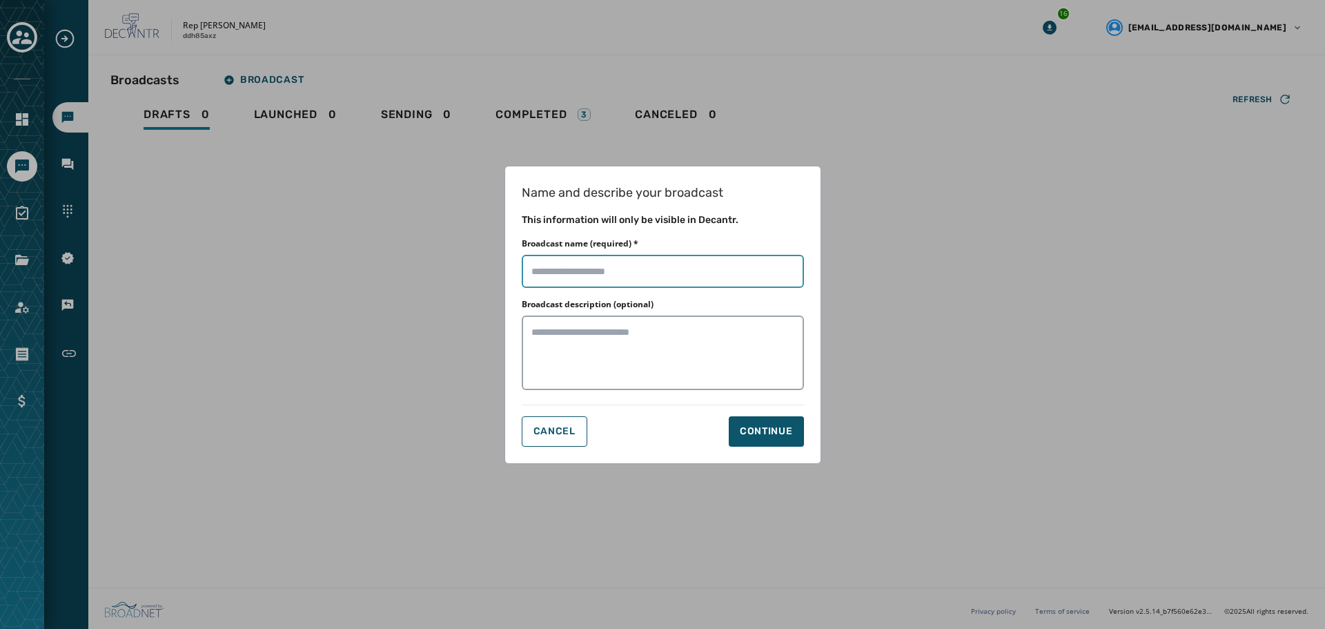
click at [617, 273] on input "Broadcast name (required) *" at bounding box center [663, 271] width 282 height 33
type input "**********"
click at [793, 432] on button "Continue" at bounding box center [766, 431] width 75 height 30
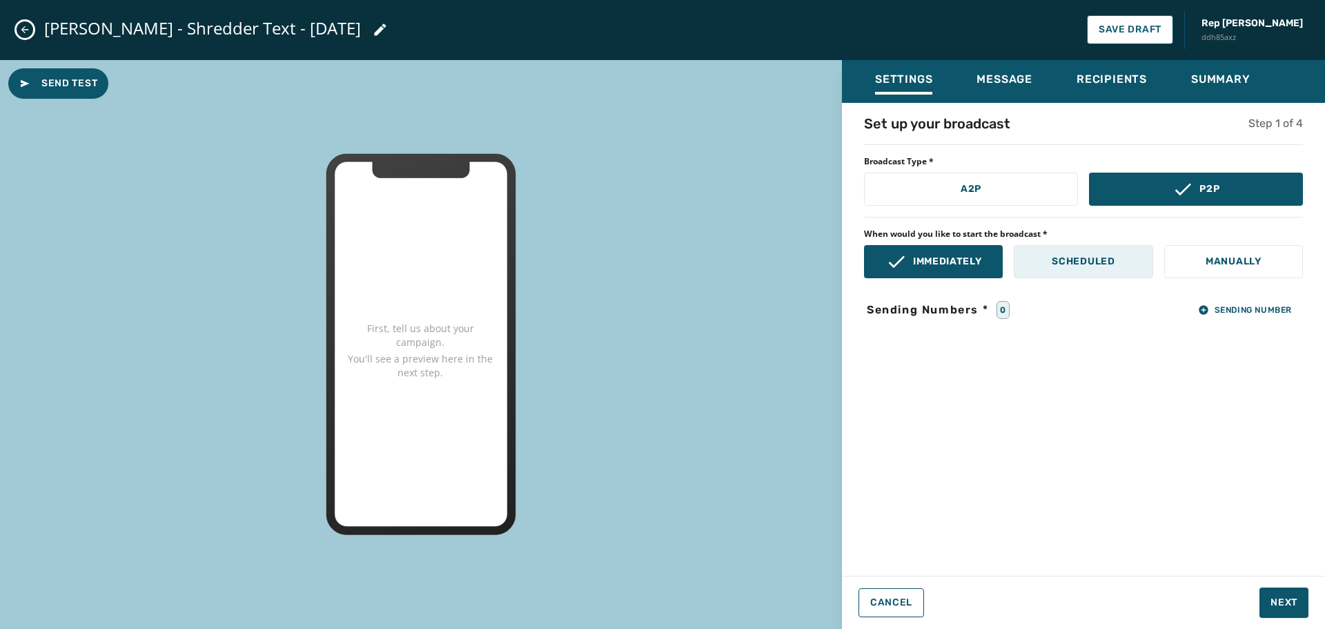
click at [1070, 257] on p "Scheduled" at bounding box center [1083, 262] width 63 height 14
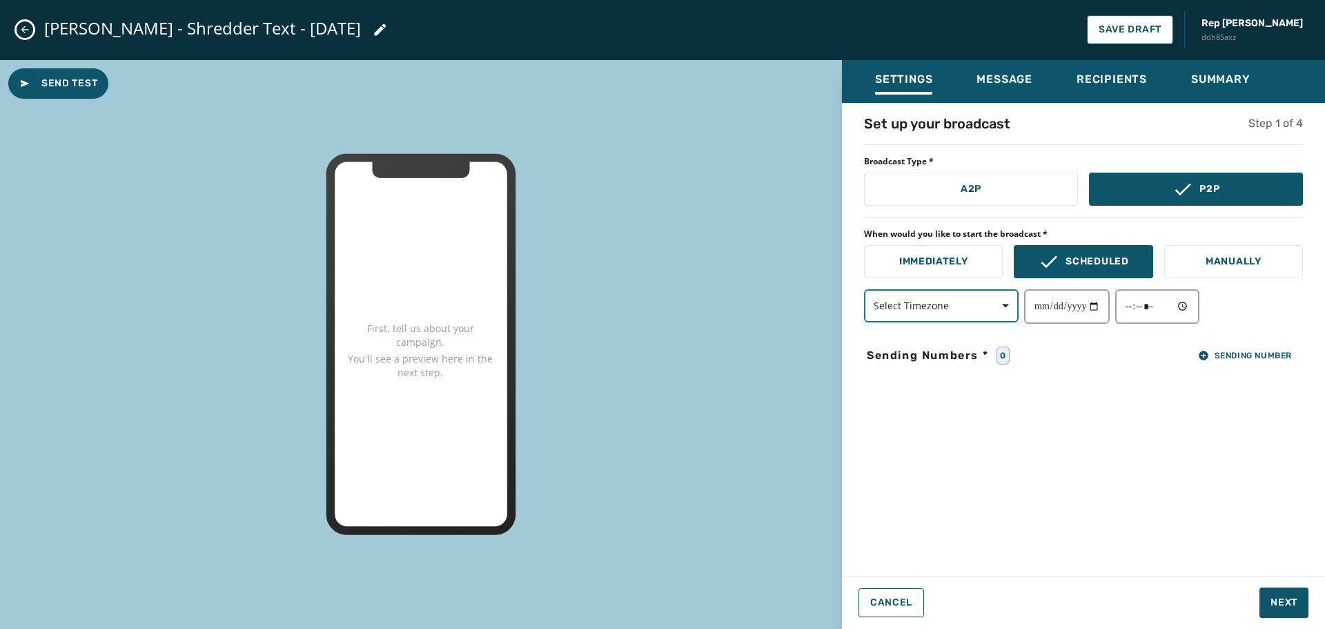
click at [994, 309] on span "button" at bounding box center [1000, 306] width 33 height 28
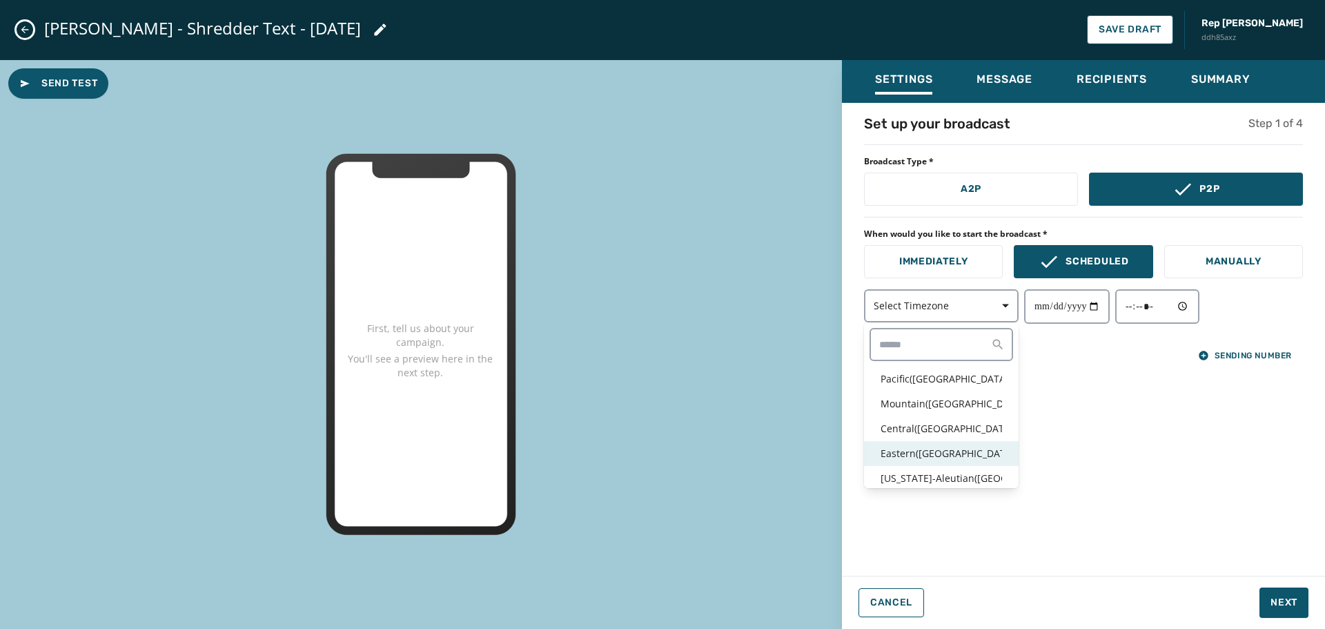
click at [942, 451] on p "Eastern ( [GEOGRAPHIC_DATA] / [GEOGRAPHIC_DATA] )" at bounding box center [941, 453] width 121 height 14
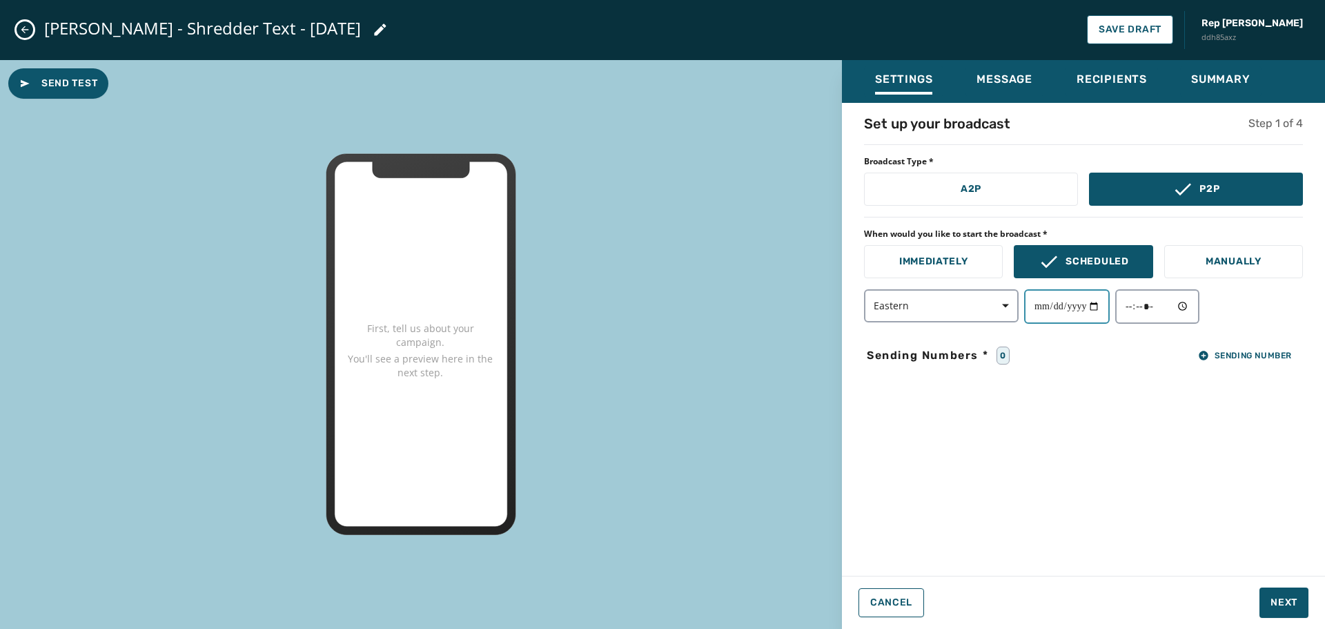
click at [1107, 304] on input "date" at bounding box center [1067, 306] width 86 height 35
type input "**********"
click at [1197, 311] on input "time" at bounding box center [1157, 306] width 84 height 35
type input "*****"
click at [1280, 331] on div "**********" at bounding box center [1083, 335] width 483 height 442
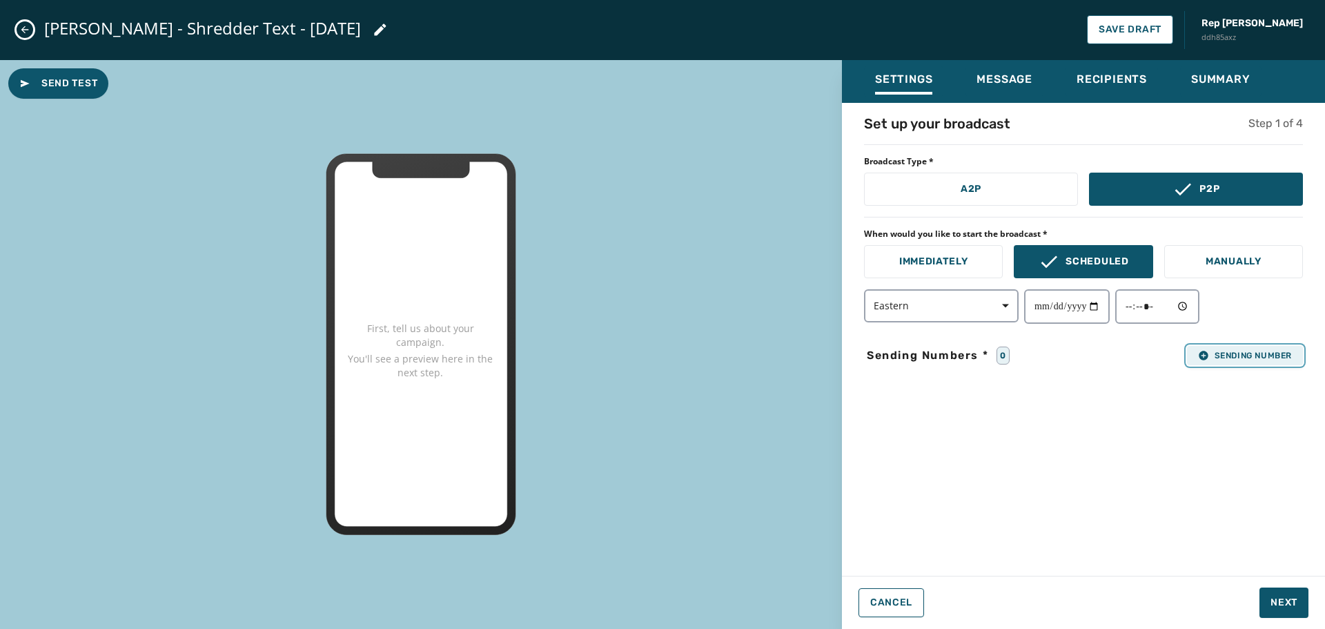
click at [1261, 356] on span "Sending Number" at bounding box center [1245, 355] width 94 height 11
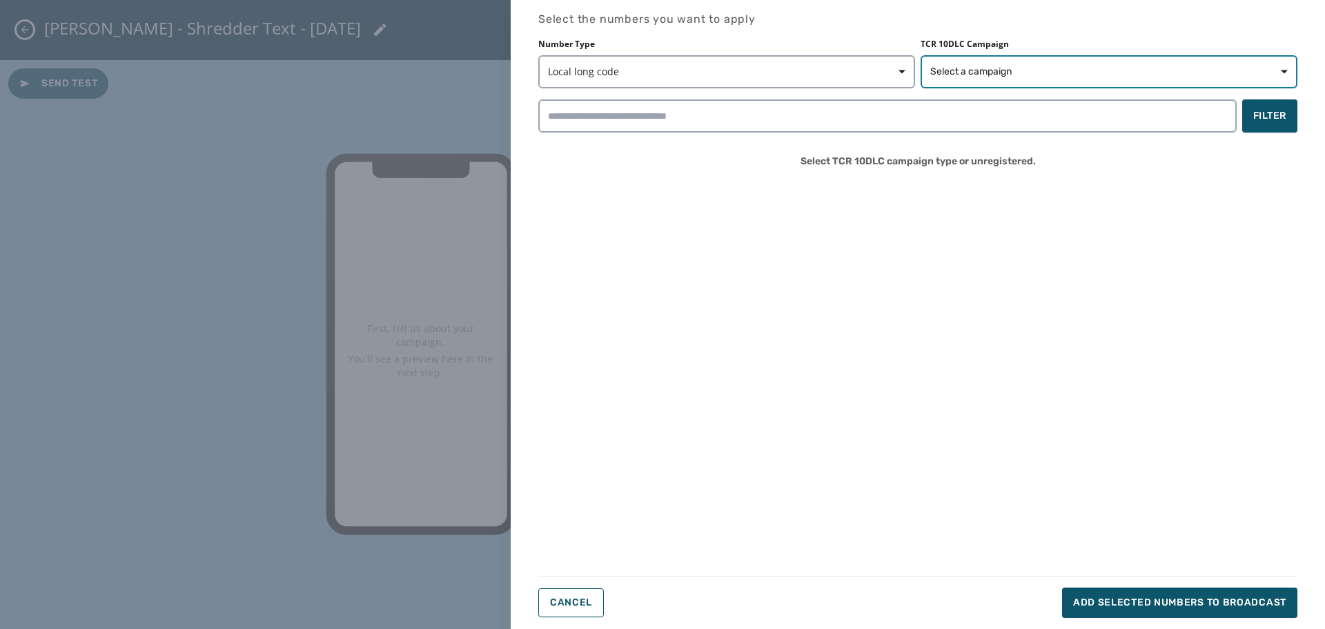
click at [1105, 76] on span "Select a campaign" at bounding box center [1108, 72] width 357 height 14
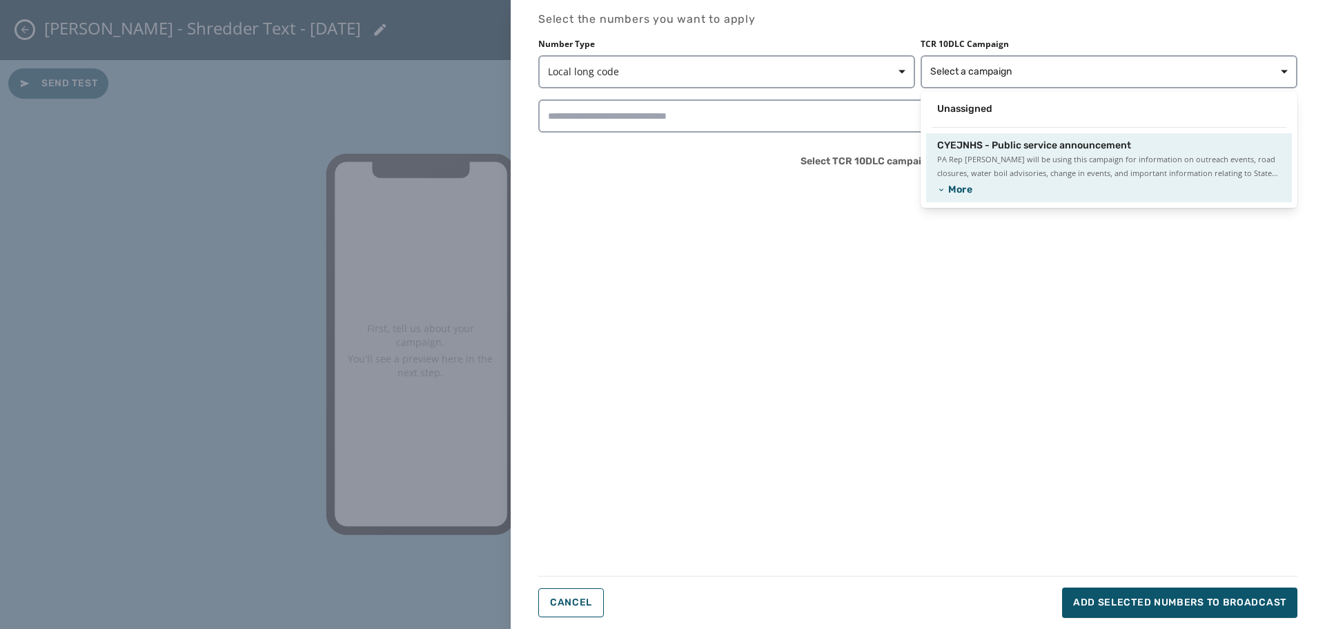
click at [1013, 154] on span "PA Rep [PERSON_NAME] will be using this campaign for information on outreach ev…" at bounding box center [1109, 167] width 344 height 28
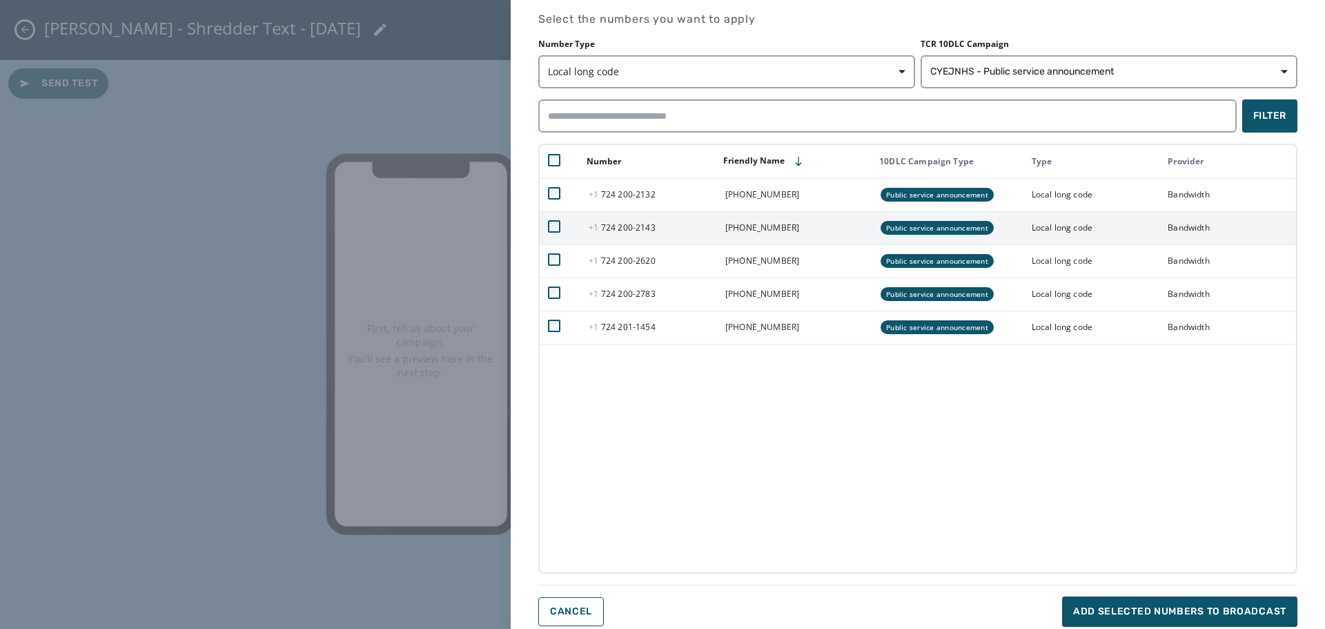
click at [553, 217] on td at bounding box center [560, 227] width 41 height 33
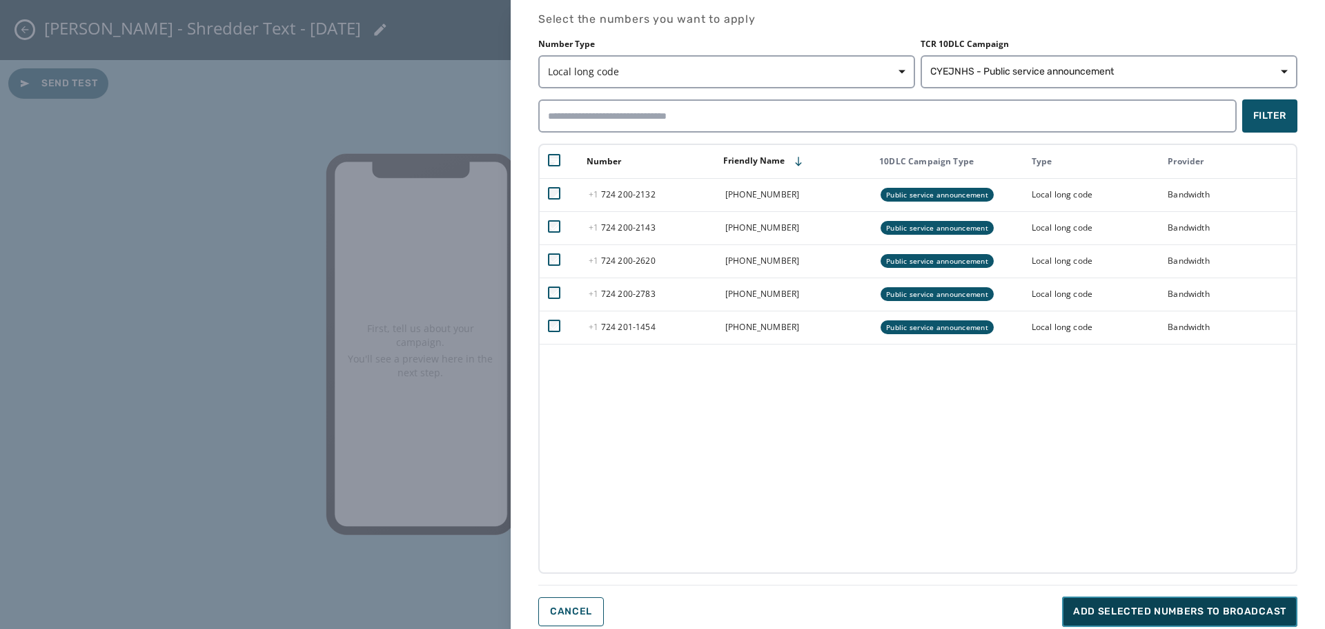
click at [1238, 602] on button "Add selected numbers to broadcast" at bounding box center [1179, 611] width 235 height 30
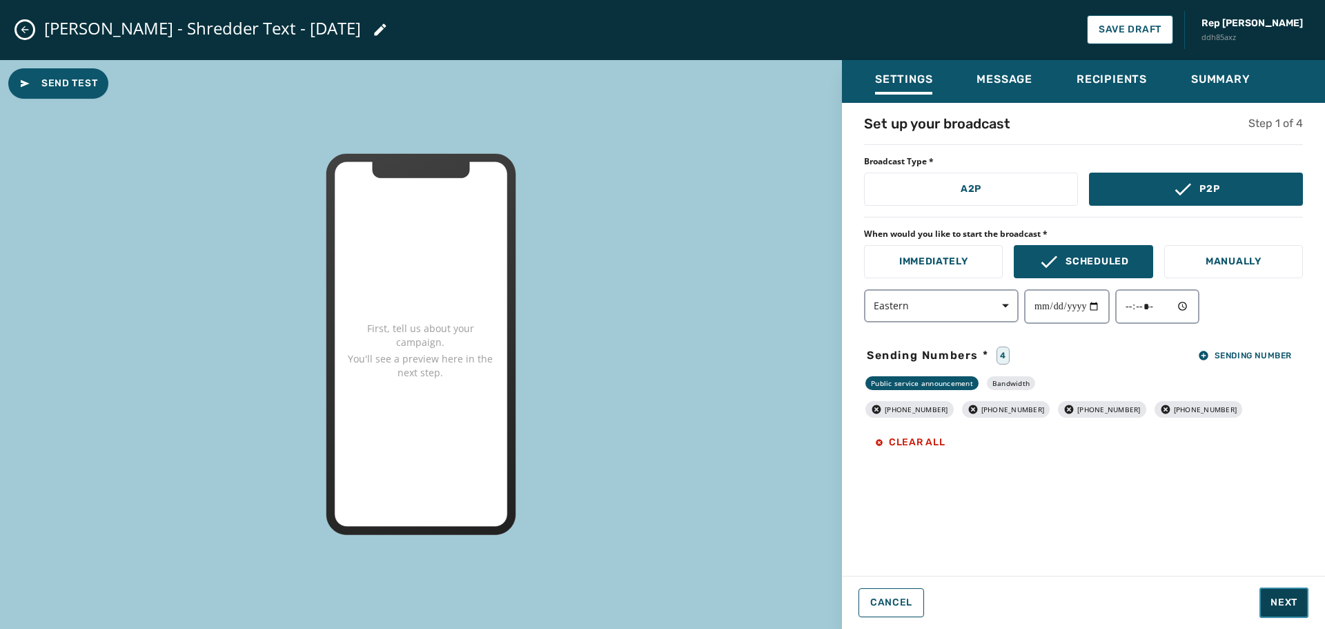
click at [1273, 602] on span "Next" at bounding box center [1283, 603] width 27 height 14
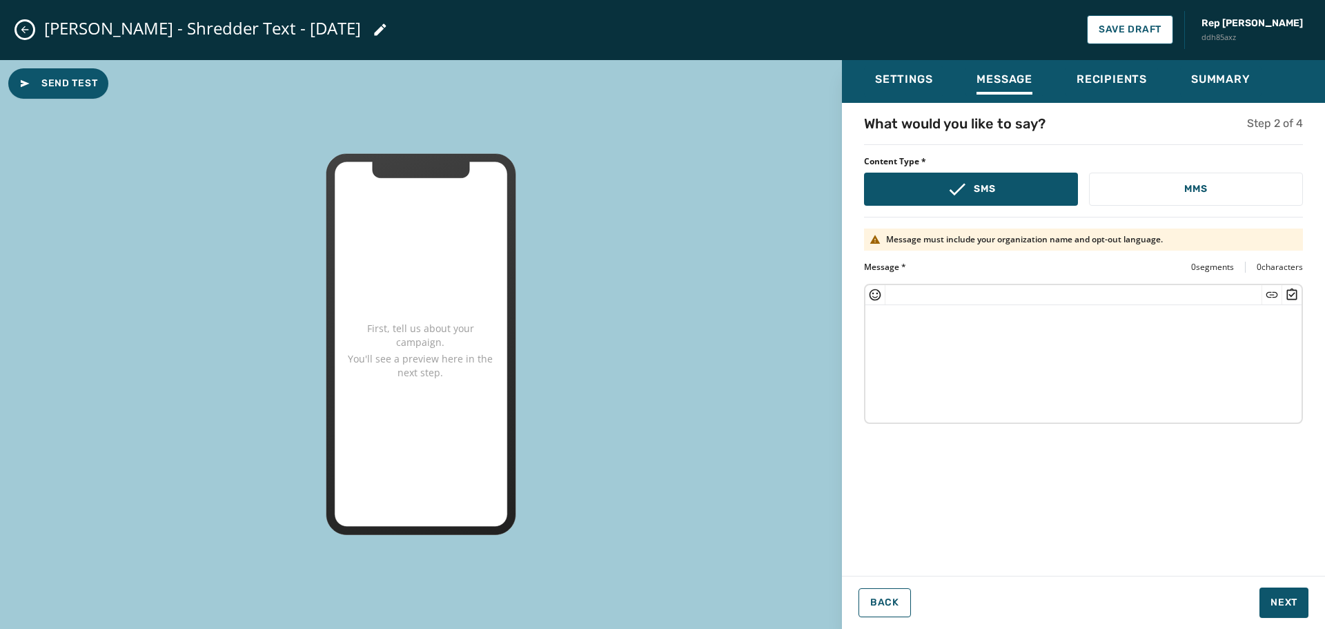
click at [881, 328] on textarea at bounding box center [1083, 361] width 436 height 113
paste textarea "**********"
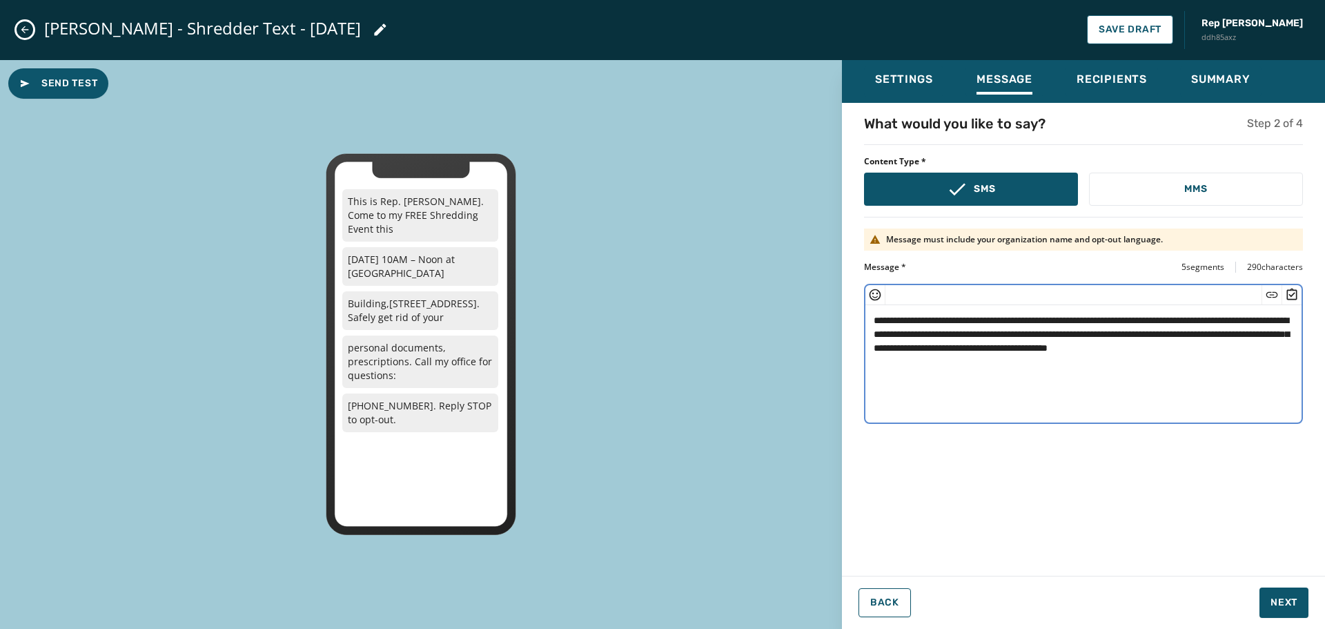
click at [874, 315] on textarea "**********" at bounding box center [1083, 361] width 436 height 113
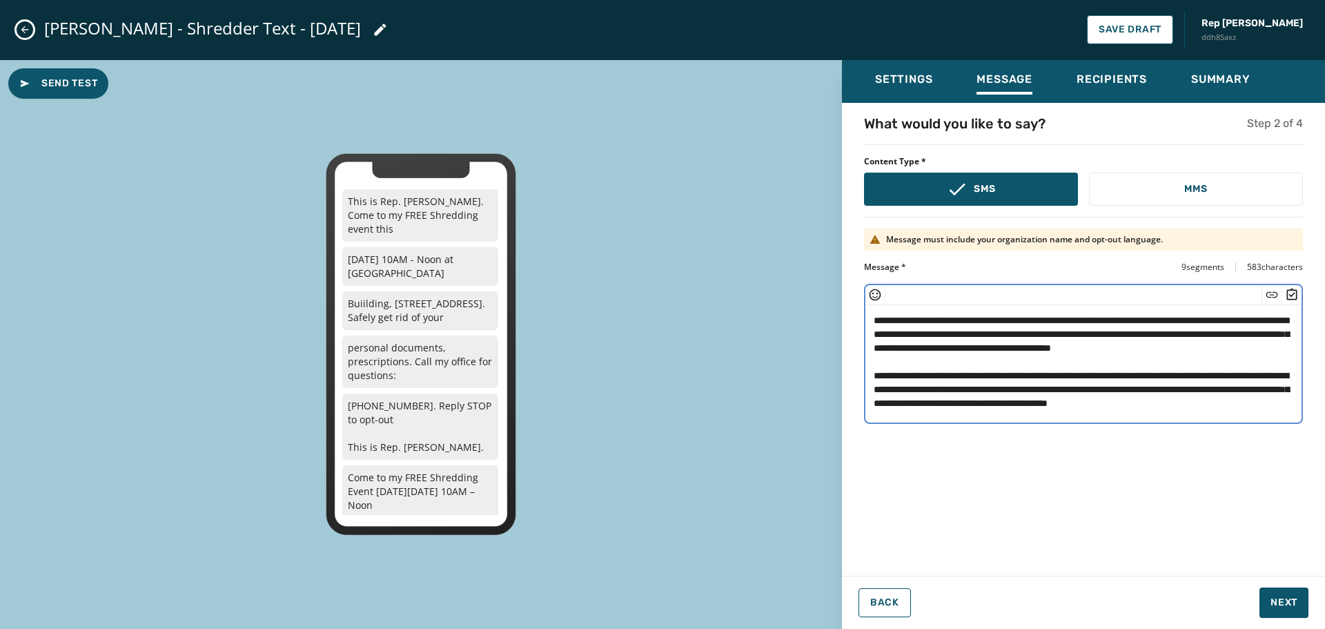
scroll to position [28, 0]
drag, startPoint x: 1020, startPoint y: 405, endPoint x: 870, endPoint y: 349, distance: 159.8
click at [872, 349] on textarea "**********" at bounding box center [1083, 361] width 436 height 113
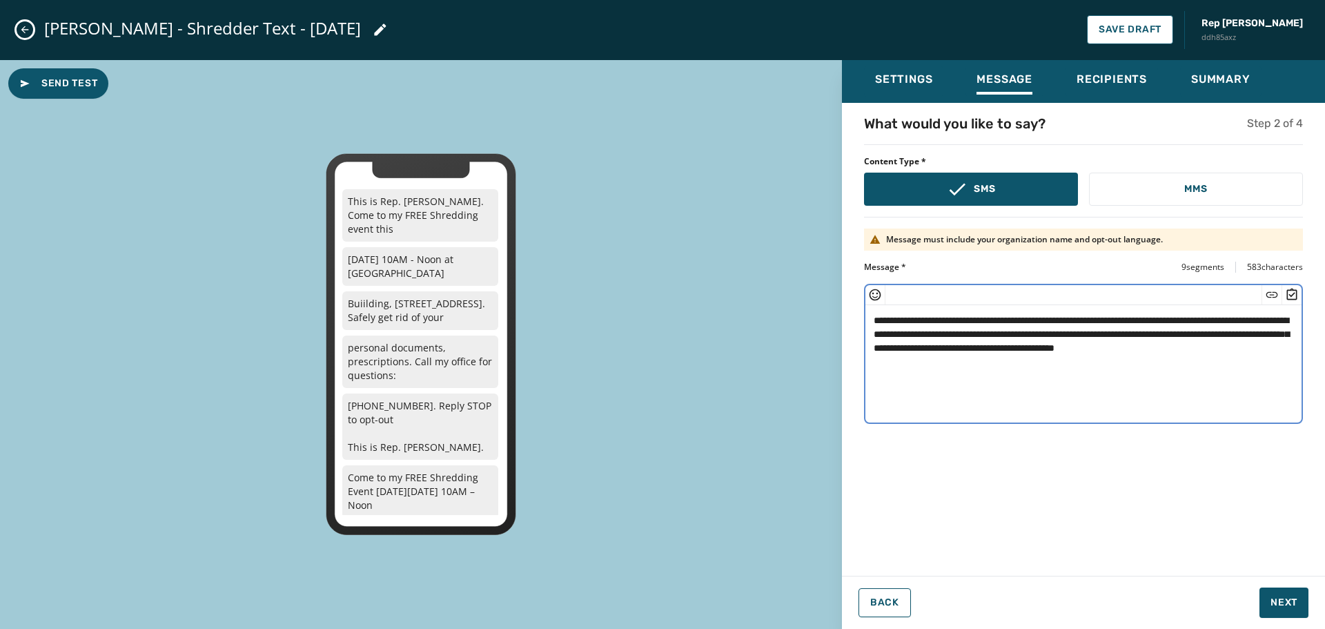
scroll to position [0, 0]
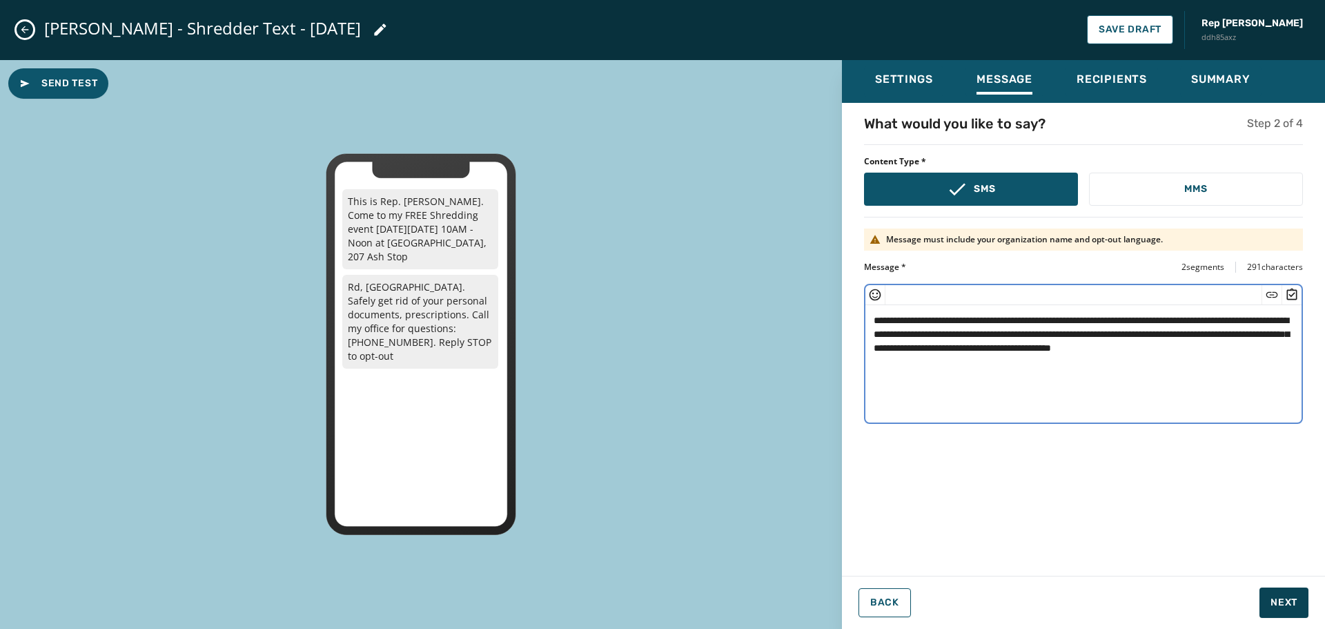
type textarea "**********"
click at [1277, 594] on button "Next" at bounding box center [1283, 602] width 49 height 30
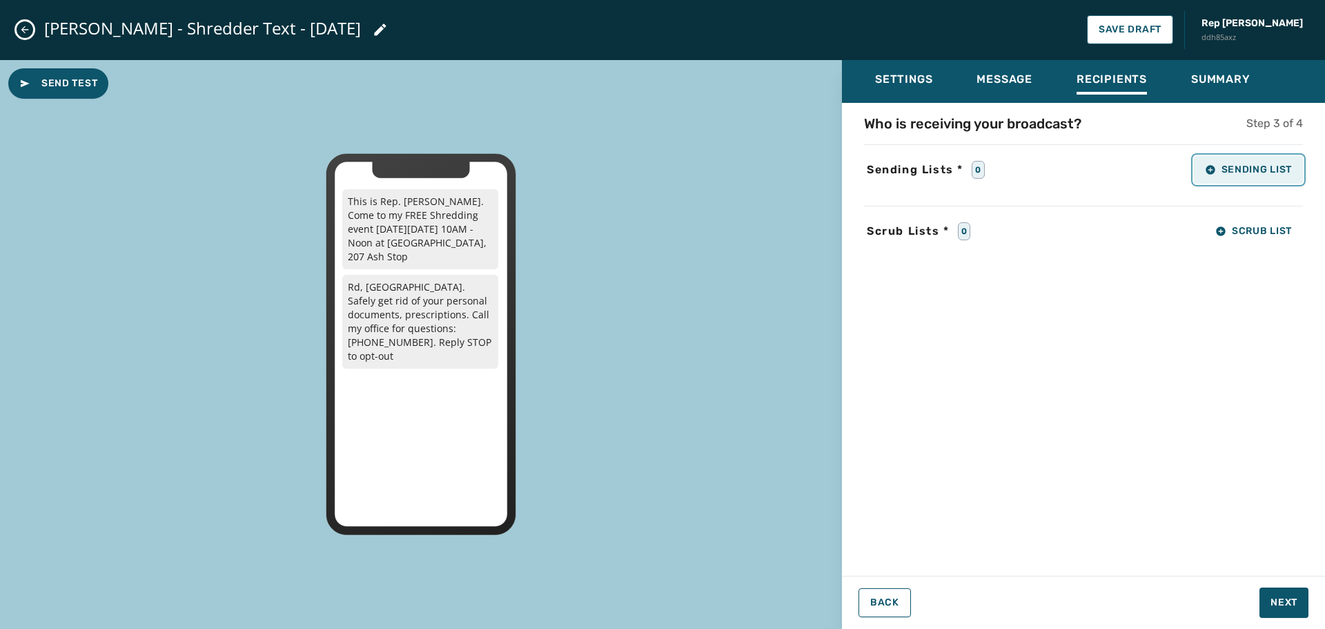
click at [1235, 170] on span "Sending List" at bounding box center [1248, 169] width 87 height 11
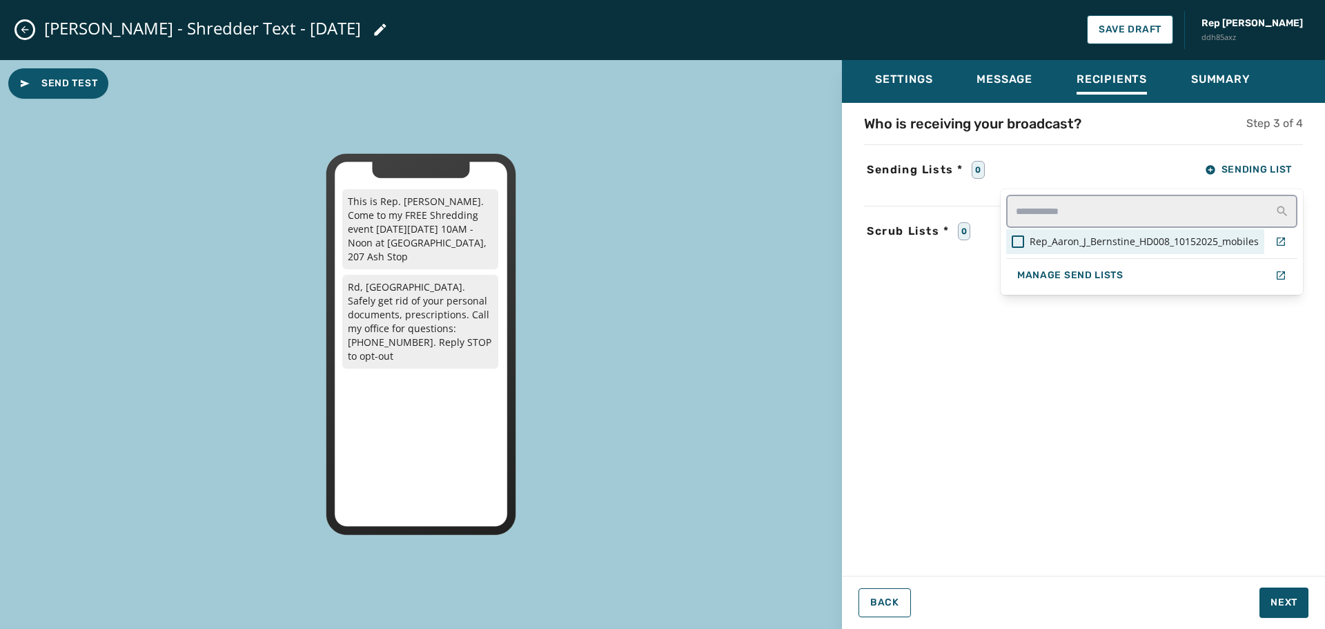
click at [1115, 242] on span "Rep_Aaron_J_Bernstine_HD008_10152025_mobiles" at bounding box center [1144, 242] width 229 height 14
click at [1285, 602] on div "Settings Message Recipients Summary Who is receiving your broadcast? Step 3 of …" at bounding box center [1083, 339] width 483 height 558
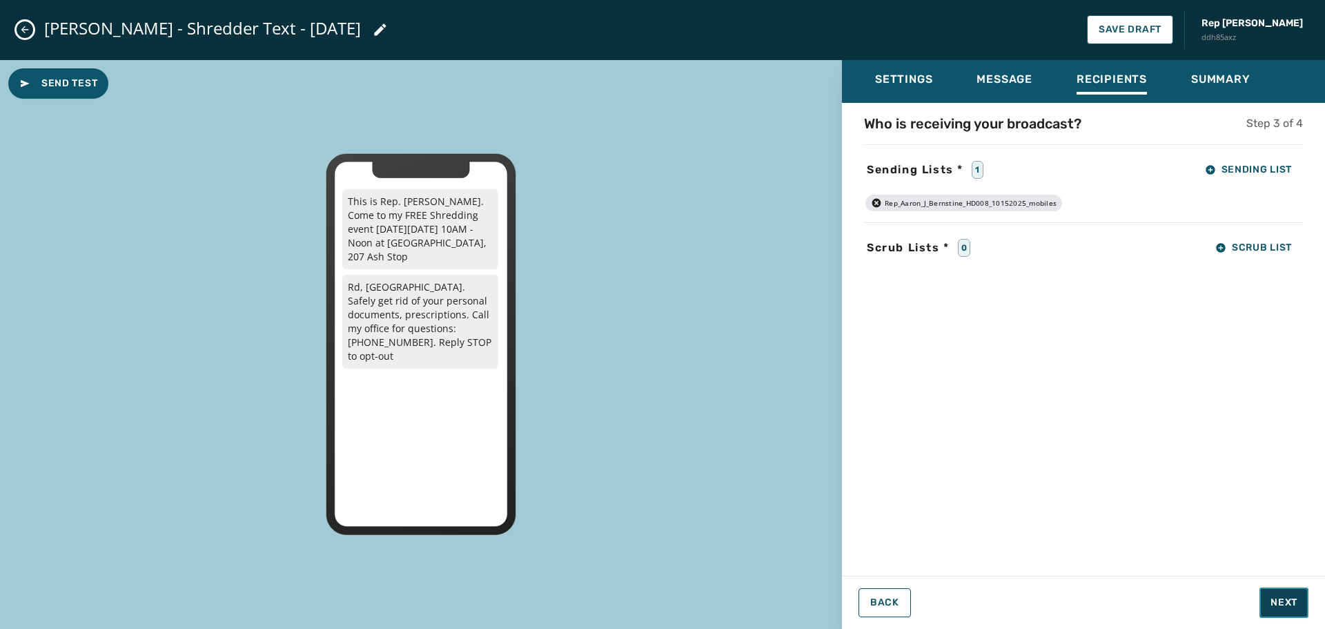
click at [1285, 602] on span "Next" at bounding box center [1283, 603] width 27 height 14
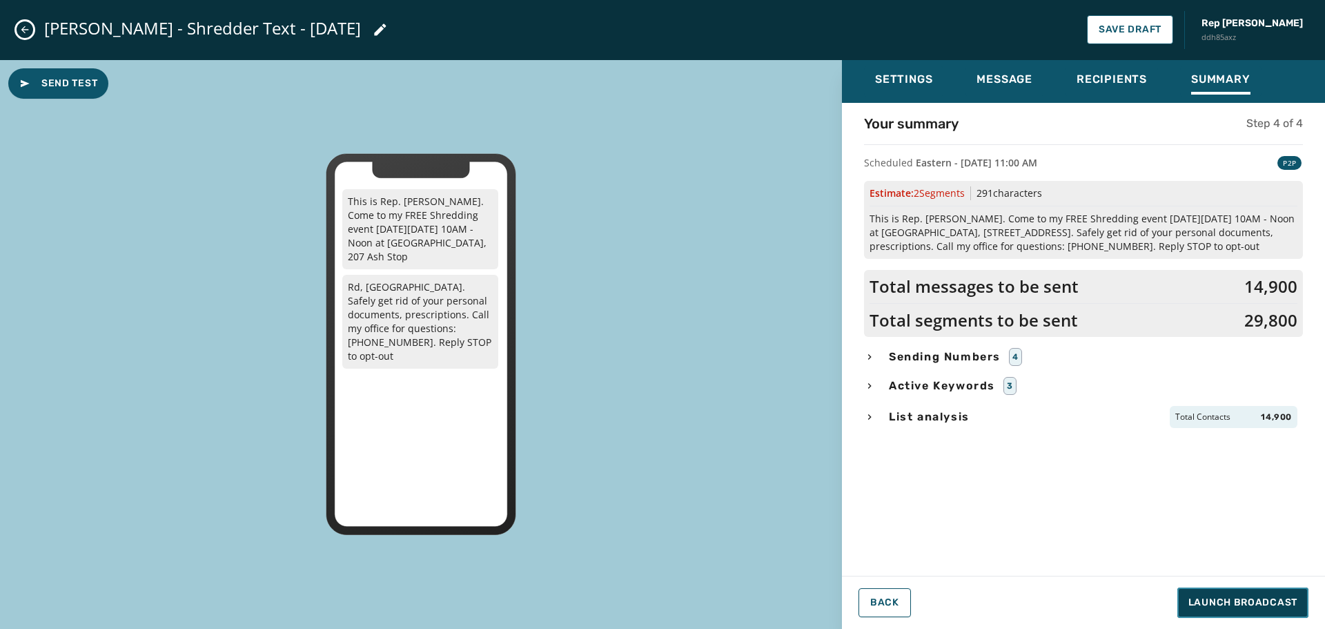
click at [1233, 606] on span "Launch Broadcast" at bounding box center [1242, 603] width 109 height 14
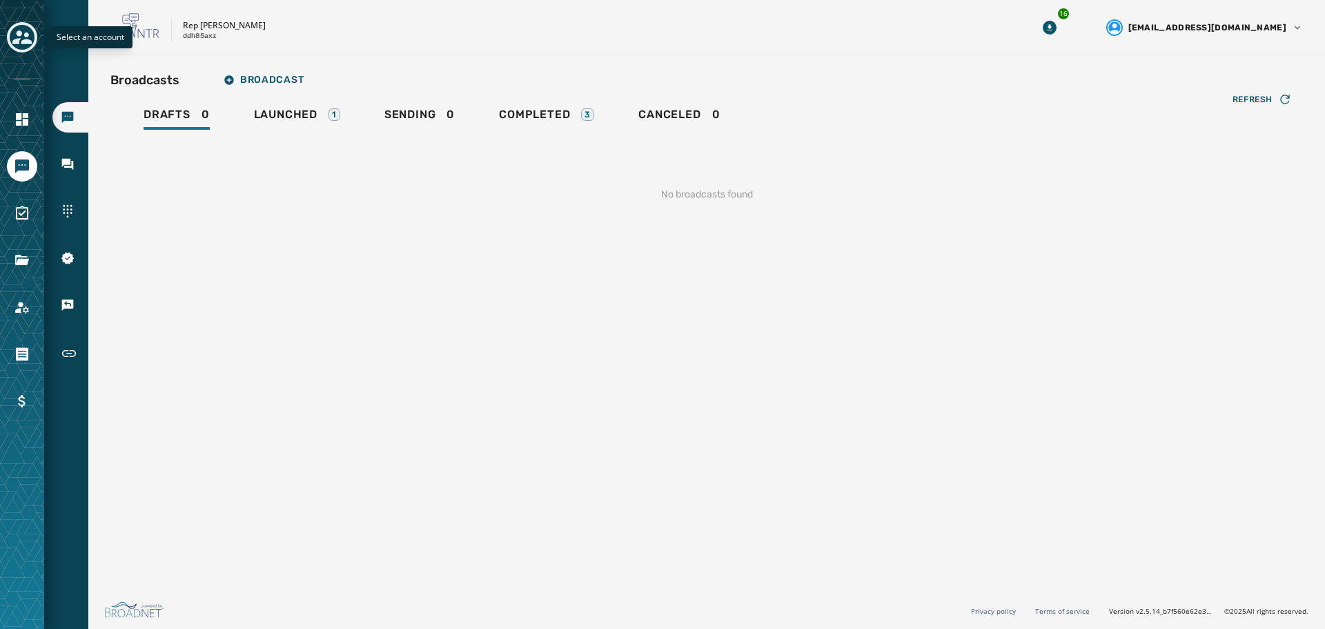
click at [28, 35] on icon "Toggle account select drawer" at bounding box center [21, 37] width 19 height 14
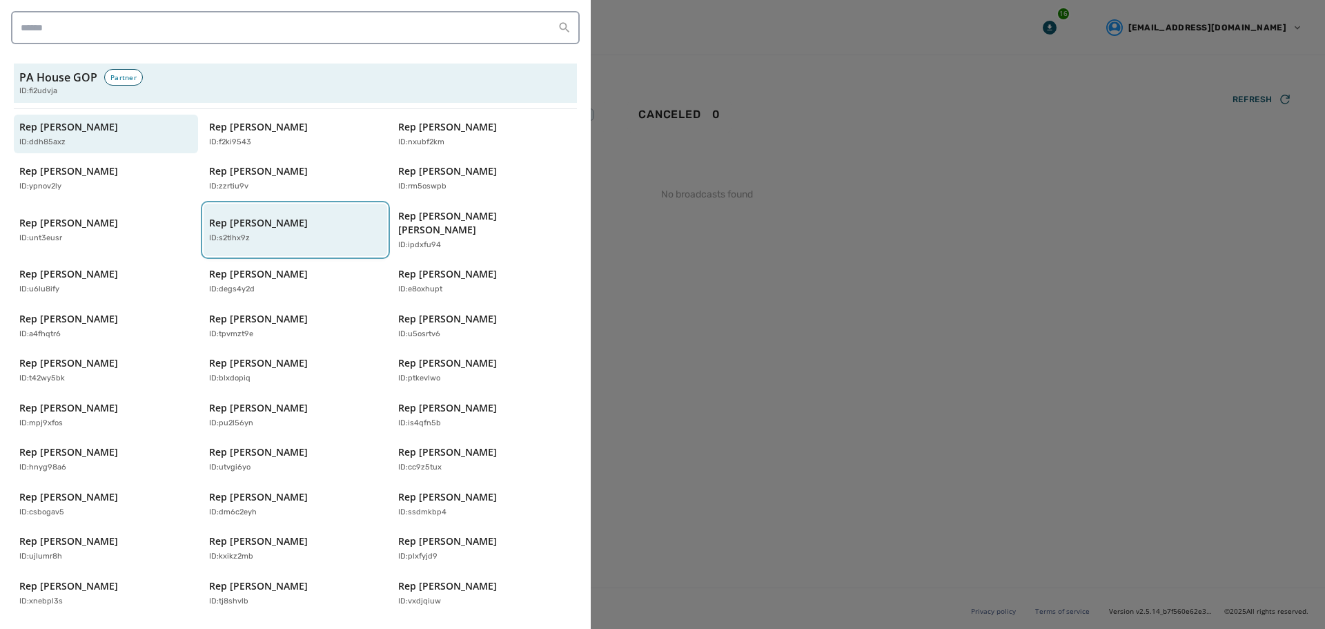
click at [259, 233] on div "ID: s2tlhx9z" at bounding box center [288, 239] width 159 height 12
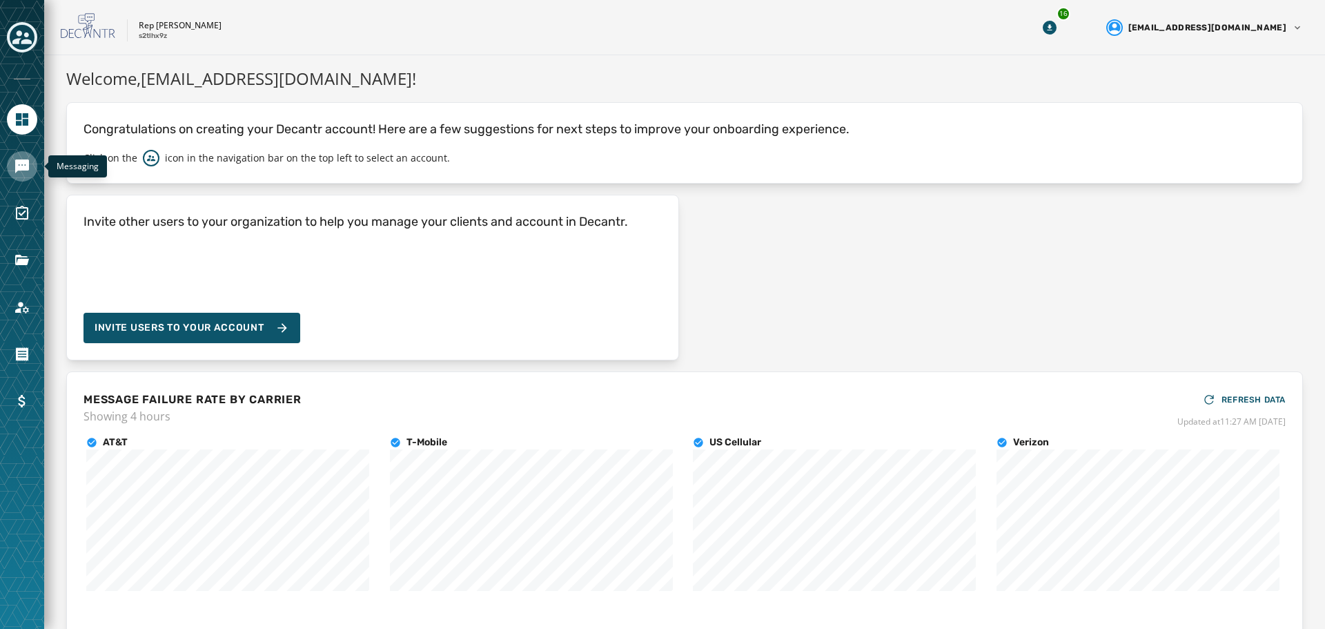
click at [20, 162] on icon "Navigate to Messaging" at bounding box center [22, 166] width 14 height 14
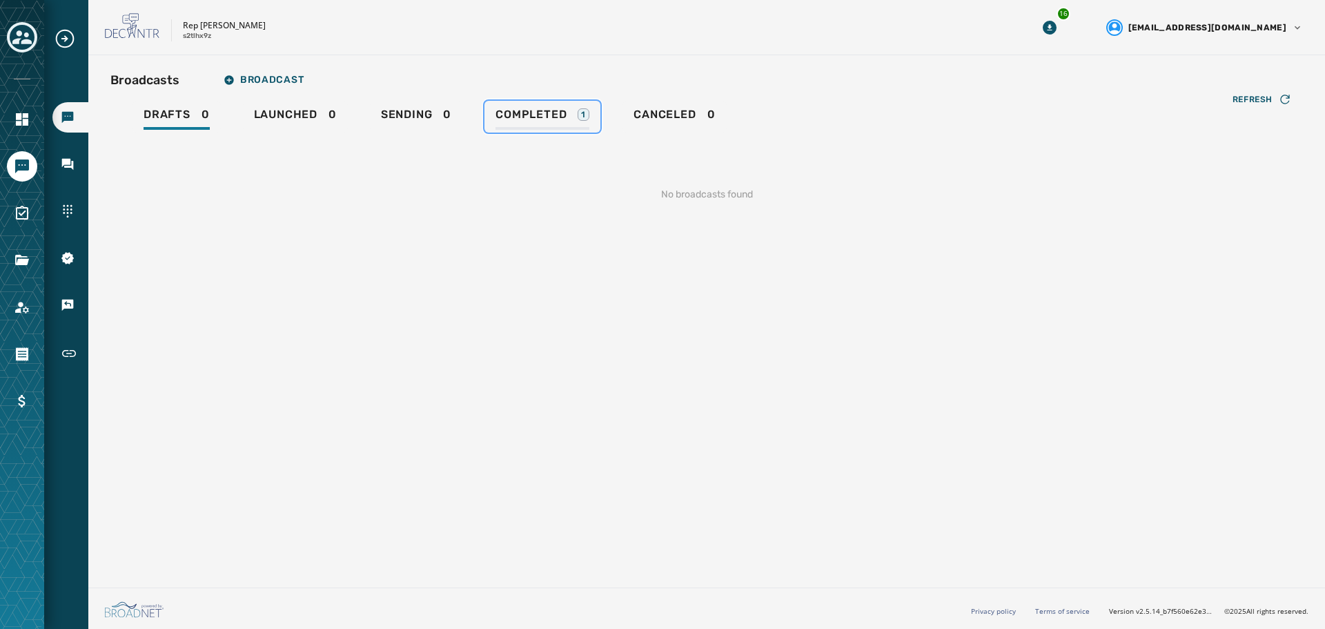
click at [536, 119] on span "Completed" at bounding box center [530, 115] width 71 height 14
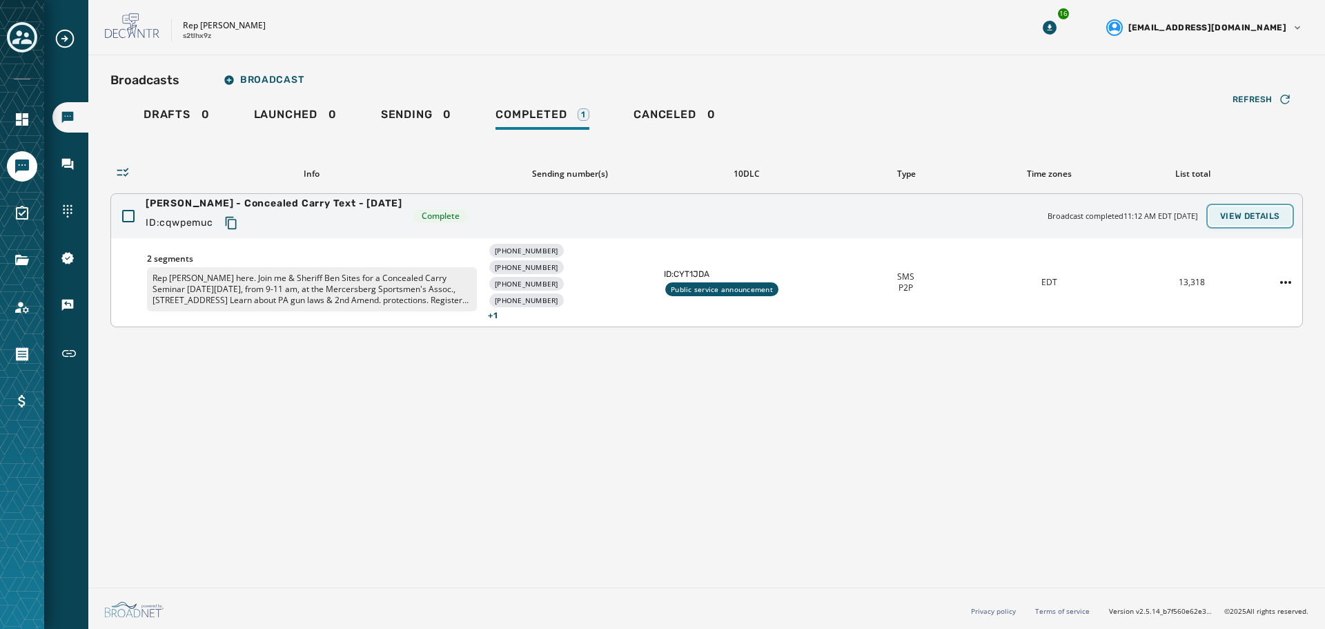
click at [1255, 207] on button "View Details" at bounding box center [1250, 215] width 82 height 19
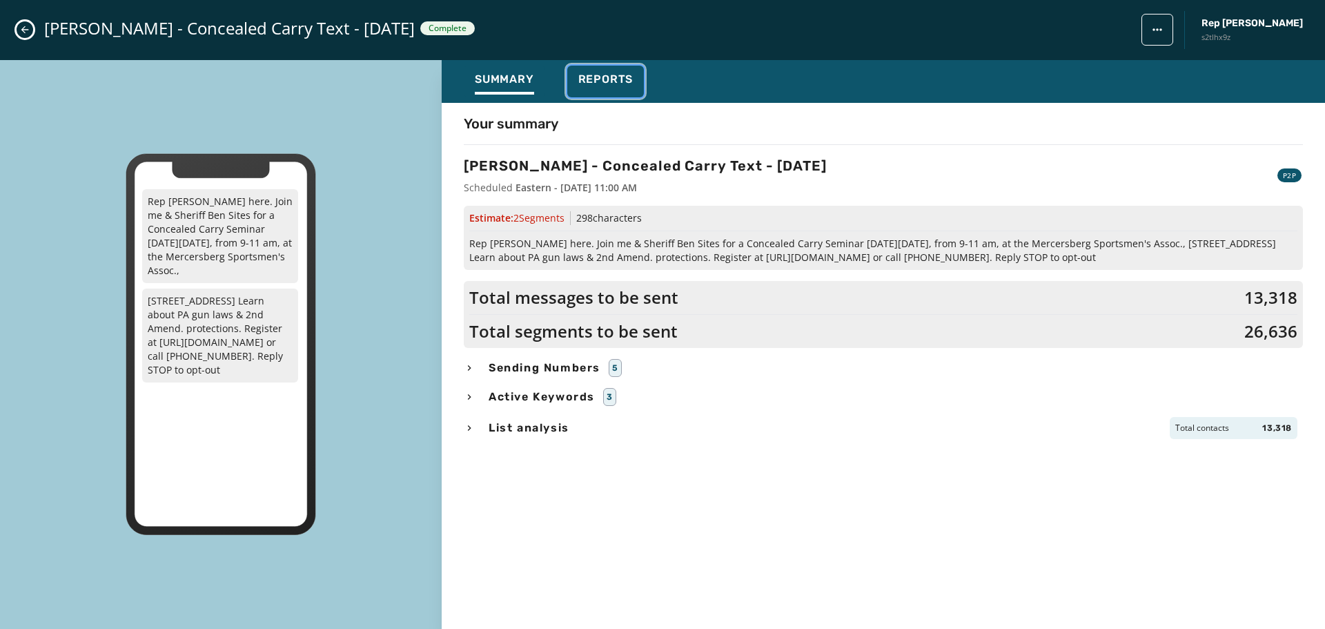
click at [611, 86] on span "Reports" at bounding box center [605, 79] width 55 height 14
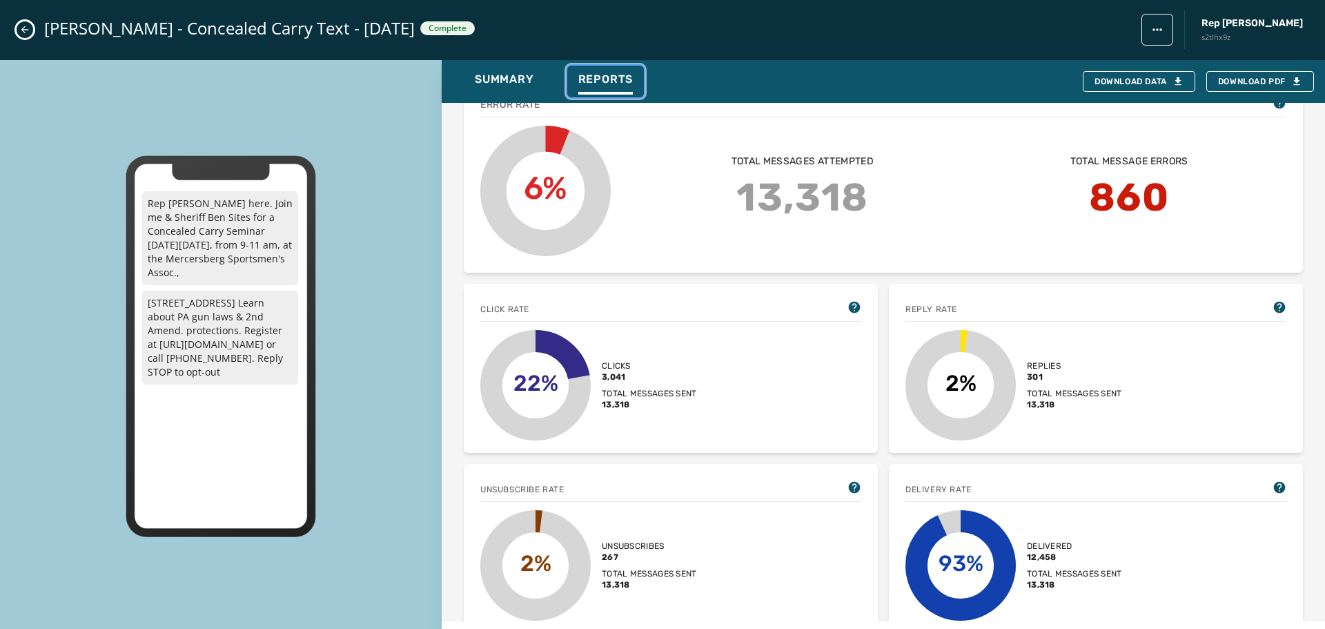
scroll to position [345, 0]
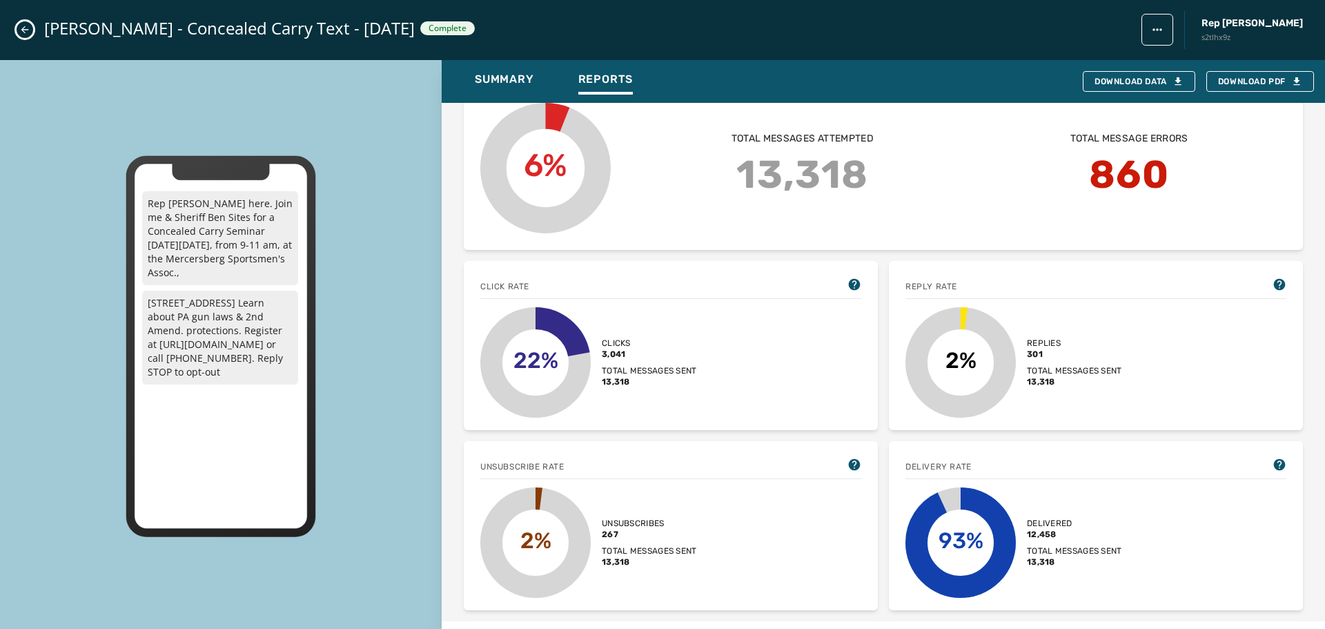
click at [23, 32] on icon "Close admin drawer" at bounding box center [25, 30] width 8 height 8
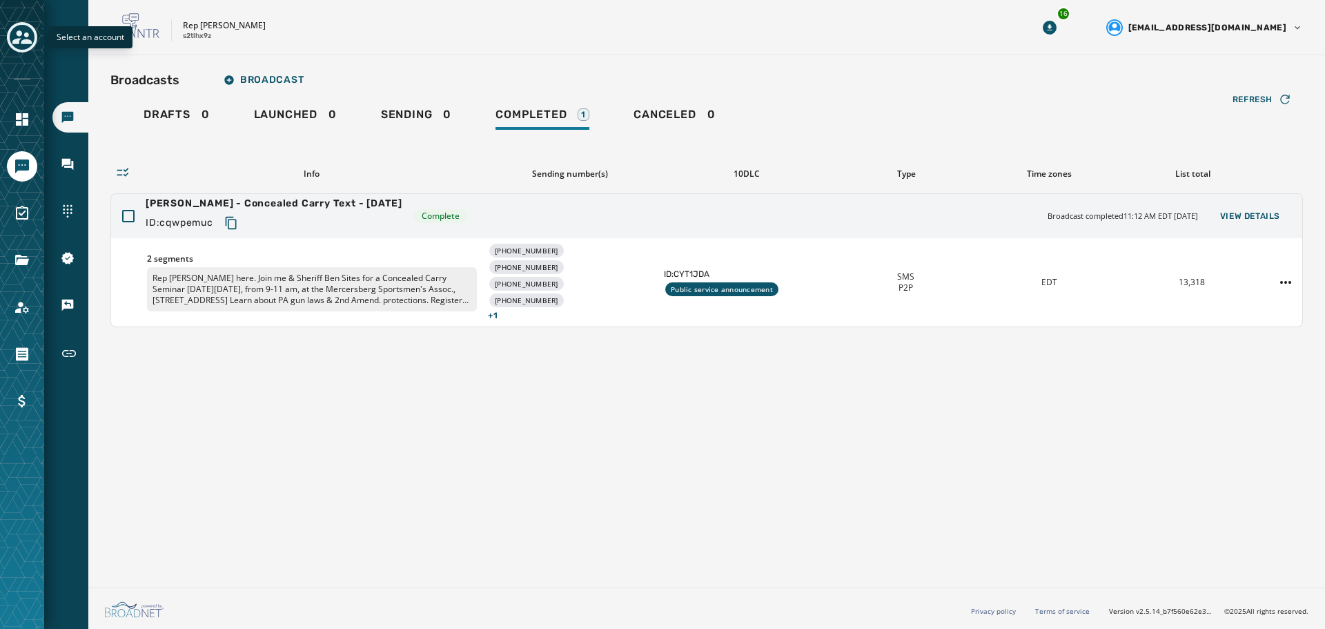
click at [23, 32] on icon "Toggle account select drawer" at bounding box center [21, 37] width 19 height 19
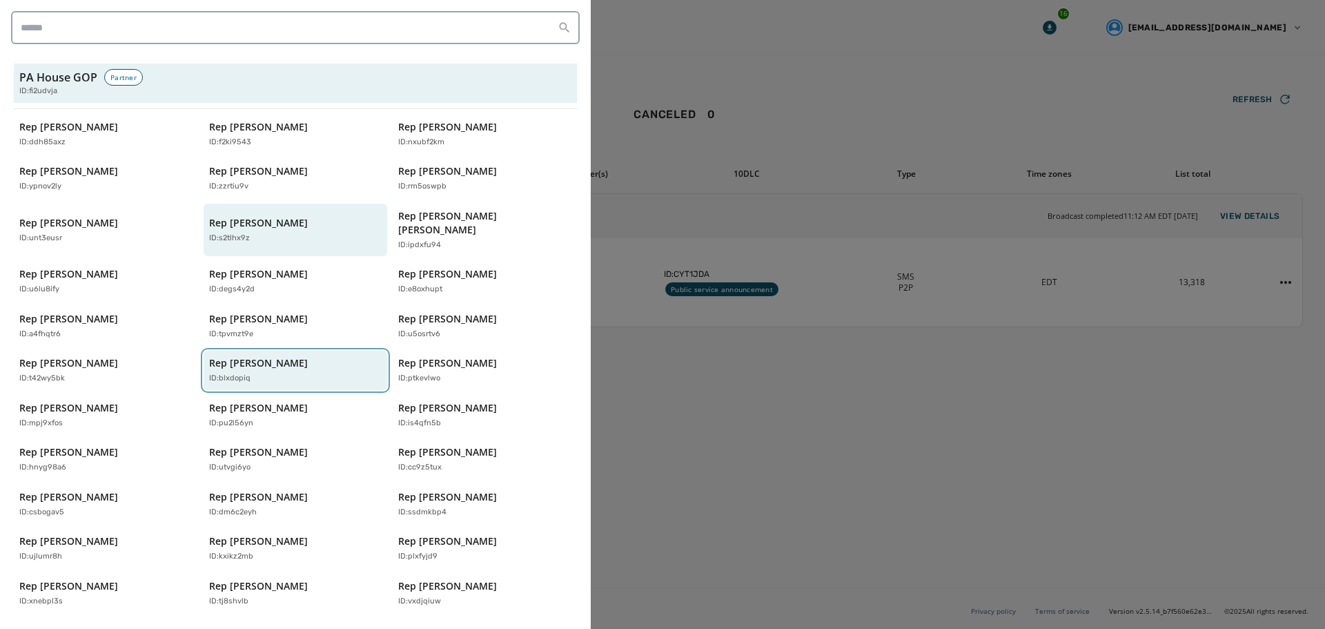
click at [247, 373] on div "ID: blxdopiq" at bounding box center [288, 379] width 159 height 12
